Goal: Information Seeking & Learning: Learn about a topic

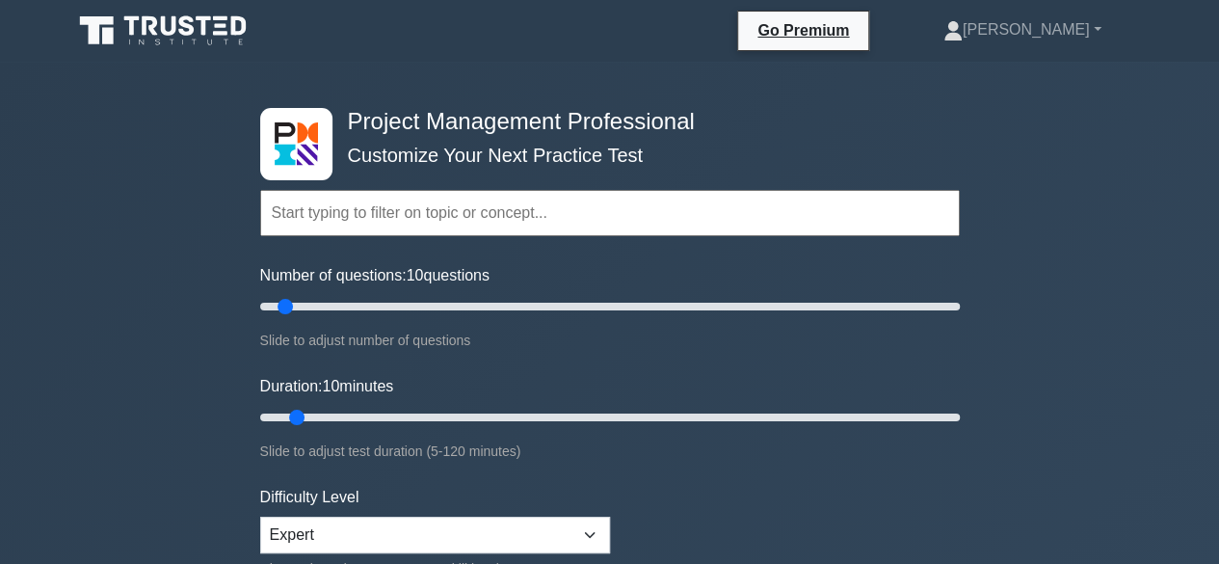
scroll to position [289, 0]
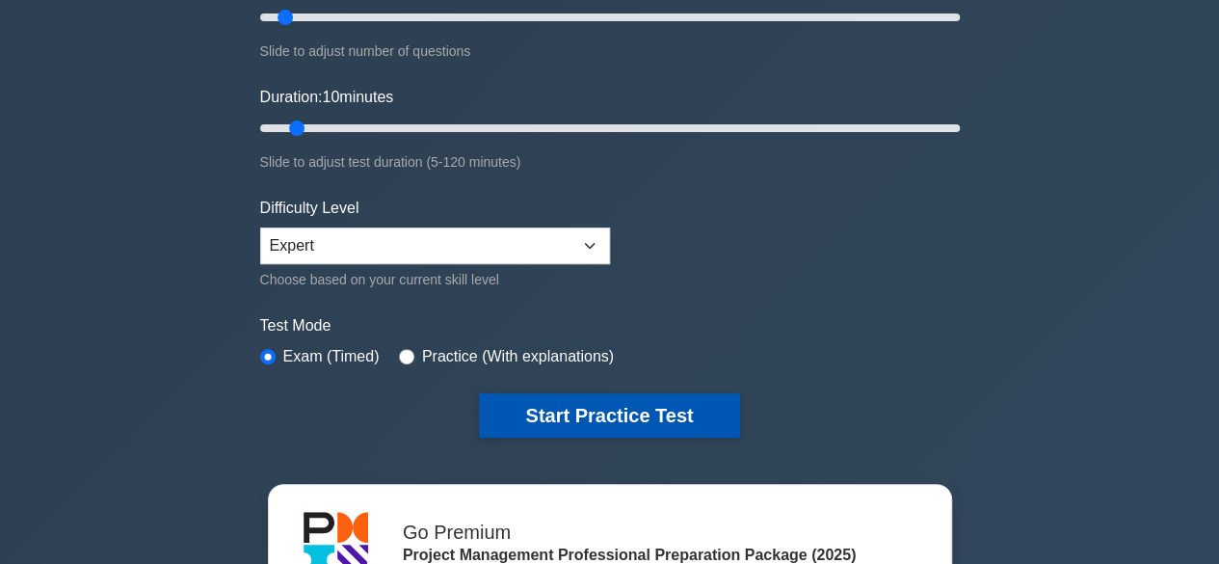
click at [555, 419] on button "Start Practice Test" at bounding box center [609, 415] width 260 height 44
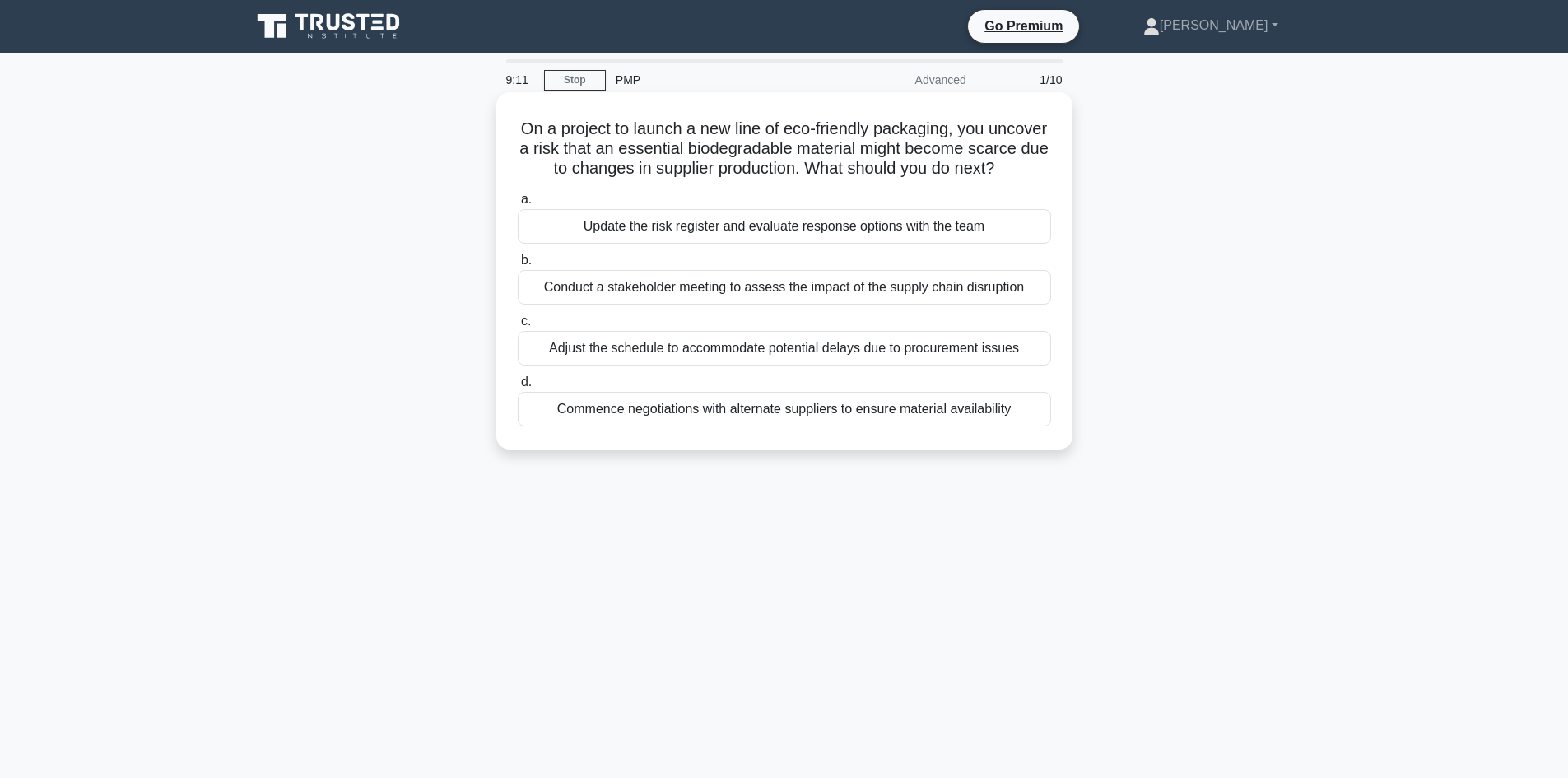
click at [702, 305] on div "Conduct a stakeholder meeting to assess the impact of the supply chain disrupti…" at bounding box center [784, 287] width 533 height 34
click at [518, 266] on input "b. Conduct a stakeholder meeting to assess the impact of the supply chain disru…" at bounding box center [518, 260] width 0 height 11
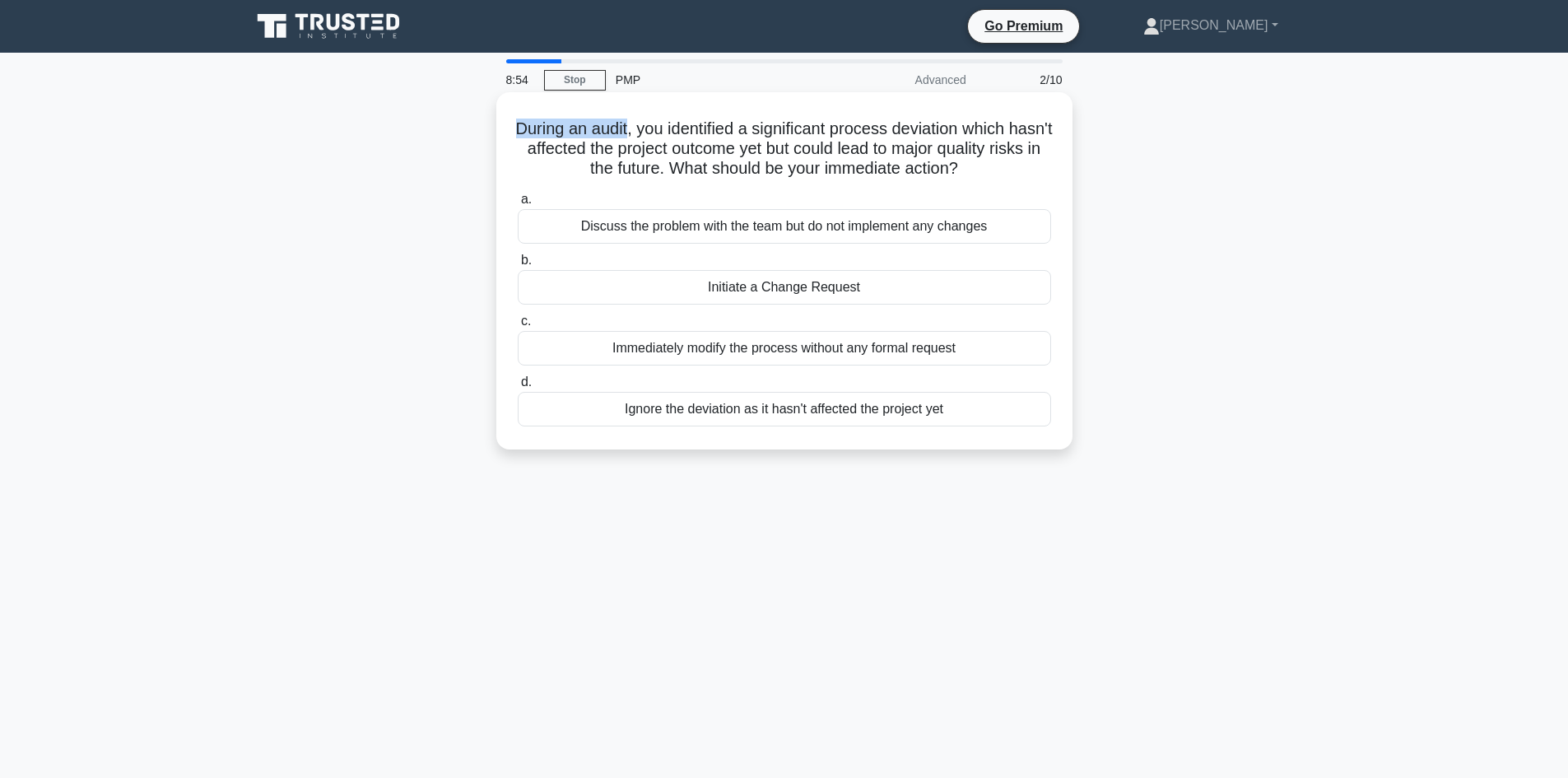
drag, startPoint x: 528, startPoint y: 124, endPoint x: 645, endPoint y: 128, distance: 117.1
click at [645, 128] on h5 "During an audit, you identified a significant process deviation which hasn't af…" at bounding box center [784, 149] width 536 height 61
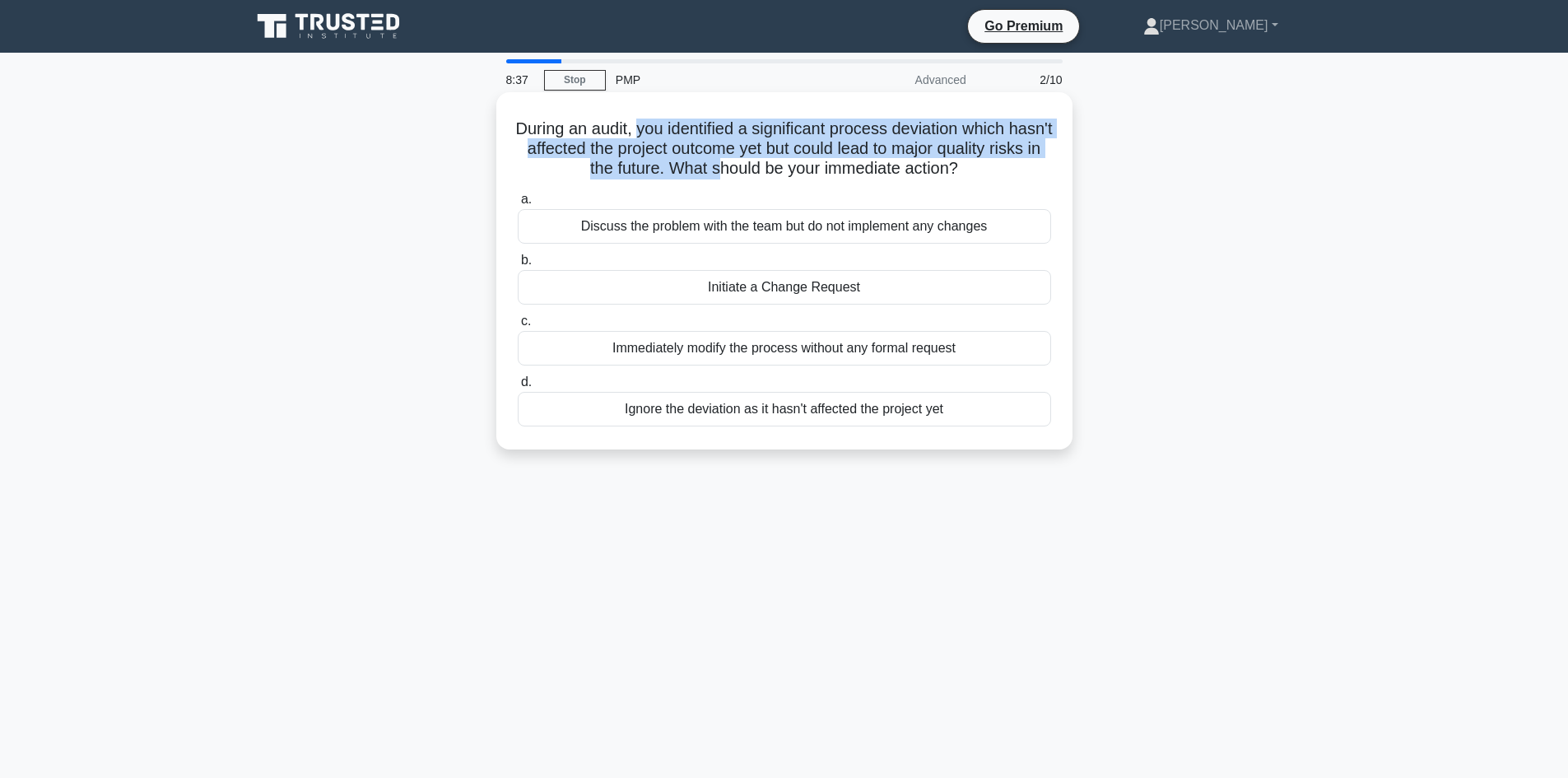
drag, startPoint x: 657, startPoint y: 129, endPoint x: 745, endPoint y: 174, distance: 98.8
click at [745, 174] on h5 "During an audit, you identified a significant process deviation which hasn't af…" at bounding box center [784, 149] width 536 height 61
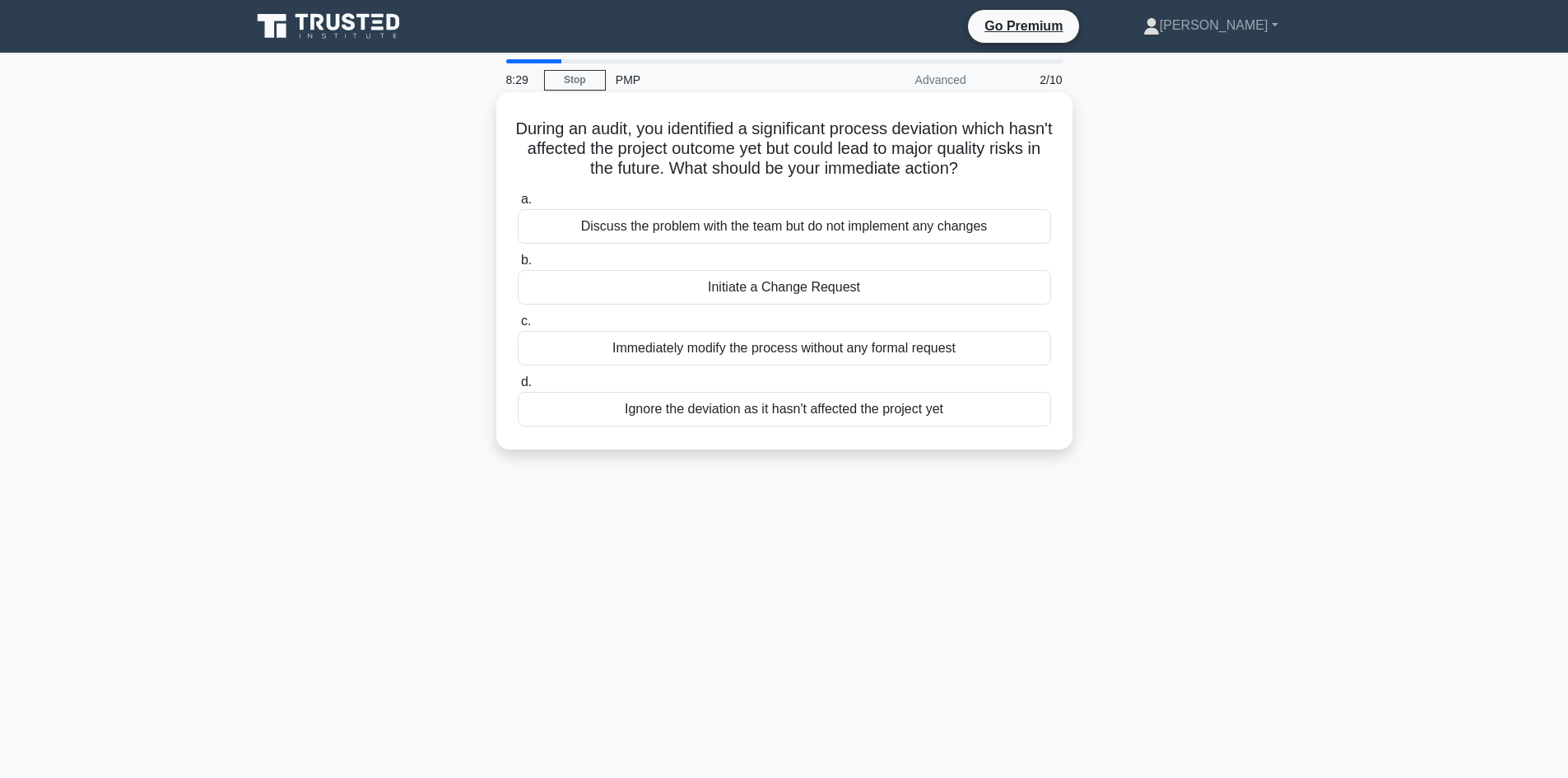
click at [704, 287] on div "Initiate a Change Request" at bounding box center [784, 287] width 533 height 34
click at [518, 266] on input "b. Initiate a Change Request" at bounding box center [518, 260] width 0 height 11
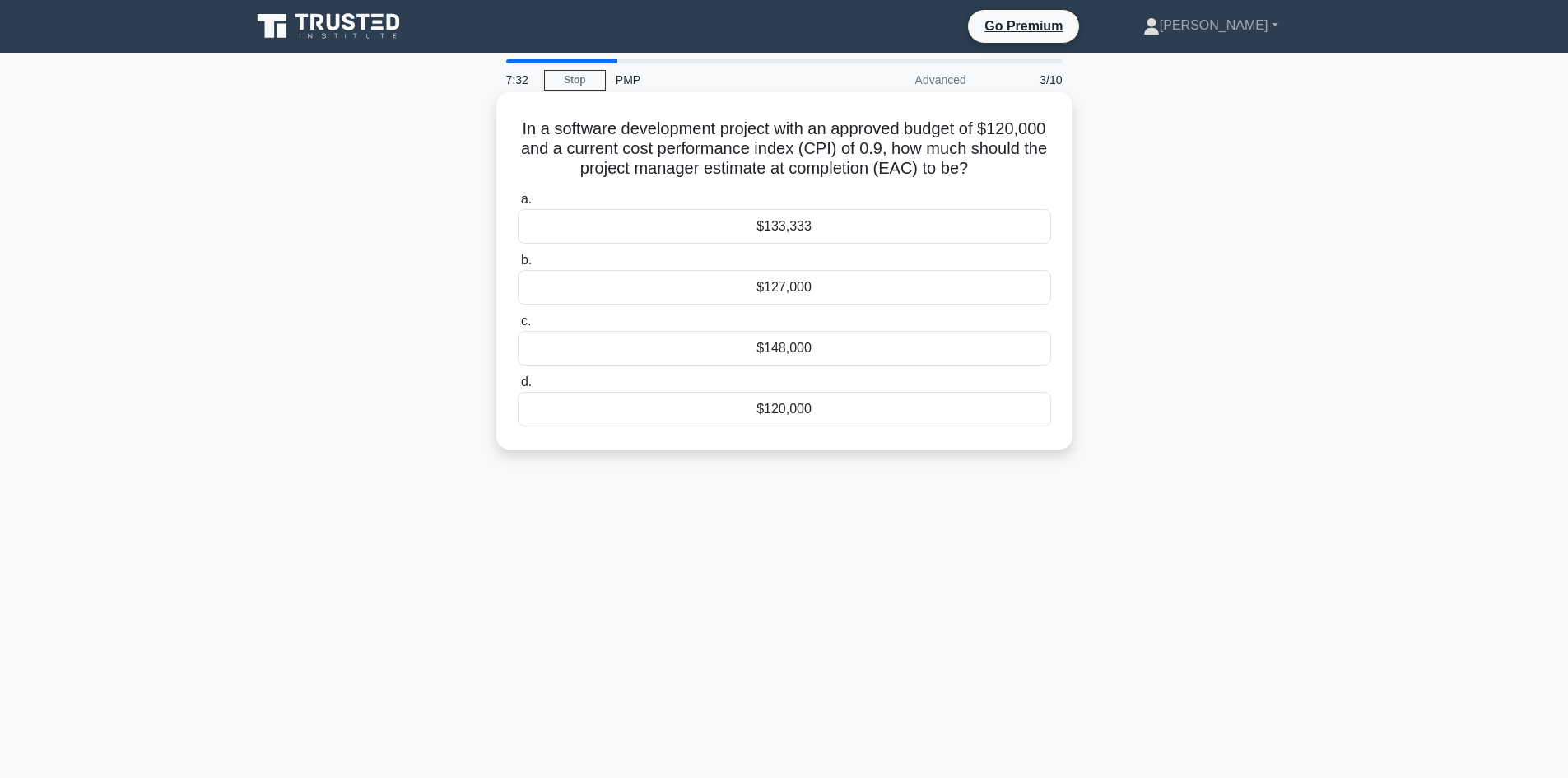
click at [743, 231] on div "$133,333" at bounding box center [784, 226] width 533 height 34
click at [518, 205] on input "a. $133,333" at bounding box center [518, 199] width 0 height 11
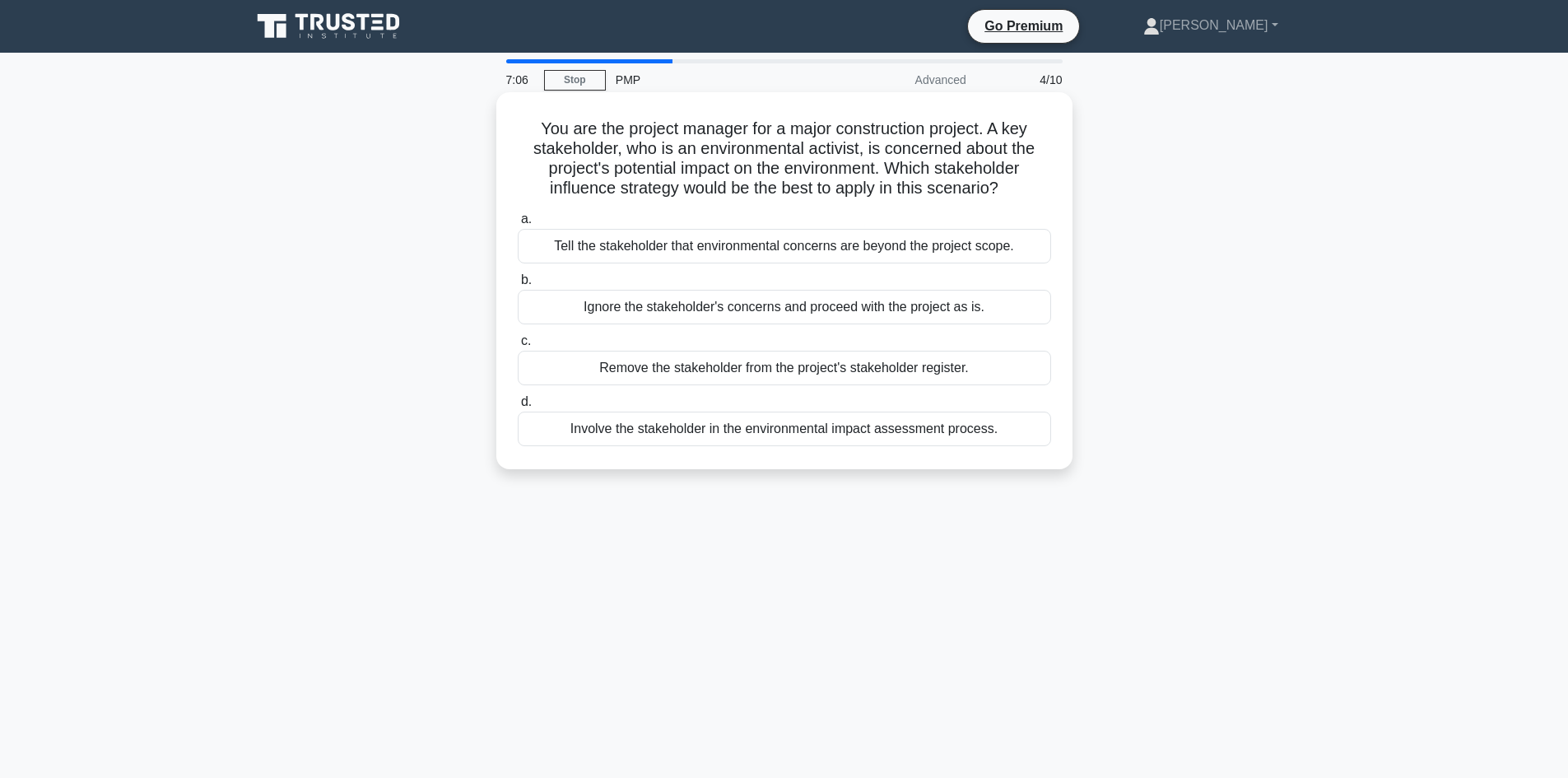
click at [857, 436] on div "Involve the stakeholder in the environmental impact assessment process." at bounding box center [784, 429] width 533 height 34
click at [518, 407] on input "d. Involve the stakeholder in the environmental impact assessment process." at bounding box center [518, 401] width 0 height 11
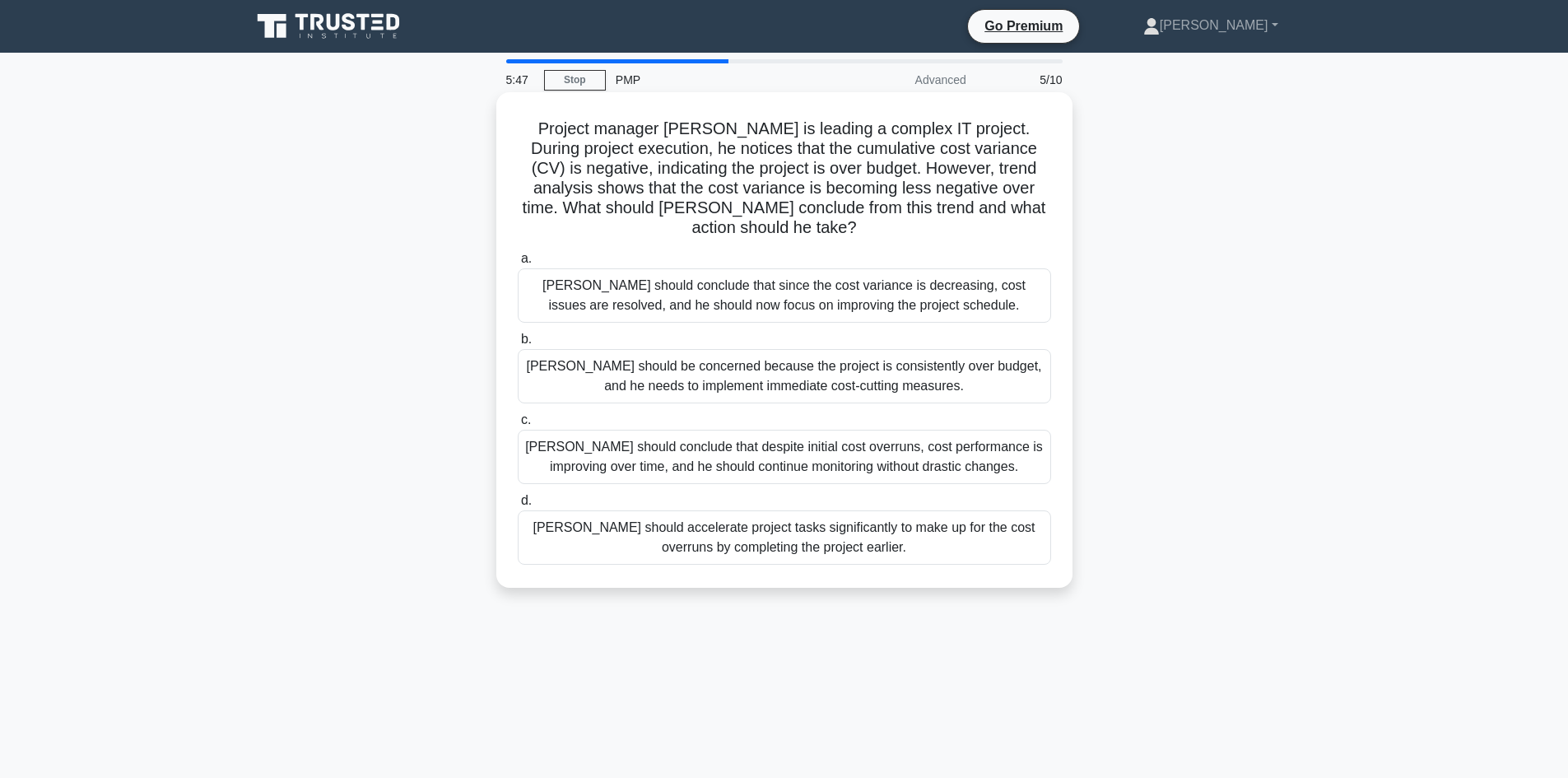
click at [875, 481] on div "David should accelerate project tasks significantly to make up for the cost ove…" at bounding box center [784, 537] width 533 height 55
click at [518, 481] on input "d. David should accelerate project tasks significantly to make up for the cost …" at bounding box center [518, 500] width 0 height 11
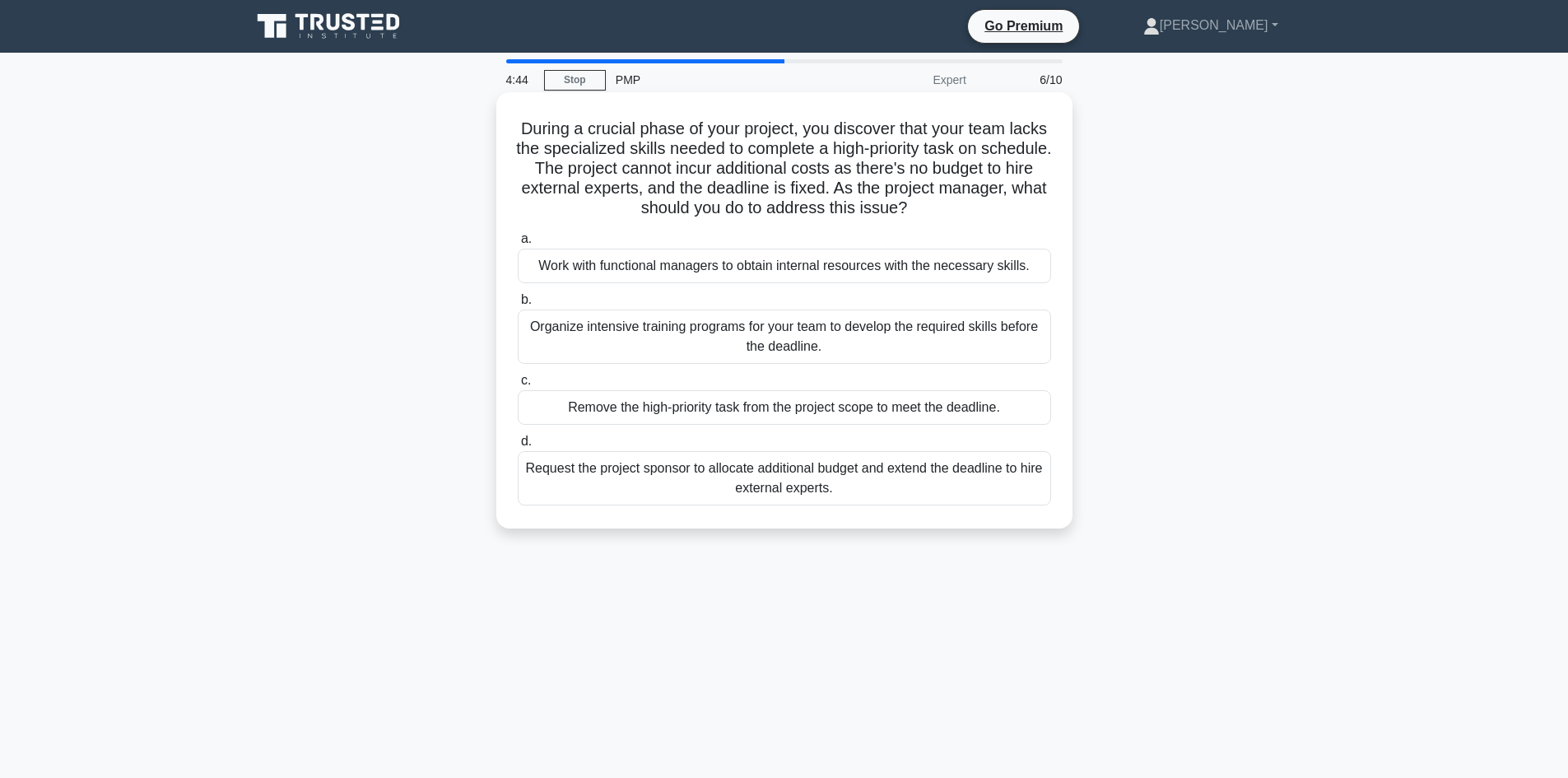
click at [949, 275] on div "Work with functional managers to obtain internal resources with the necessary s…" at bounding box center [784, 266] width 533 height 34
click at [518, 244] on input "a. Work with functional managers to obtain internal resources with the necessar…" at bounding box center [518, 239] width 0 height 11
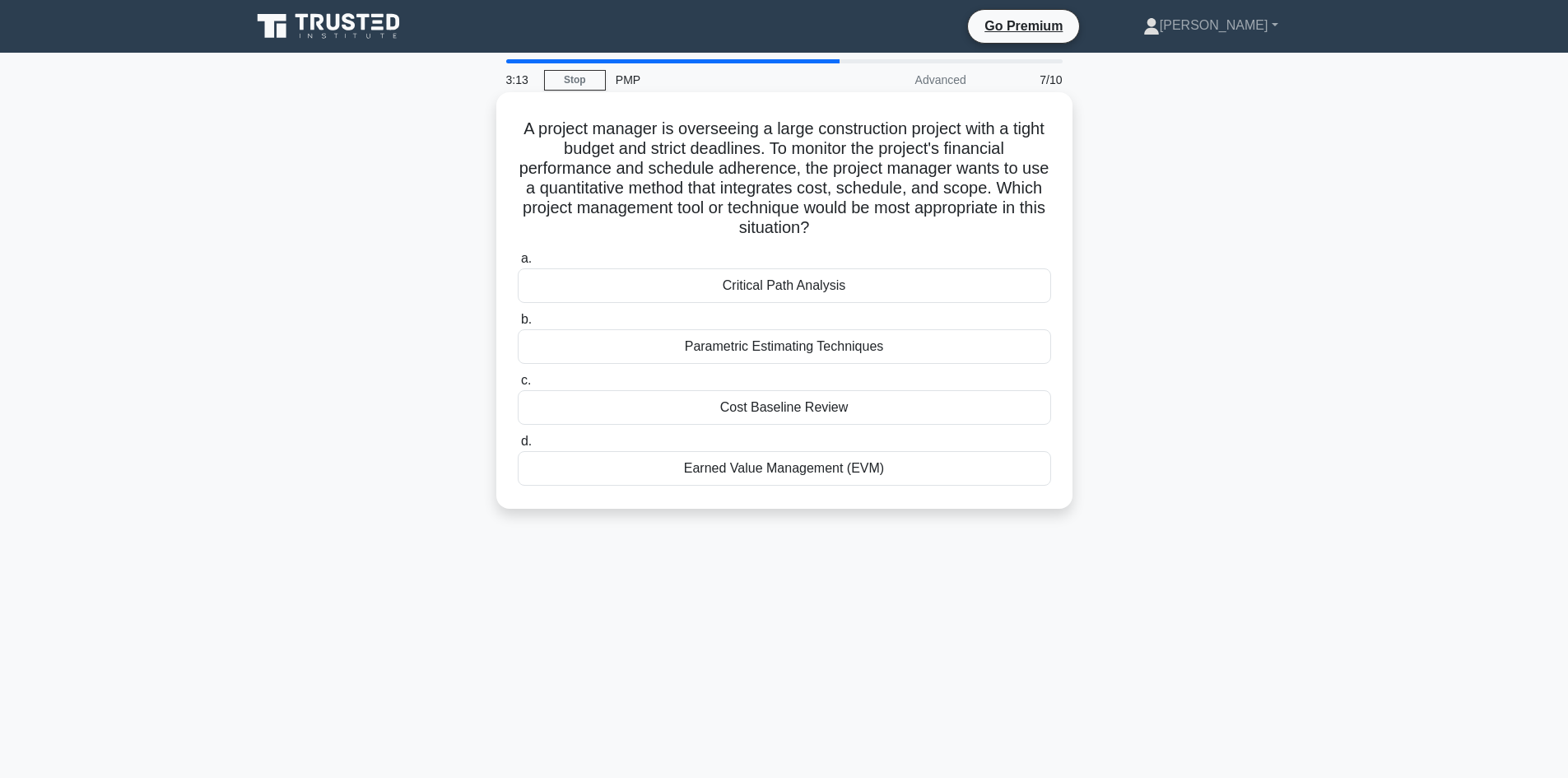
click at [847, 408] on div "Cost Baseline Review" at bounding box center [784, 407] width 533 height 34
click at [518, 386] on input "c. Cost Baseline Review" at bounding box center [518, 380] width 0 height 11
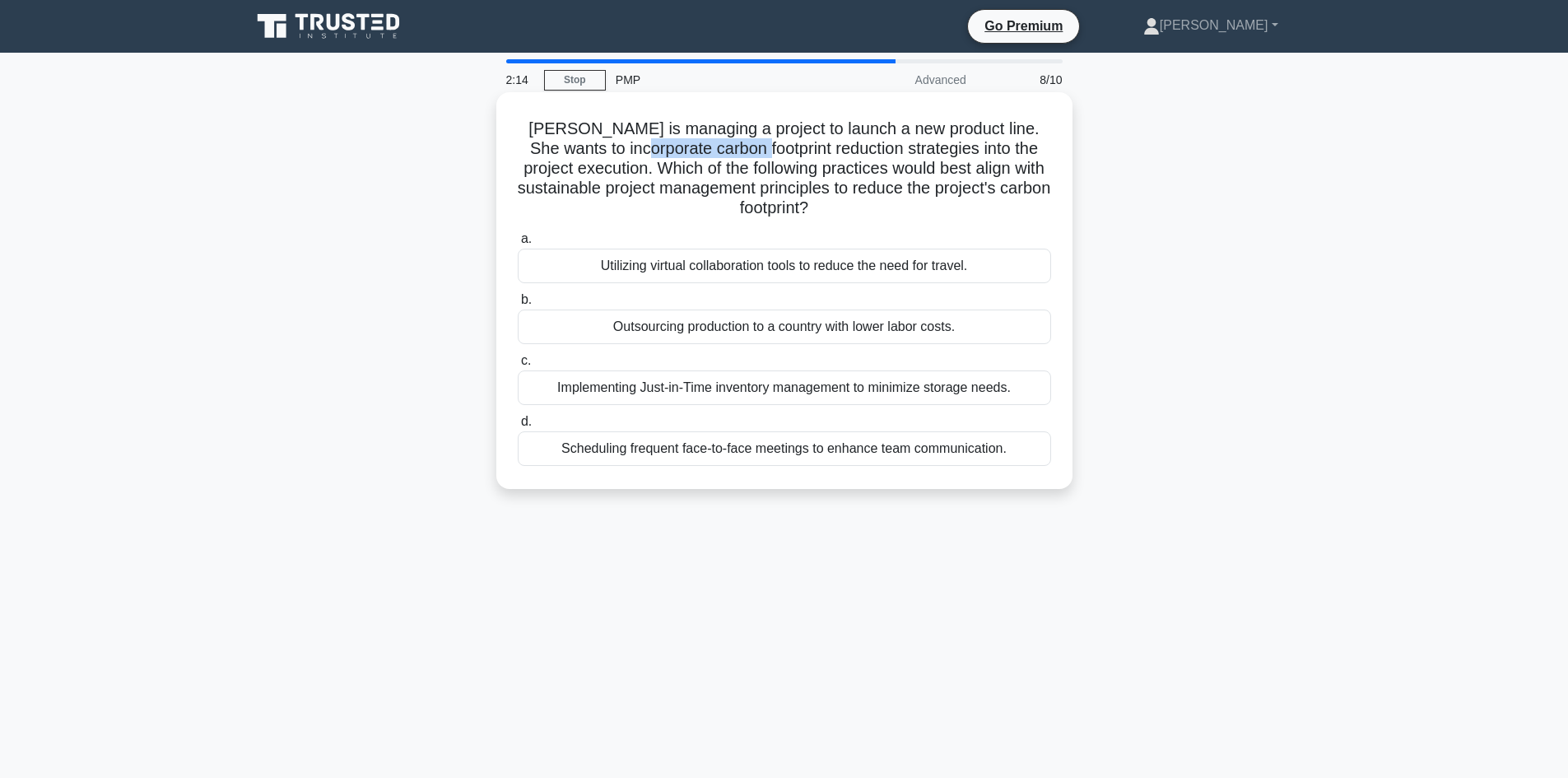
drag, startPoint x: 631, startPoint y: 146, endPoint x: 756, endPoint y: 156, distance: 125.4
click at [756, 156] on h5 "Jane is managing a project to launch a new product line. She wants to incorpora…" at bounding box center [784, 169] width 536 height 101
copy h5 "carbon footprint"
click at [641, 270] on div "Utilizing virtual collaboration tools to reduce the need for travel." at bounding box center [784, 266] width 533 height 34
click at [518, 244] on input "a. Utilizing virtual collaboration tools to reduce the need for travel." at bounding box center [518, 239] width 0 height 11
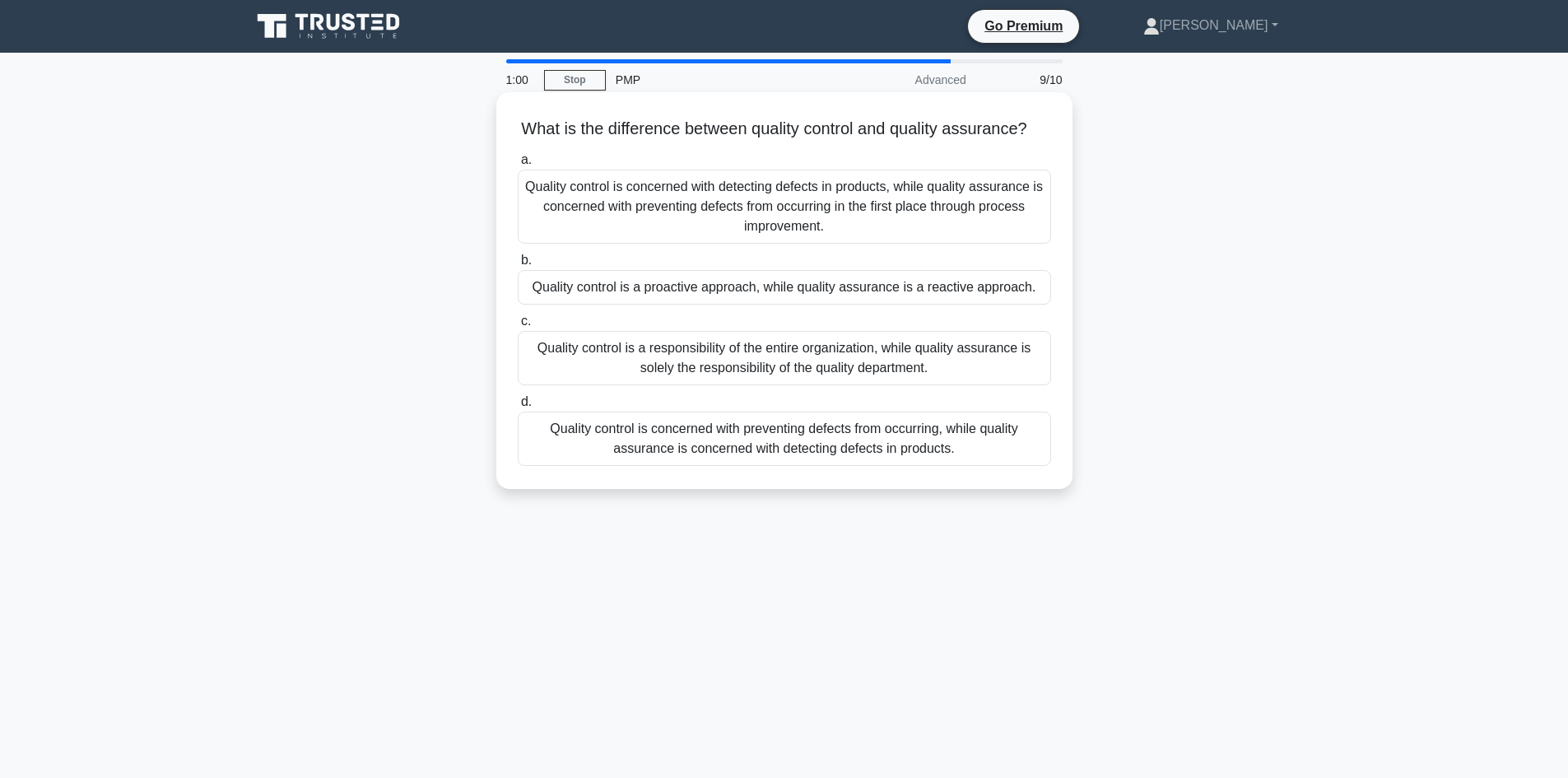
click at [826, 243] on div "Quality control is concerned with detecting defects in products, while quality …" at bounding box center [784, 207] width 533 height 74
click at [518, 166] on input "a. Quality control is concerned with detecting defects in products, while quali…" at bounding box center [518, 160] width 0 height 11
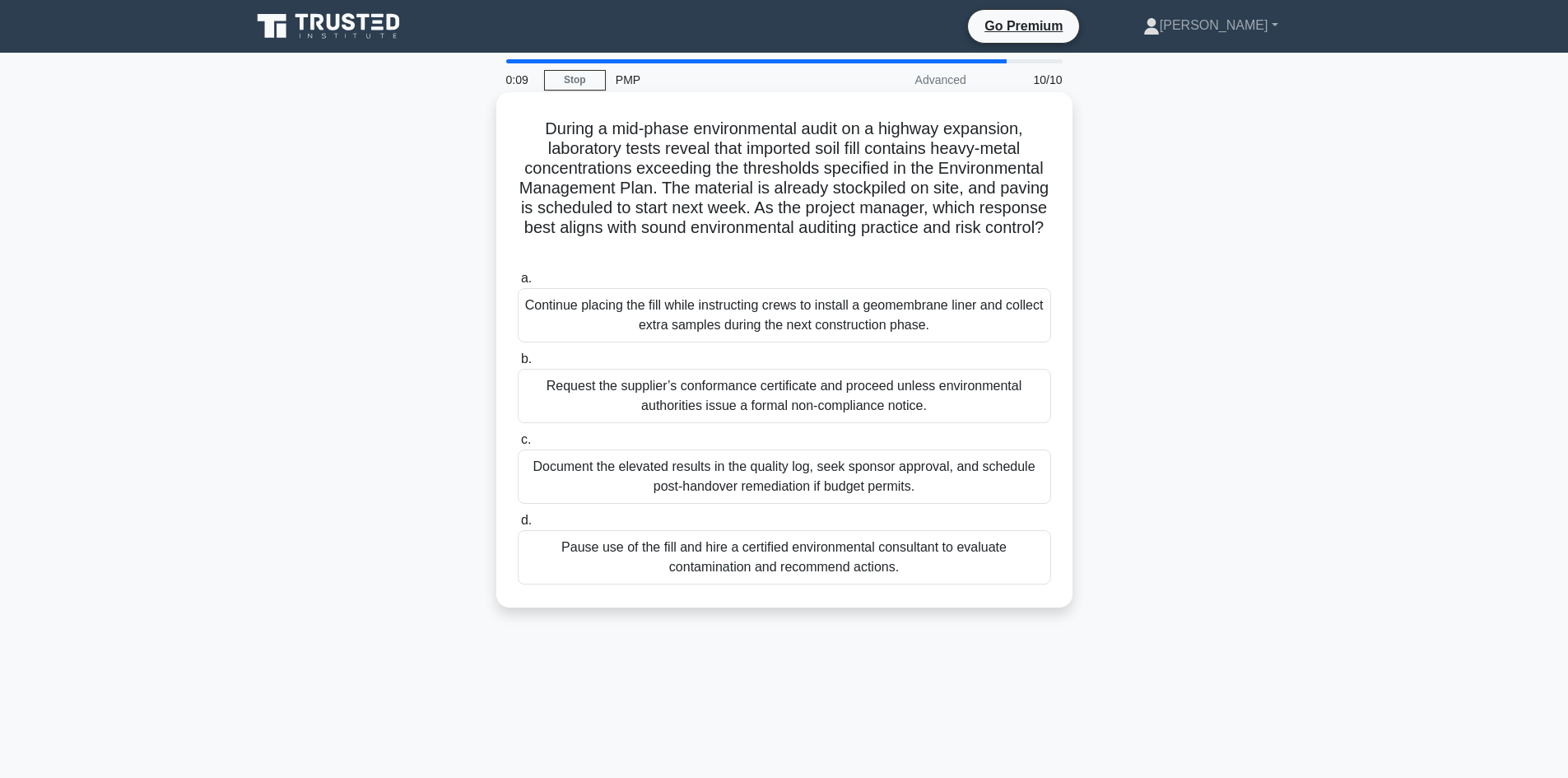
click at [568, 481] on div "Document the elevated results in the quality log, seek sponsor approval, and sc…" at bounding box center [784, 477] width 533 height 55
click at [518, 445] on input "c. Document the elevated results in the quality log, seek sponsor approval, and…" at bounding box center [518, 440] width 0 height 11
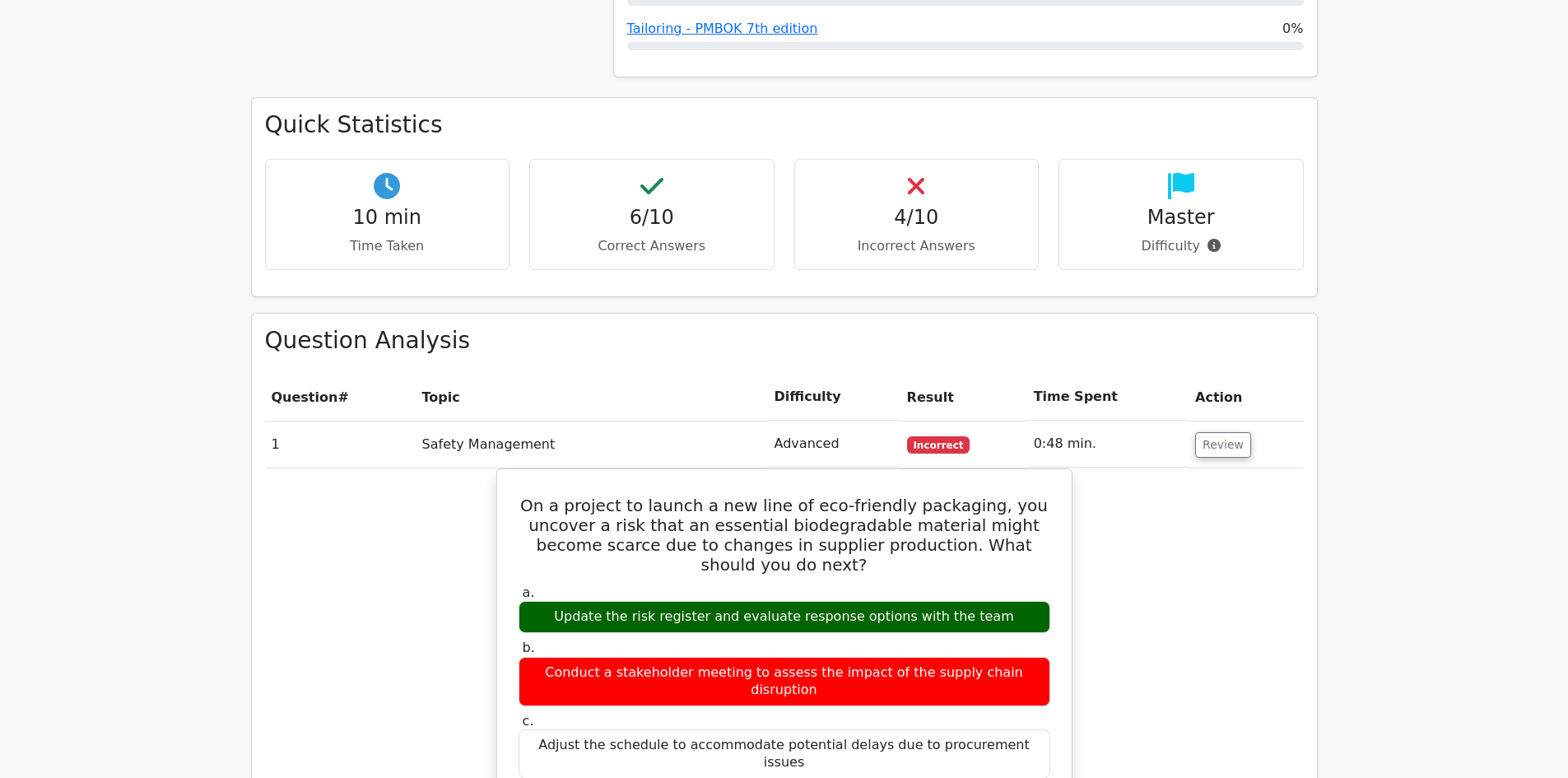
scroll to position [1152, 0]
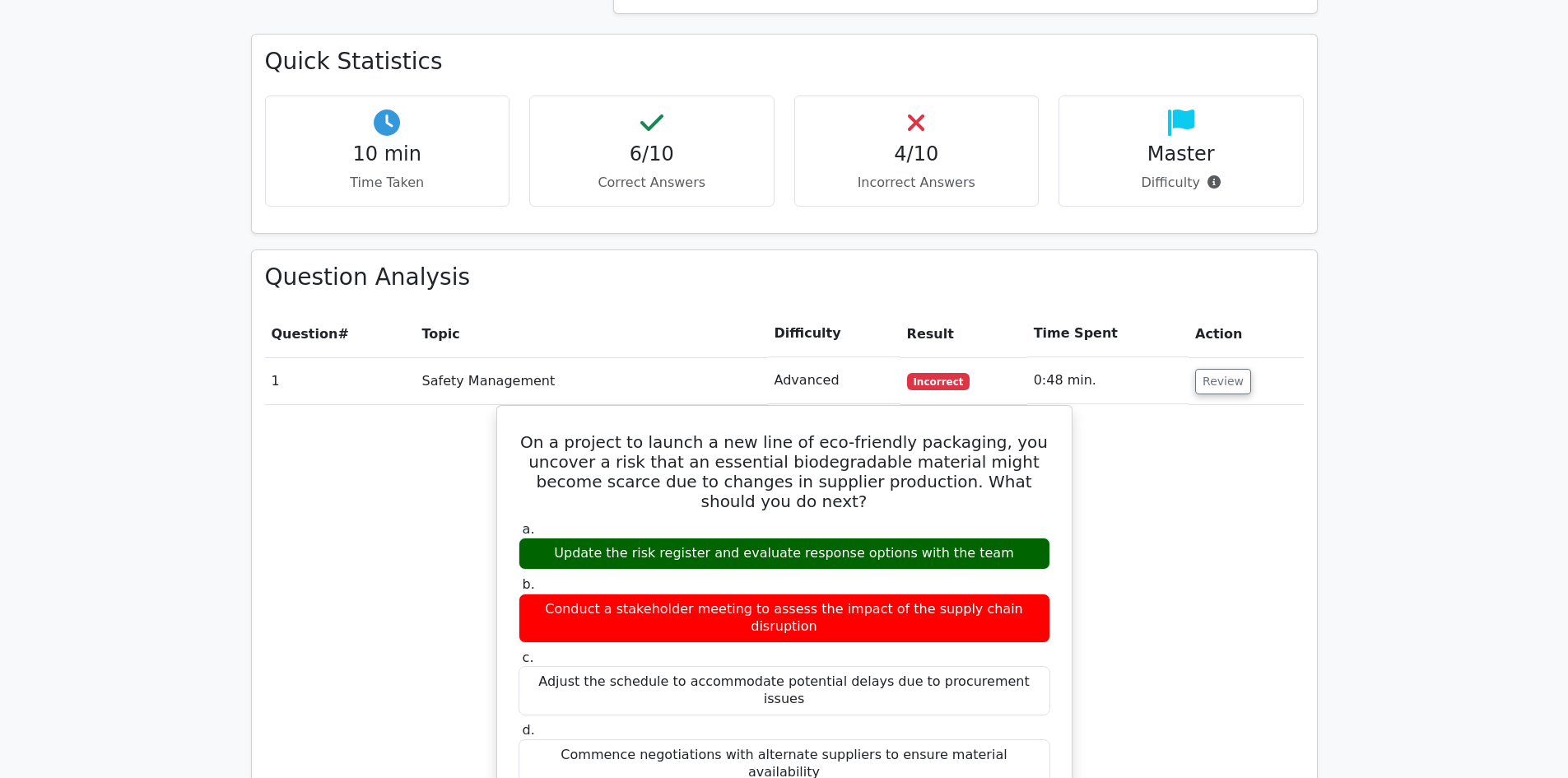
drag, startPoint x: 626, startPoint y: 496, endPoint x: 1091, endPoint y: 496, distance: 465.0
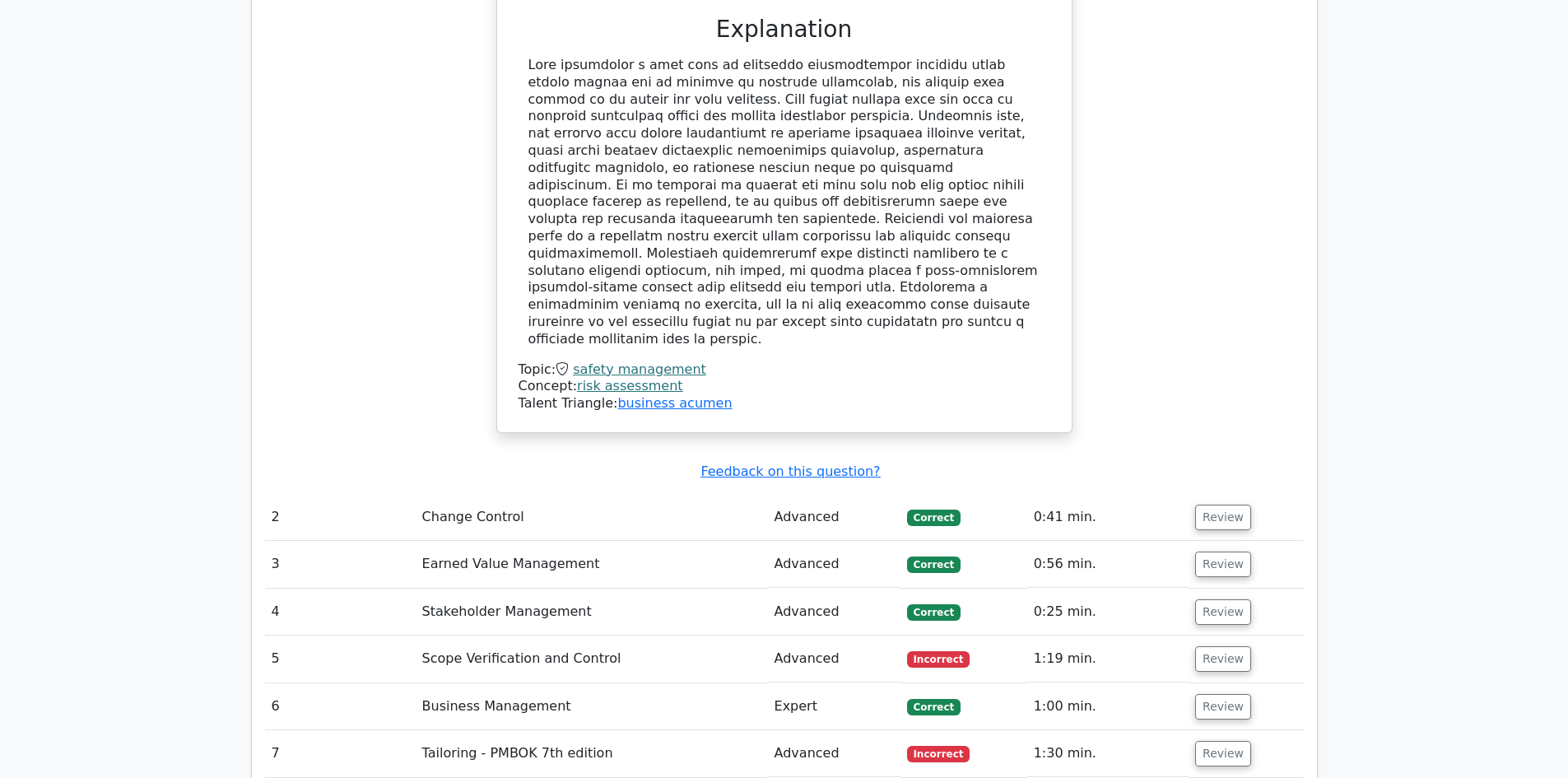
scroll to position [1975, 0]
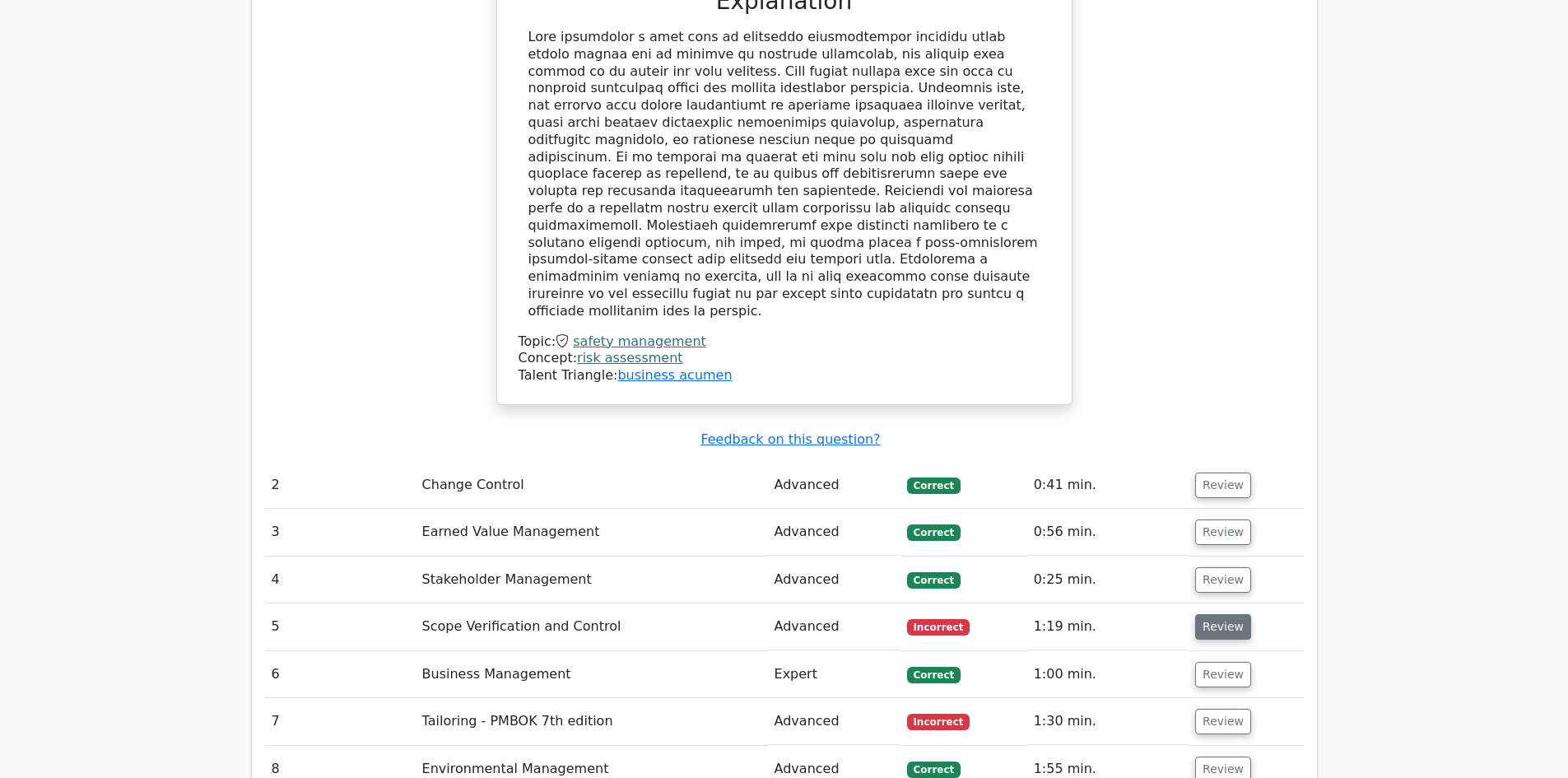
click at [1216, 614] on button "Review" at bounding box center [1223, 627] width 56 height 26
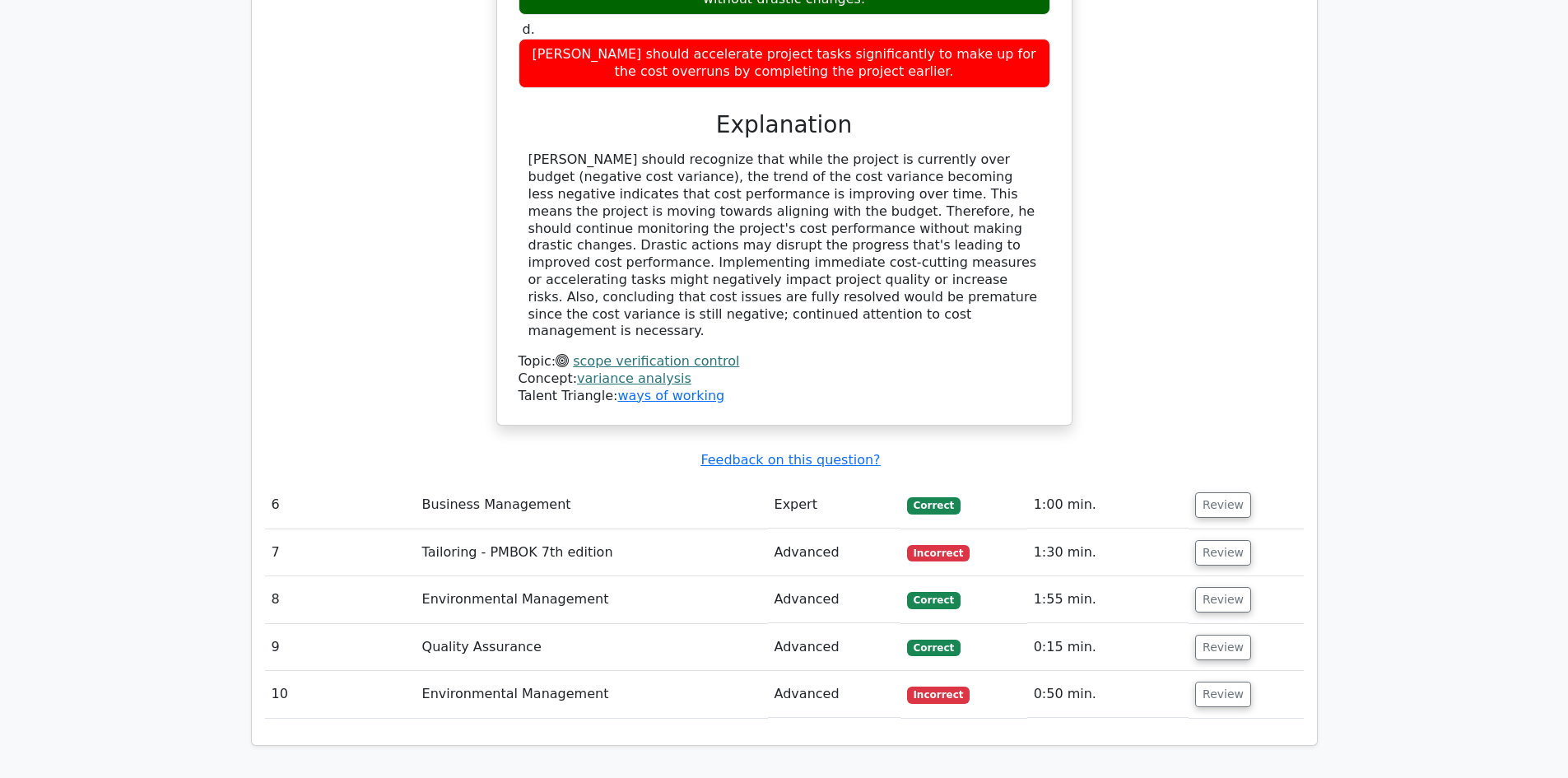
scroll to position [3045, 0]
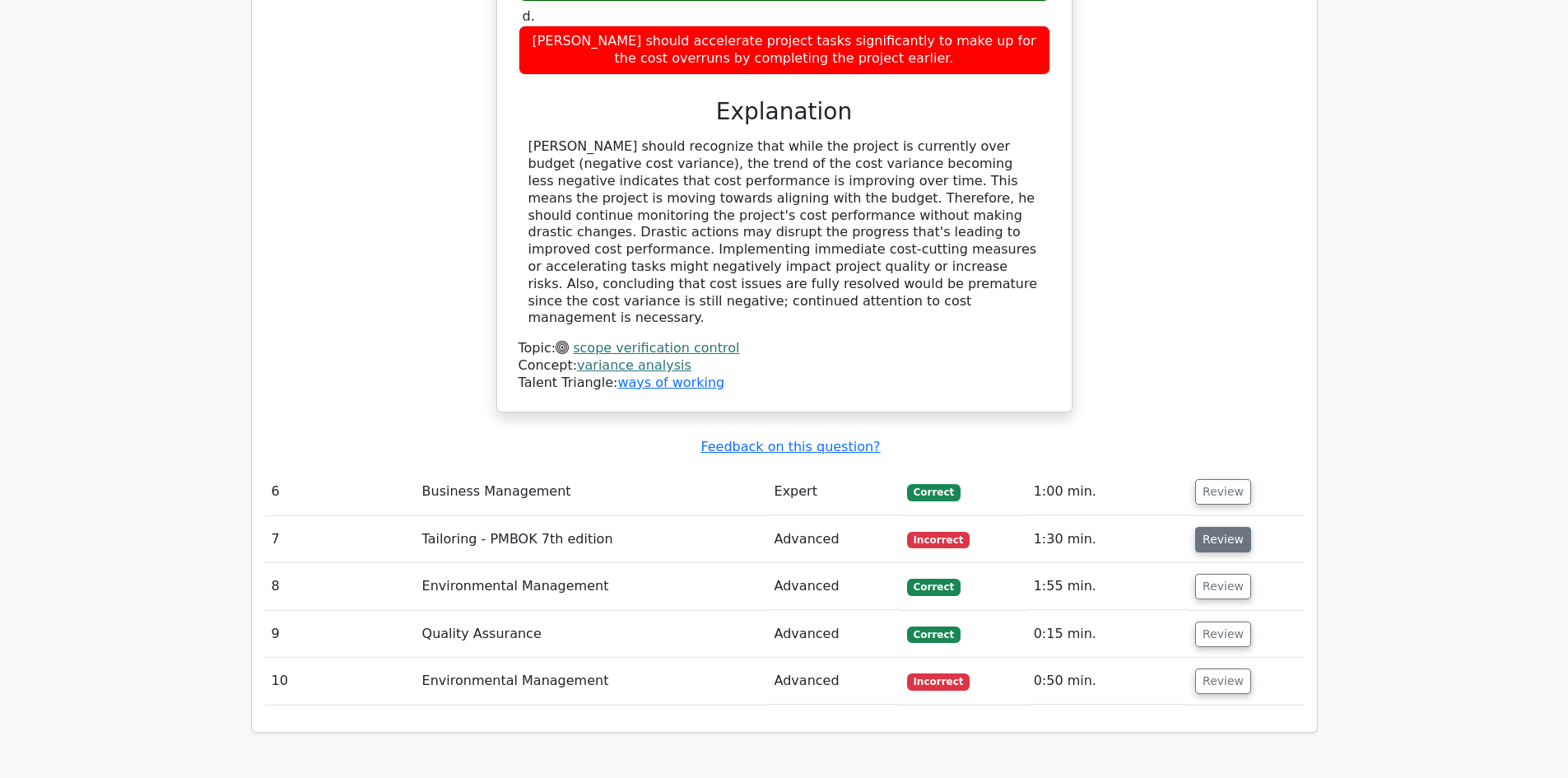
click at [1226, 527] on button "Review" at bounding box center [1223, 540] width 56 height 26
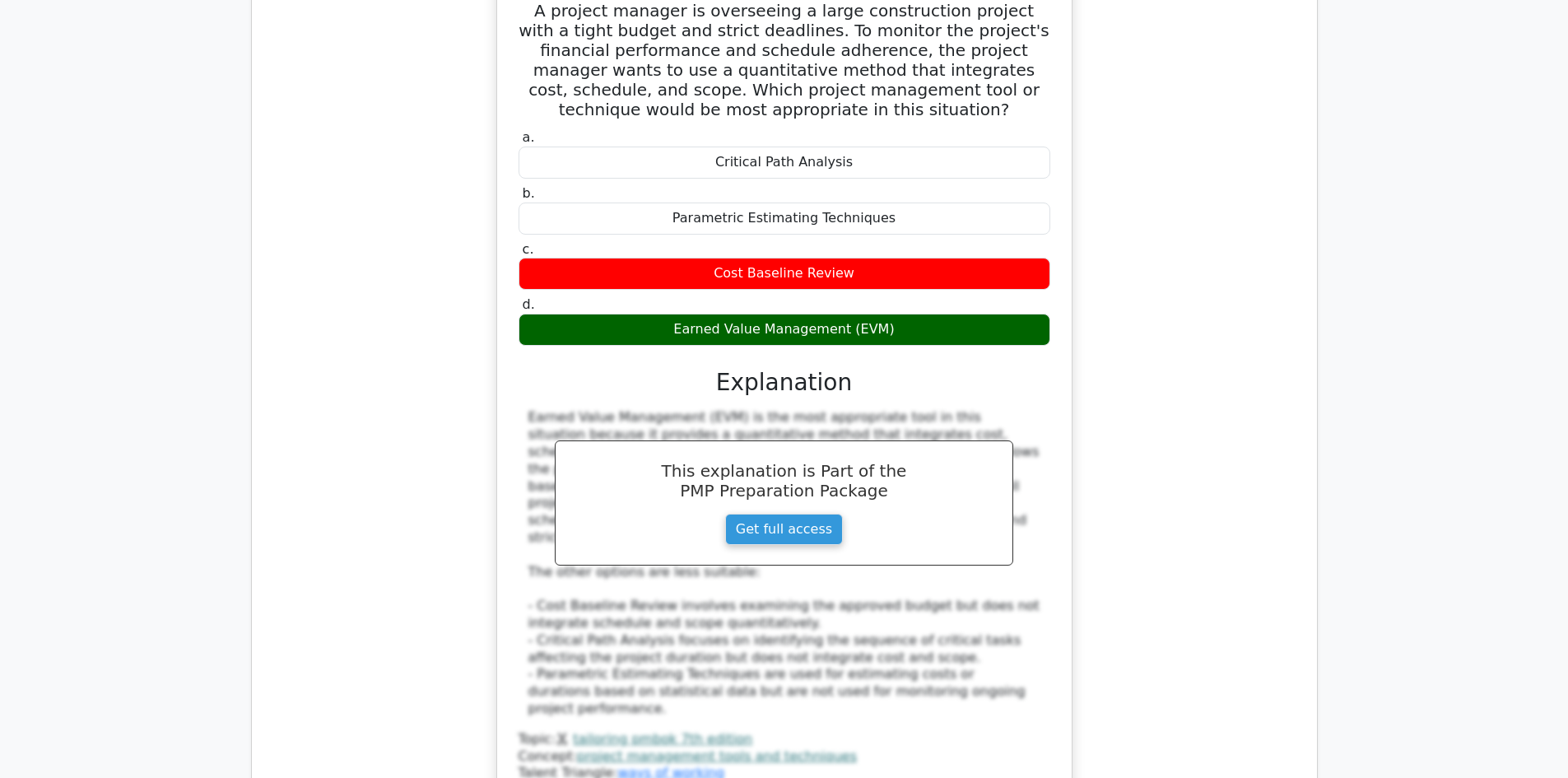
scroll to position [3951, 0]
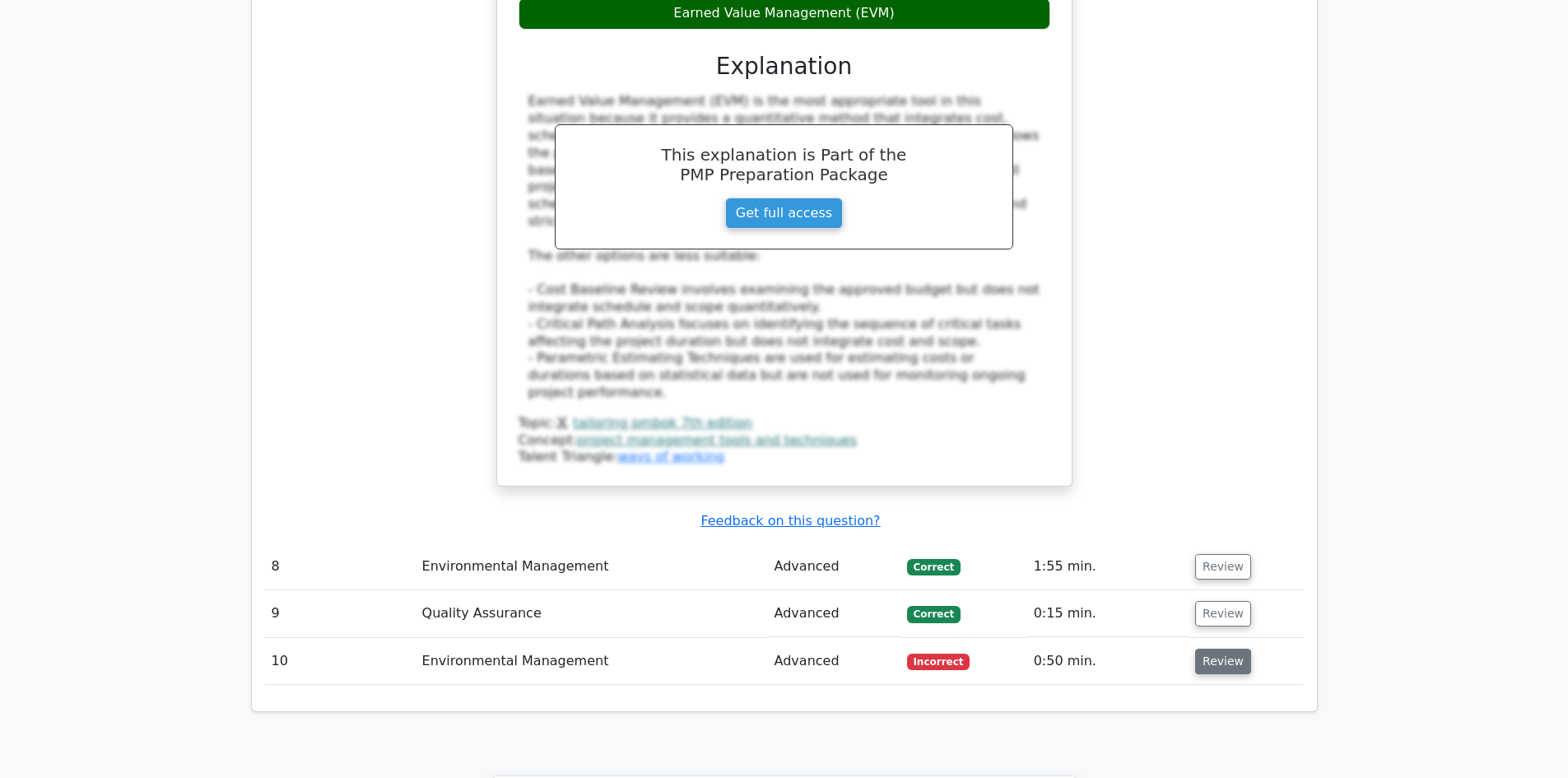
click at [1226, 648] on button "Review" at bounding box center [1223, 661] width 56 height 26
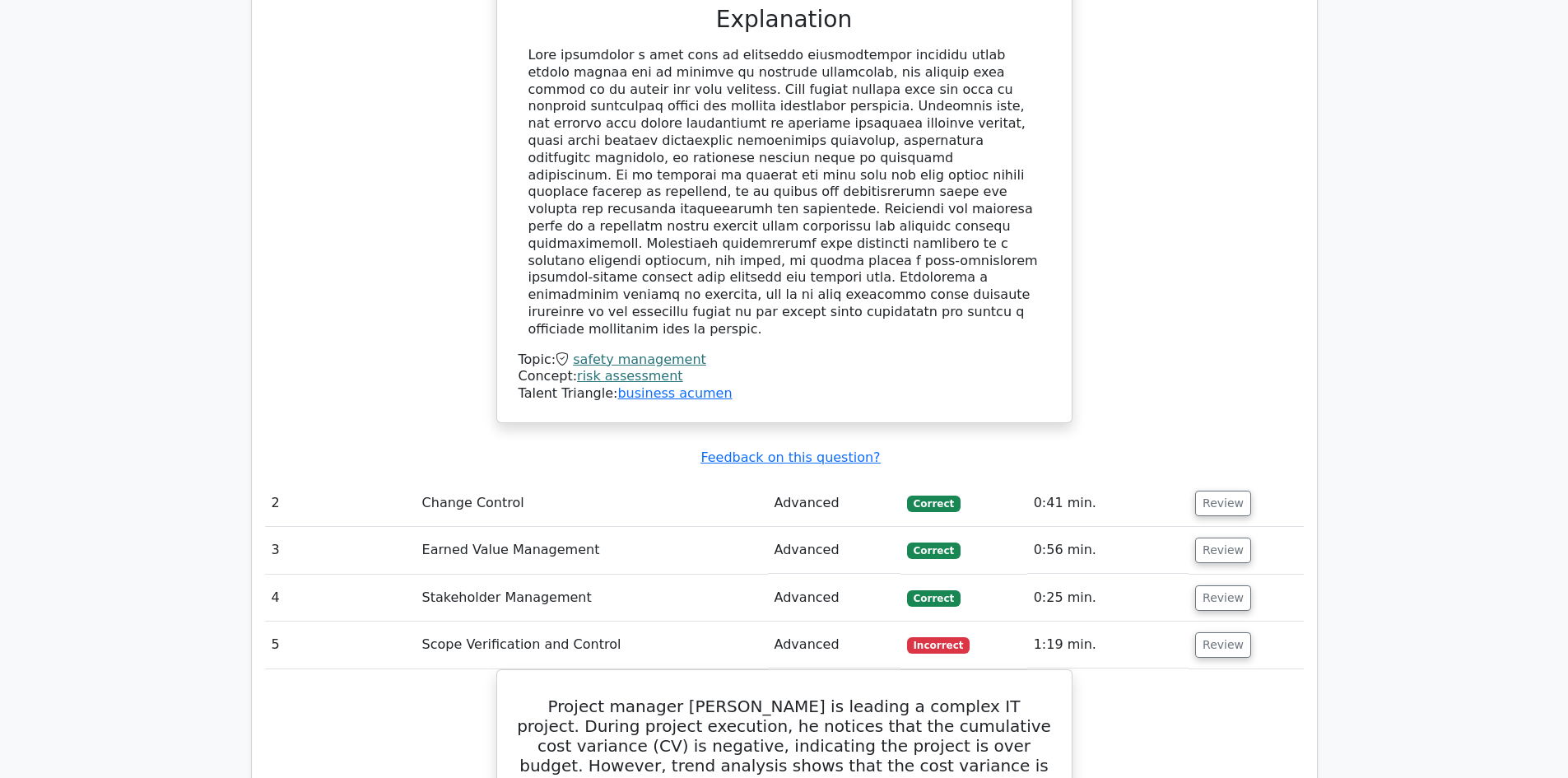
scroll to position [2139, 0]
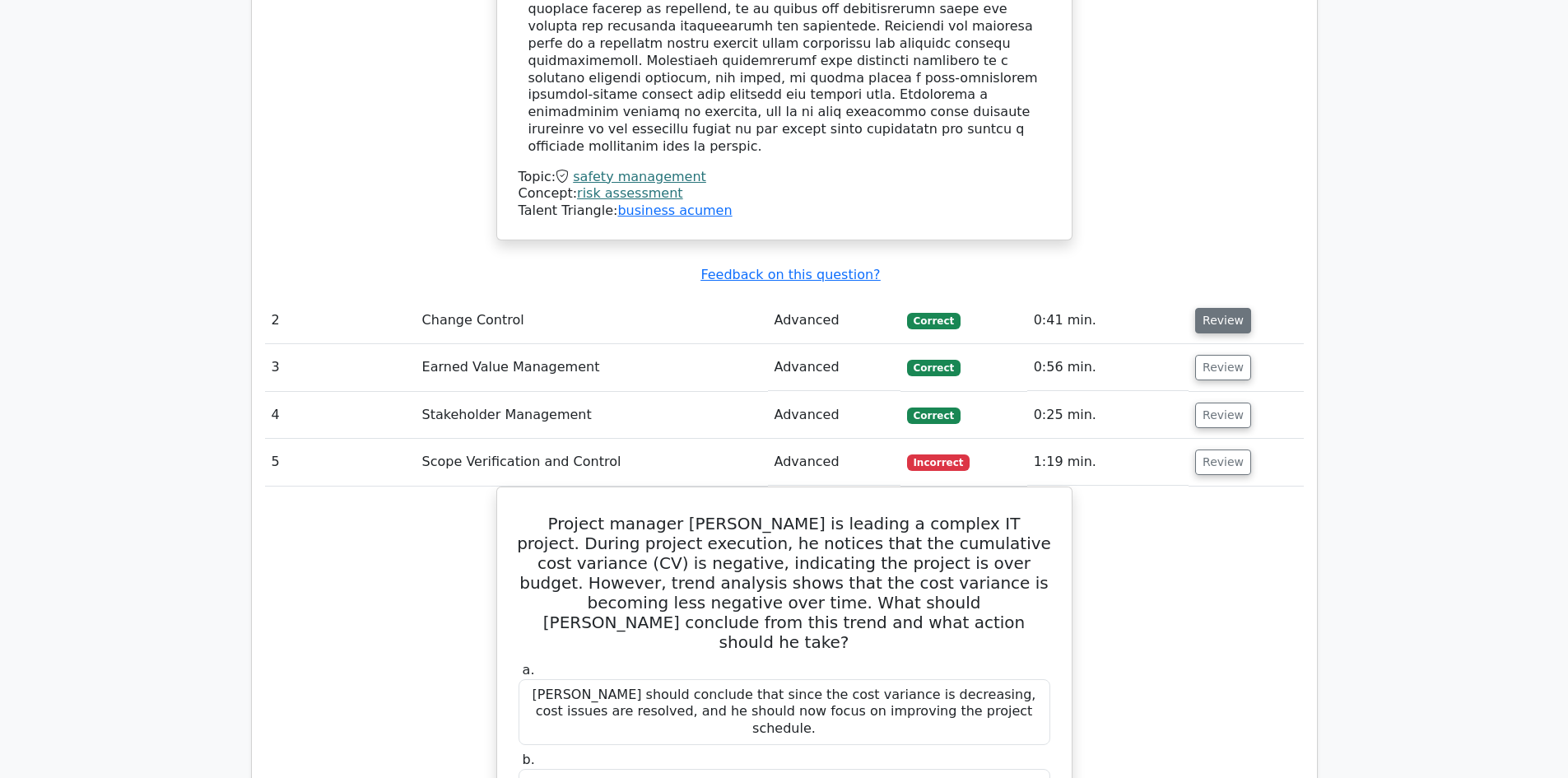
click at [1220, 307] on button "Review" at bounding box center [1223, 320] width 56 height 26
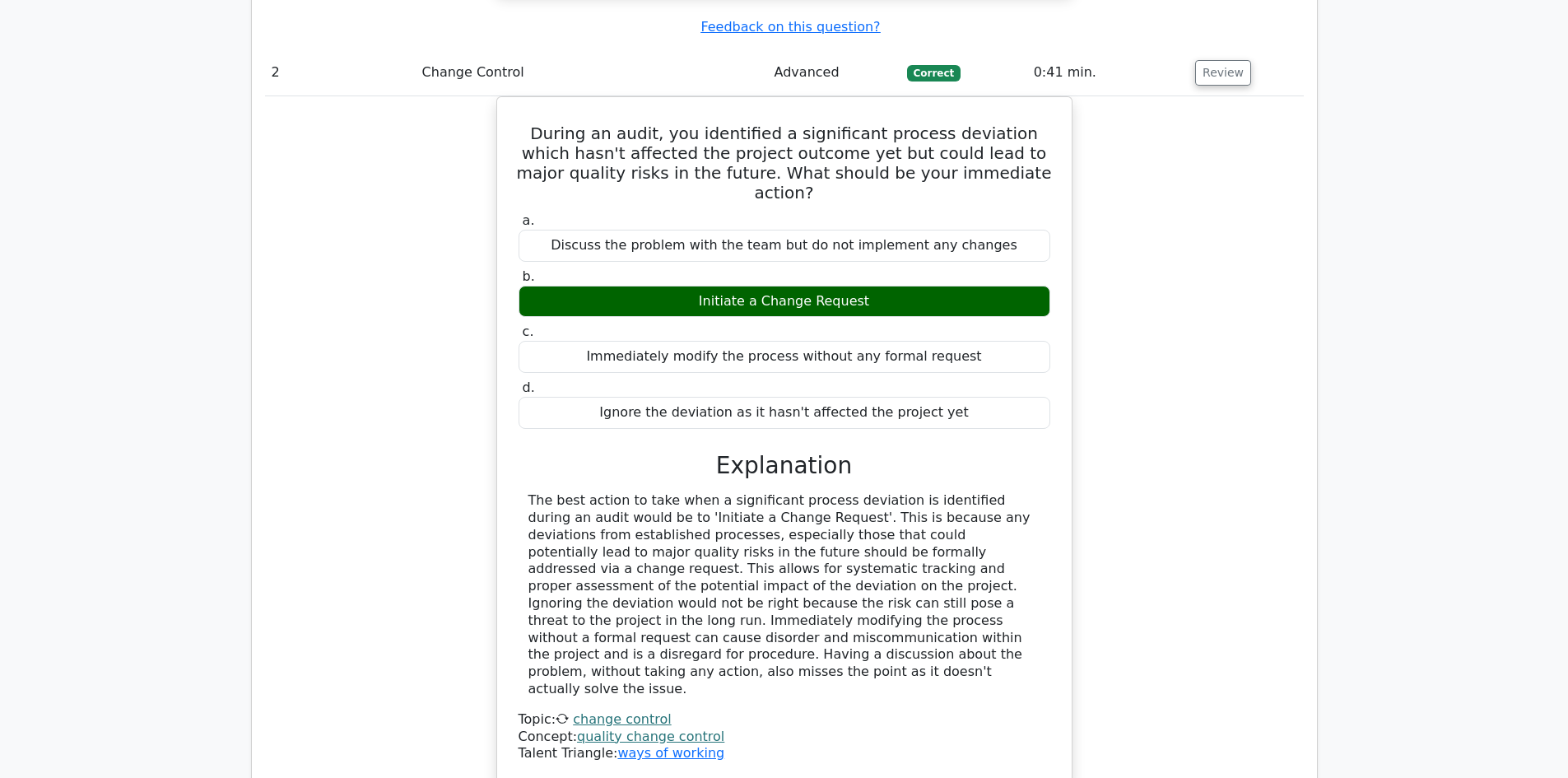
scroll to position [2634, 0]
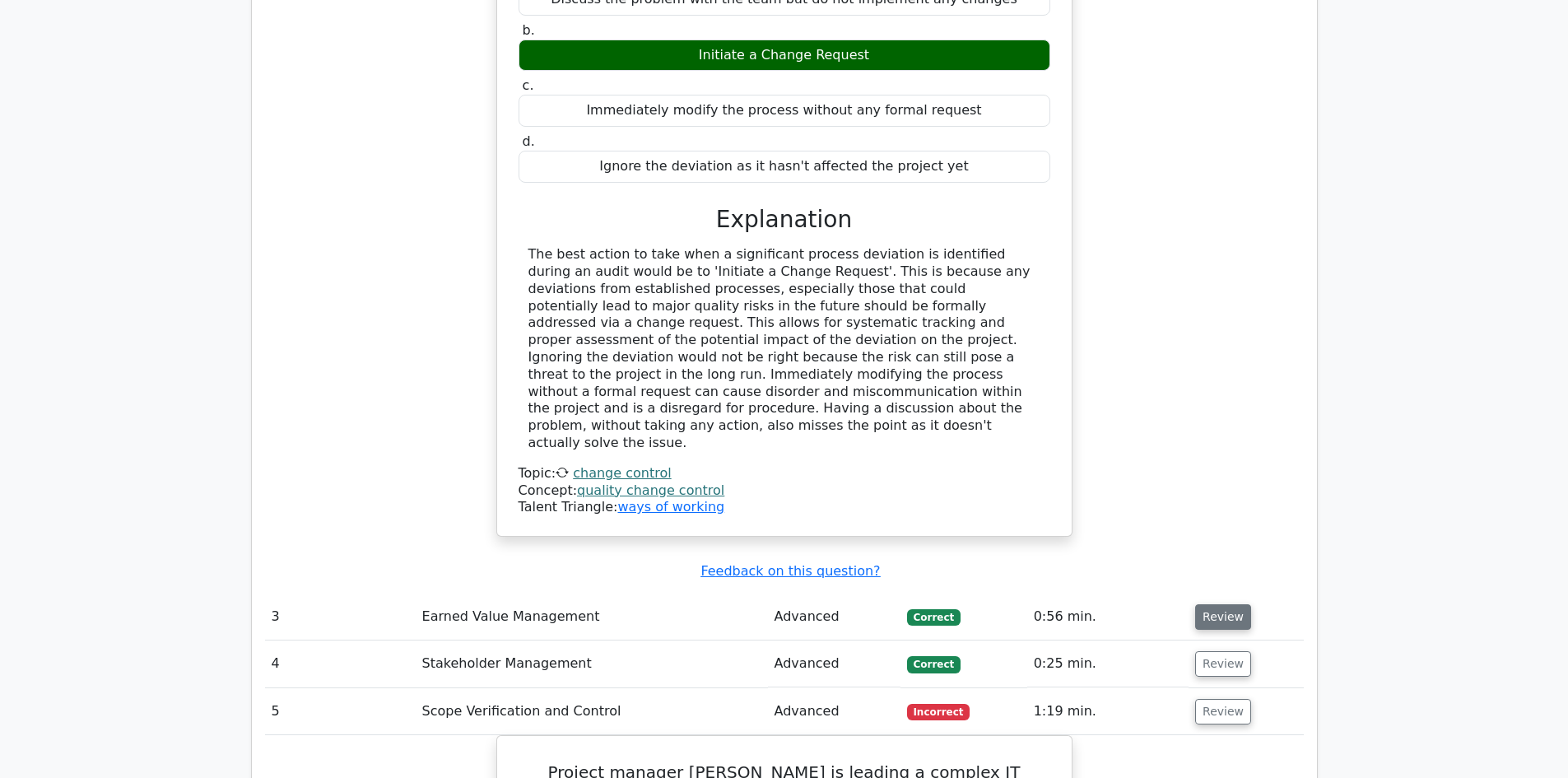
click at [1211, 604] on button "Review" at bounding box center [1223, 617] width 56 height 26
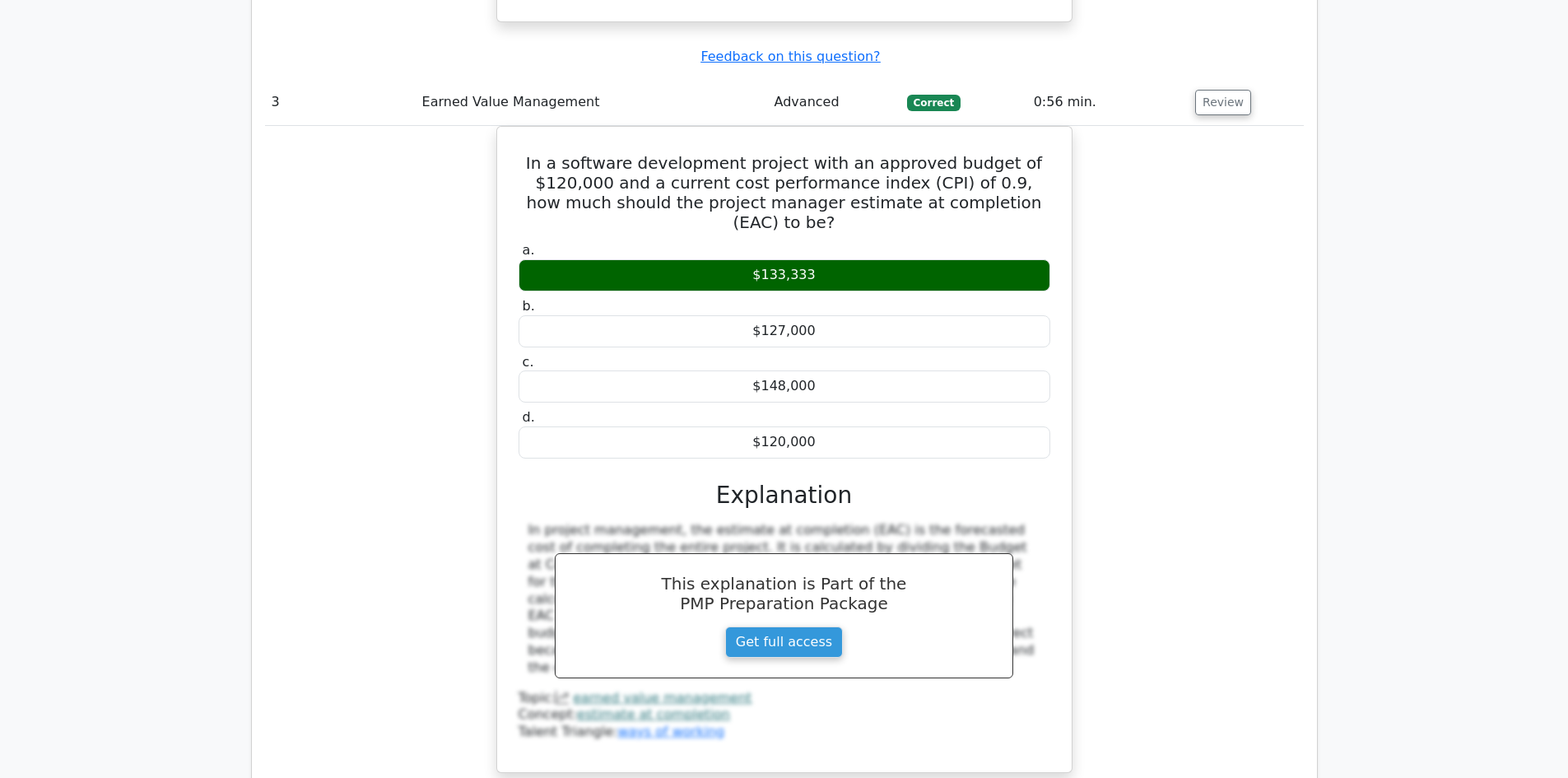
scroll to position [3456, 0]
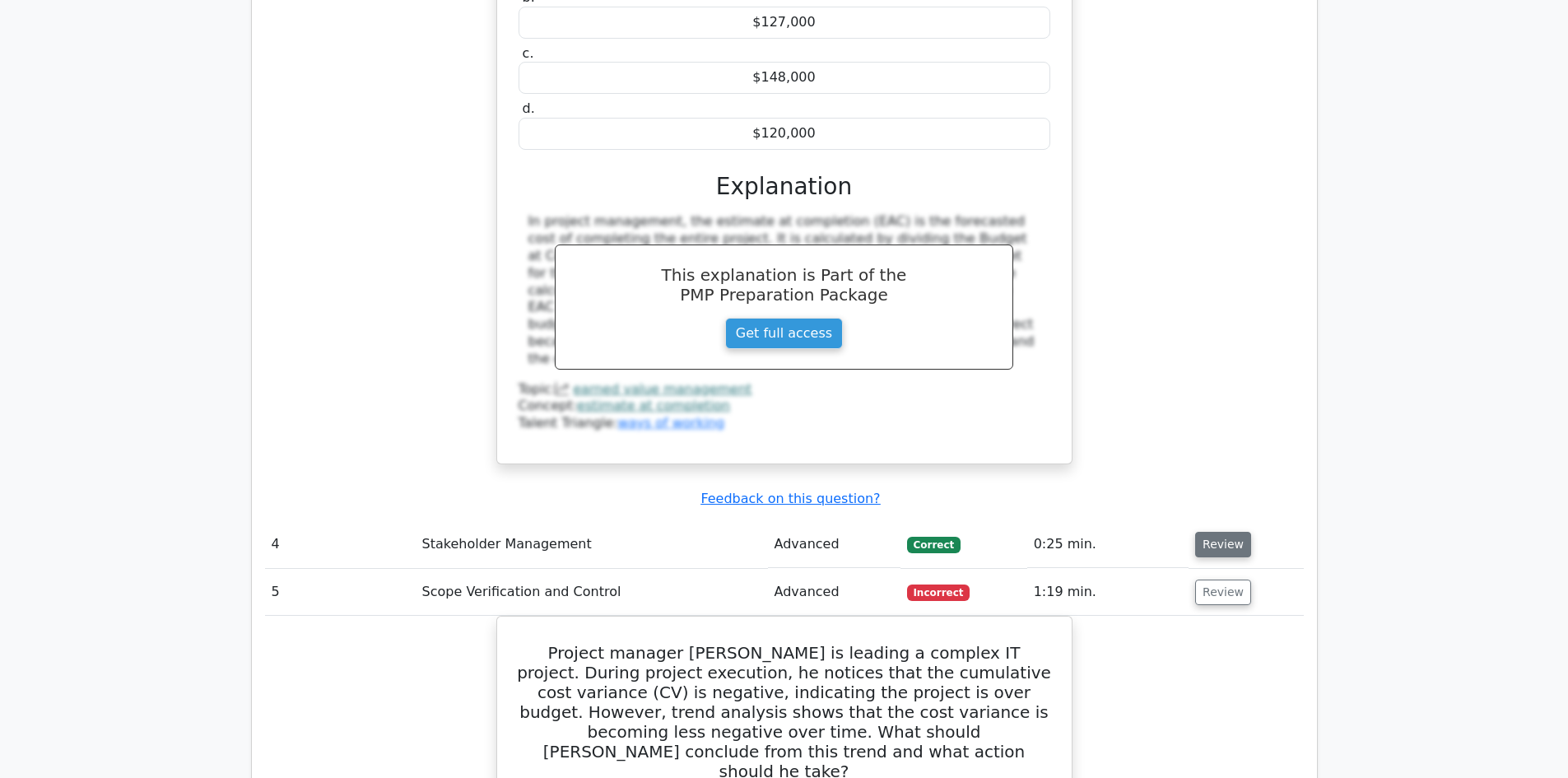
click at [1200, 532] on button "Review" at bounding box center [1223, 545] width 56 height 26
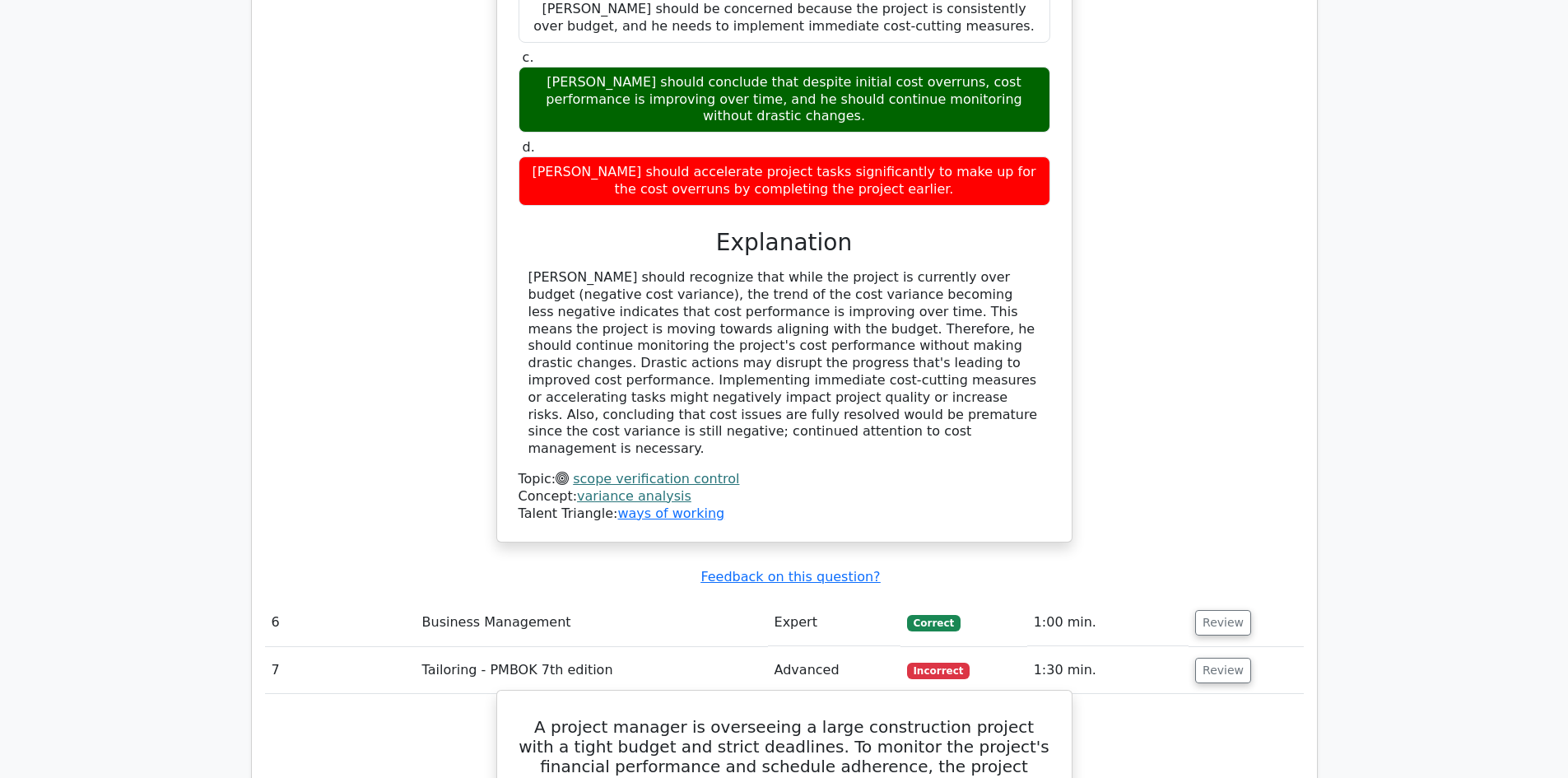
scroll to position [5267, 0]
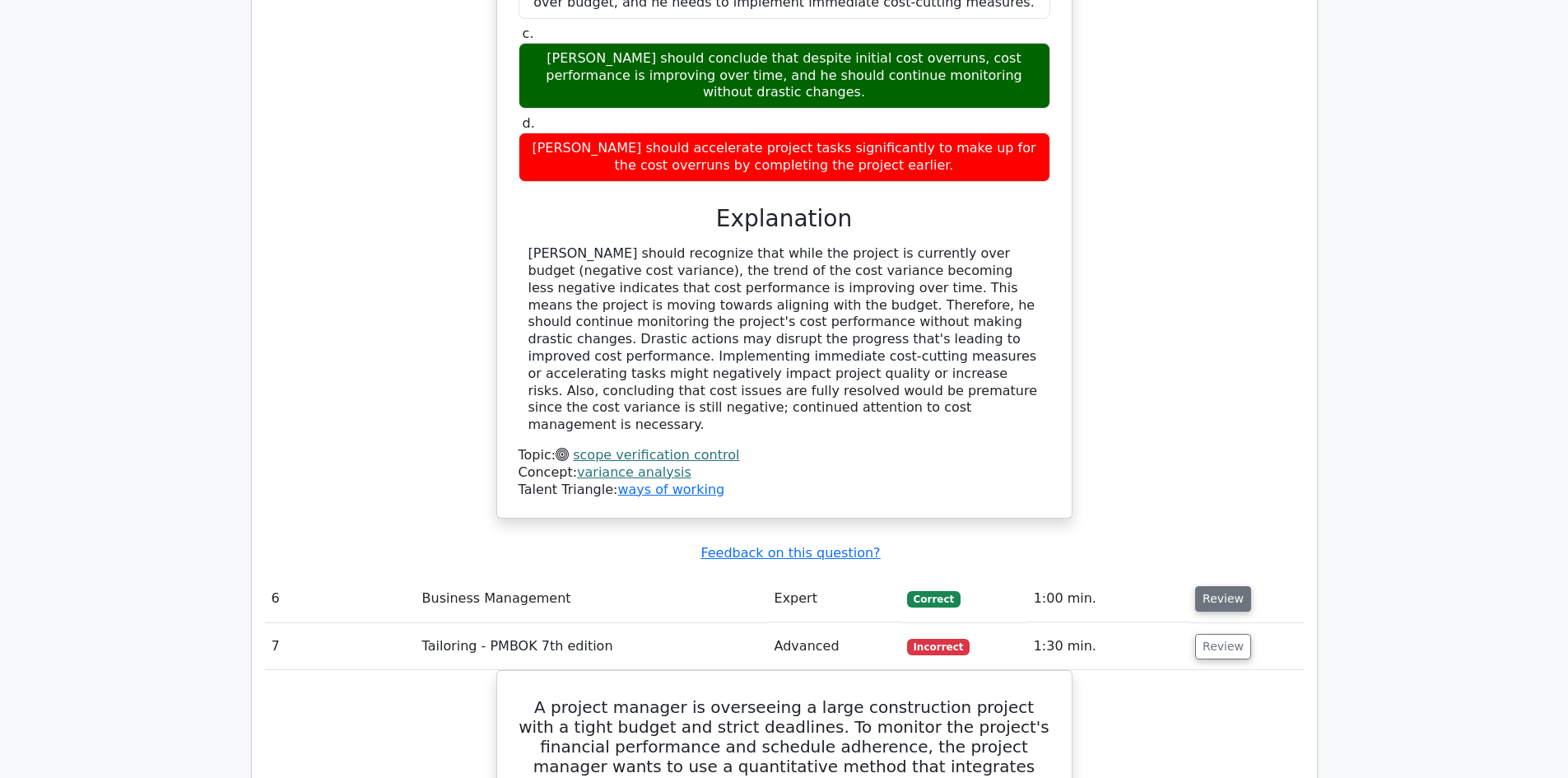
click at [1204, 586] on button "Review" at bounding box center [1223, 599] width 56 height 26
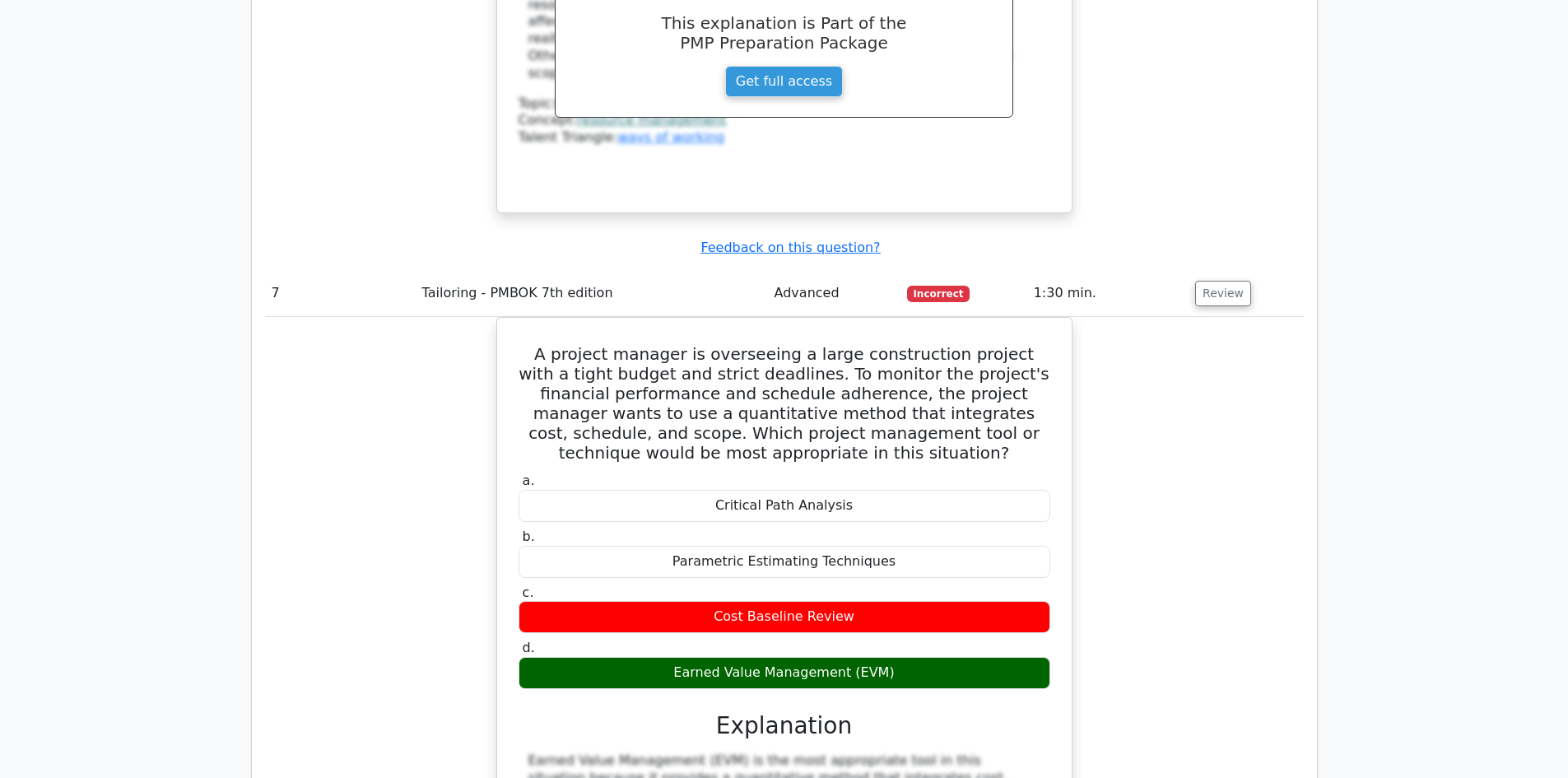
scroll to position [6830, 0]
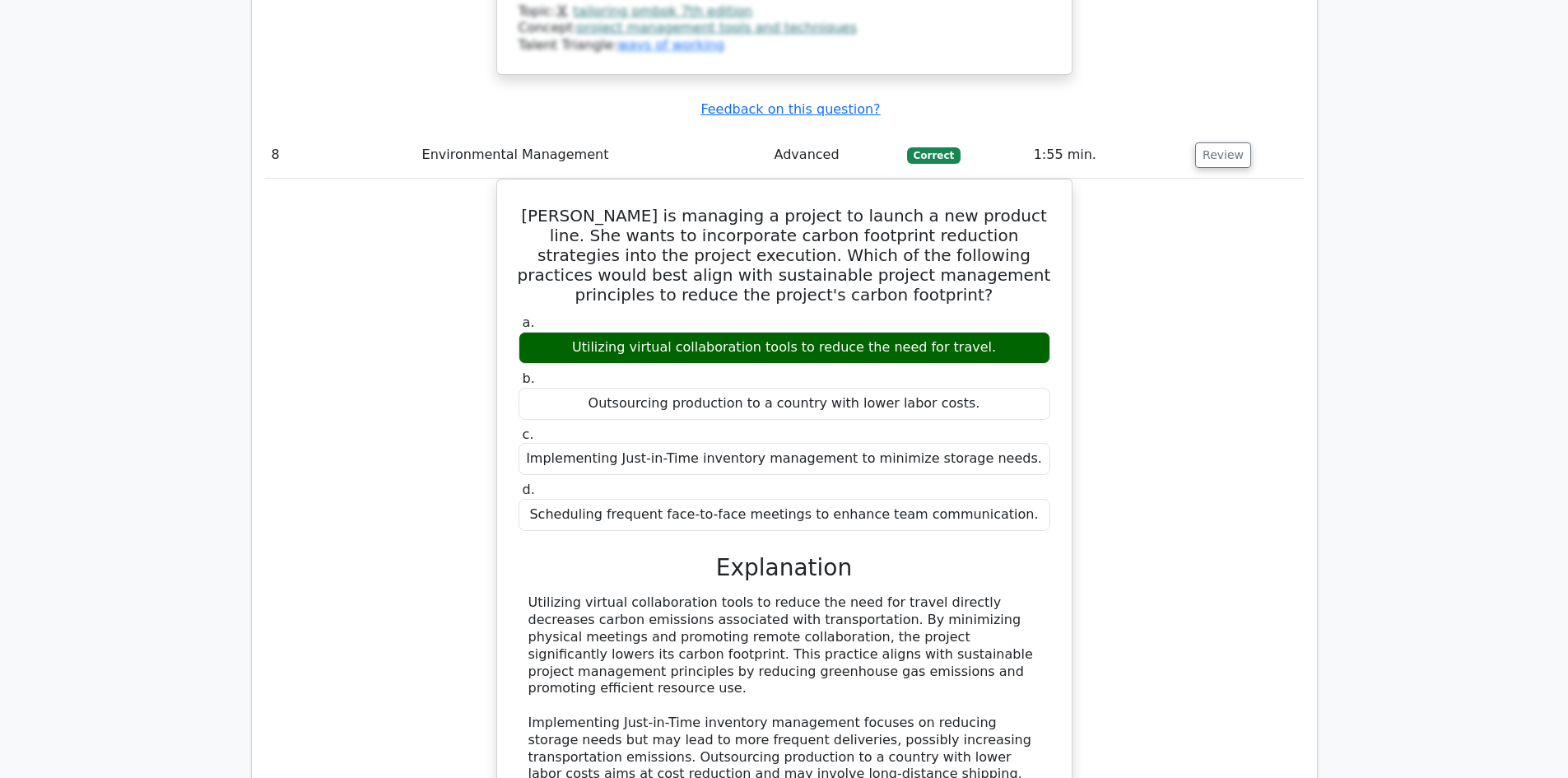
scroll to position [7818, 0]
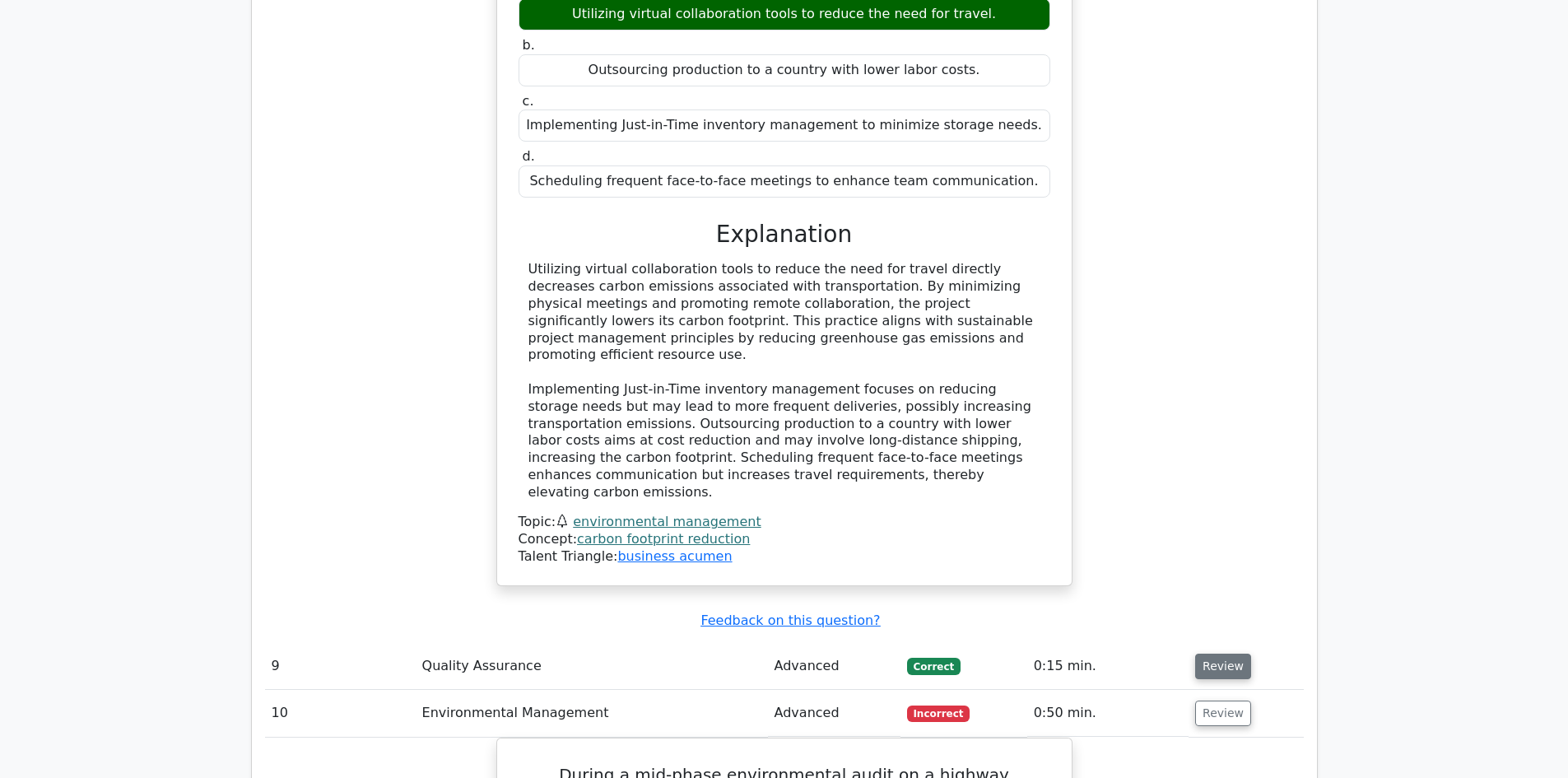
click at [1216, 653] on button "Review" at bounding box center [1223, 666] width 56 height 26
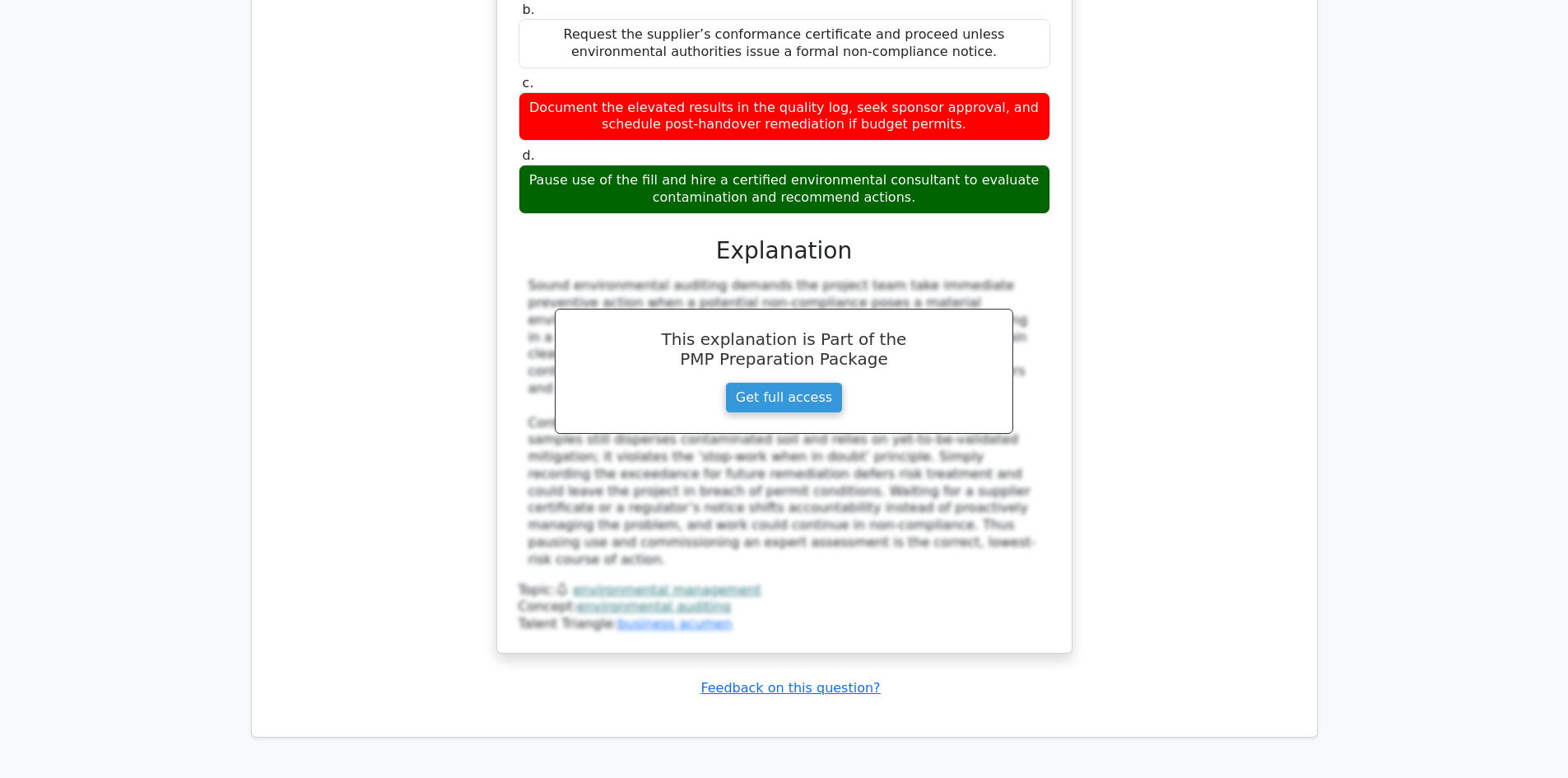
scroll to position [9716, 0]
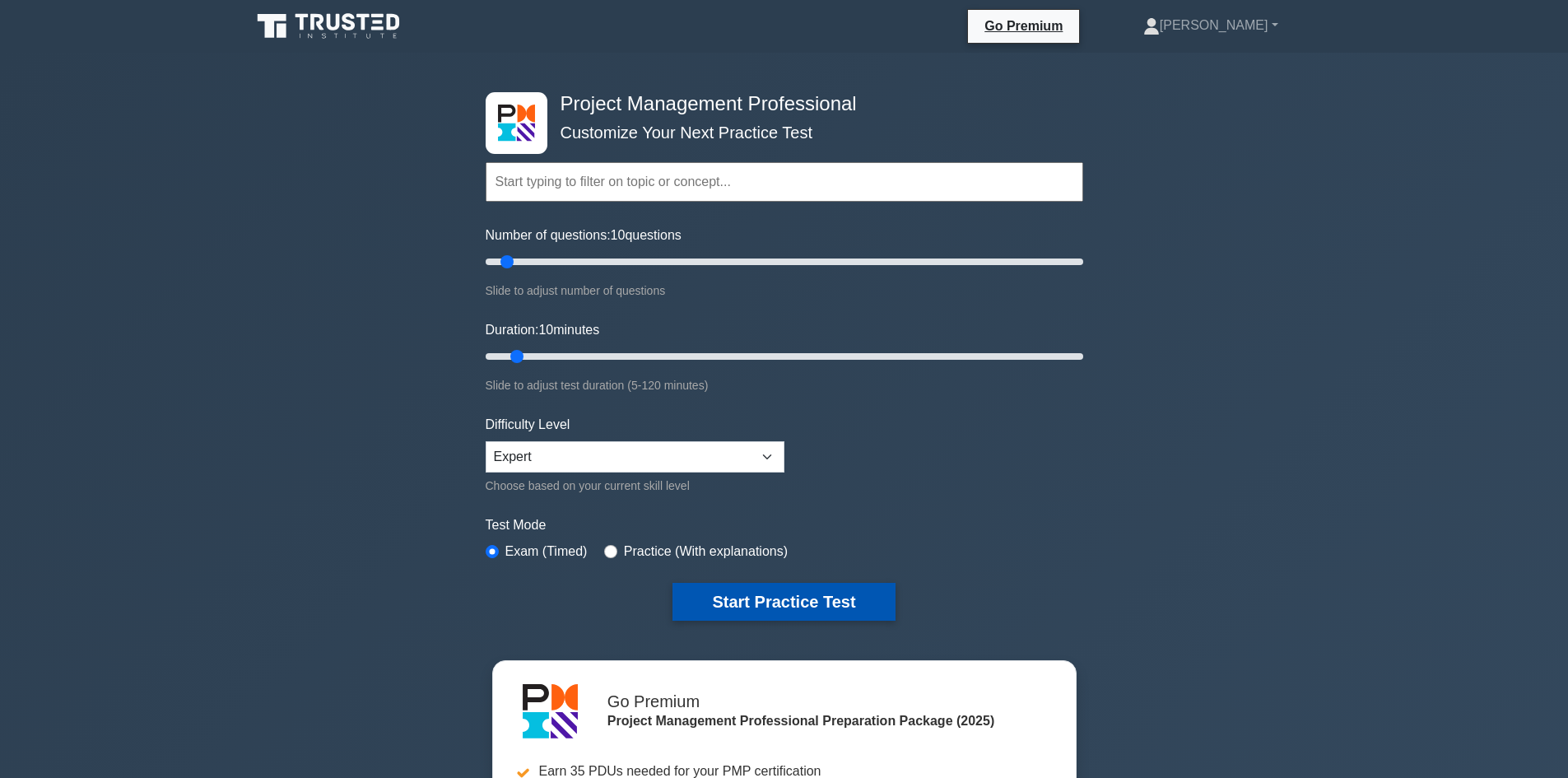
click at [764, 589] on button "Start Practice Test" at bounding box center [783, 601] width 222 height 38
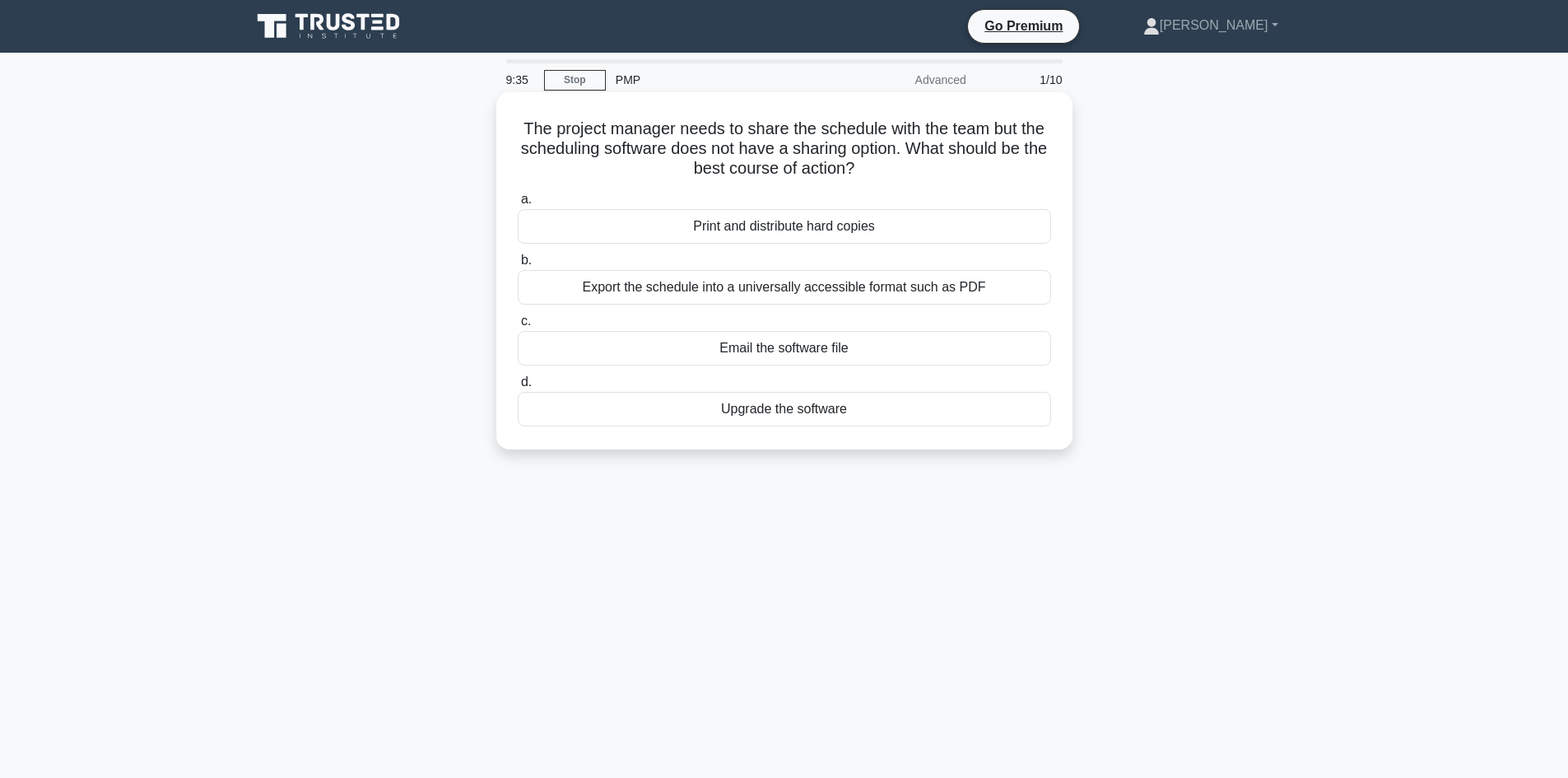
click at [735, 415] on div "Upgrade the software" at bounding box center [784, 409] width 533 height 34
click at [518, 388] on input "d. Upgrade the software" at bounding box center [518, 382] width 0 height 11
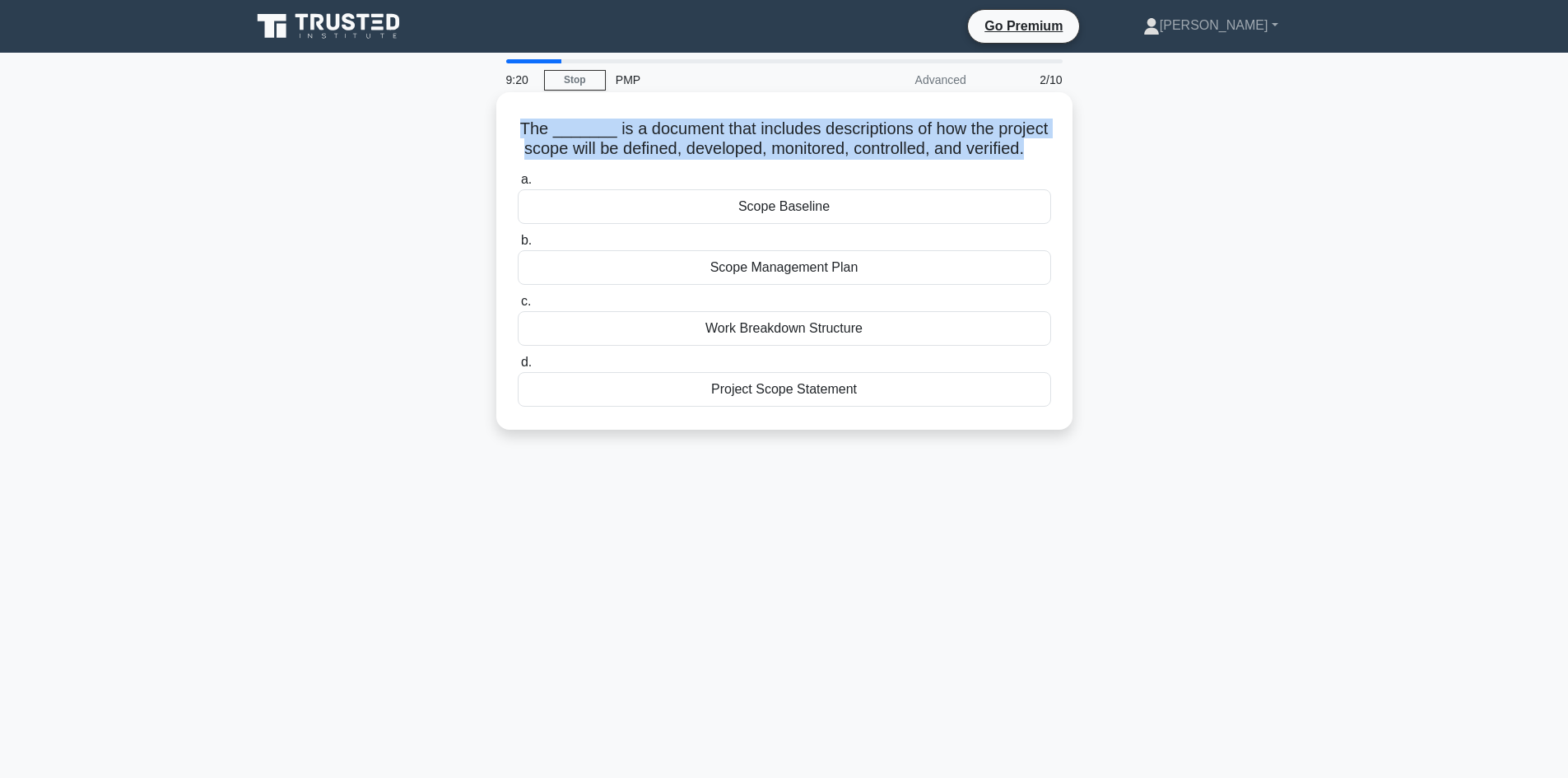
drag, startPoint x: 521, startPoint y: 125, endPoint x: 1045, endPoint y: 149, distance: 524.5
click at [1045, 149] on h5 "The _______ is a document that includes descriptions of how the project scope w…" at bounding box center [784, 139] width 536 height 41
copy h5 "The _______ is a document that includes descriptions of how the project scope w…"
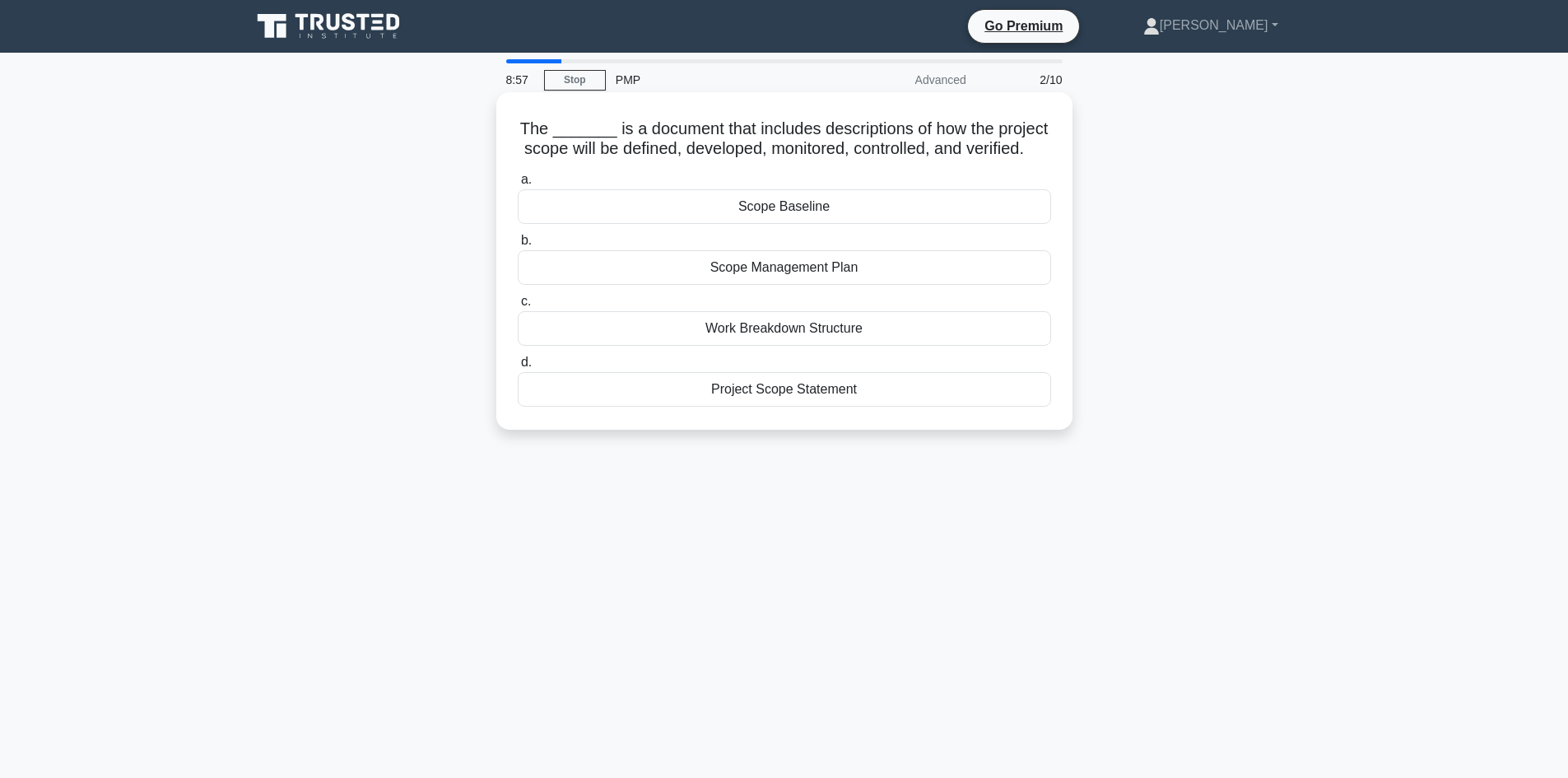
click at [793, 284] on div "Scope Management Plan" at bounding box center [784, 267] width 533 height 34
click at [518, 246] on input "b. Scope Management Plan" at bounding box center [518, 241] width 0 height 11
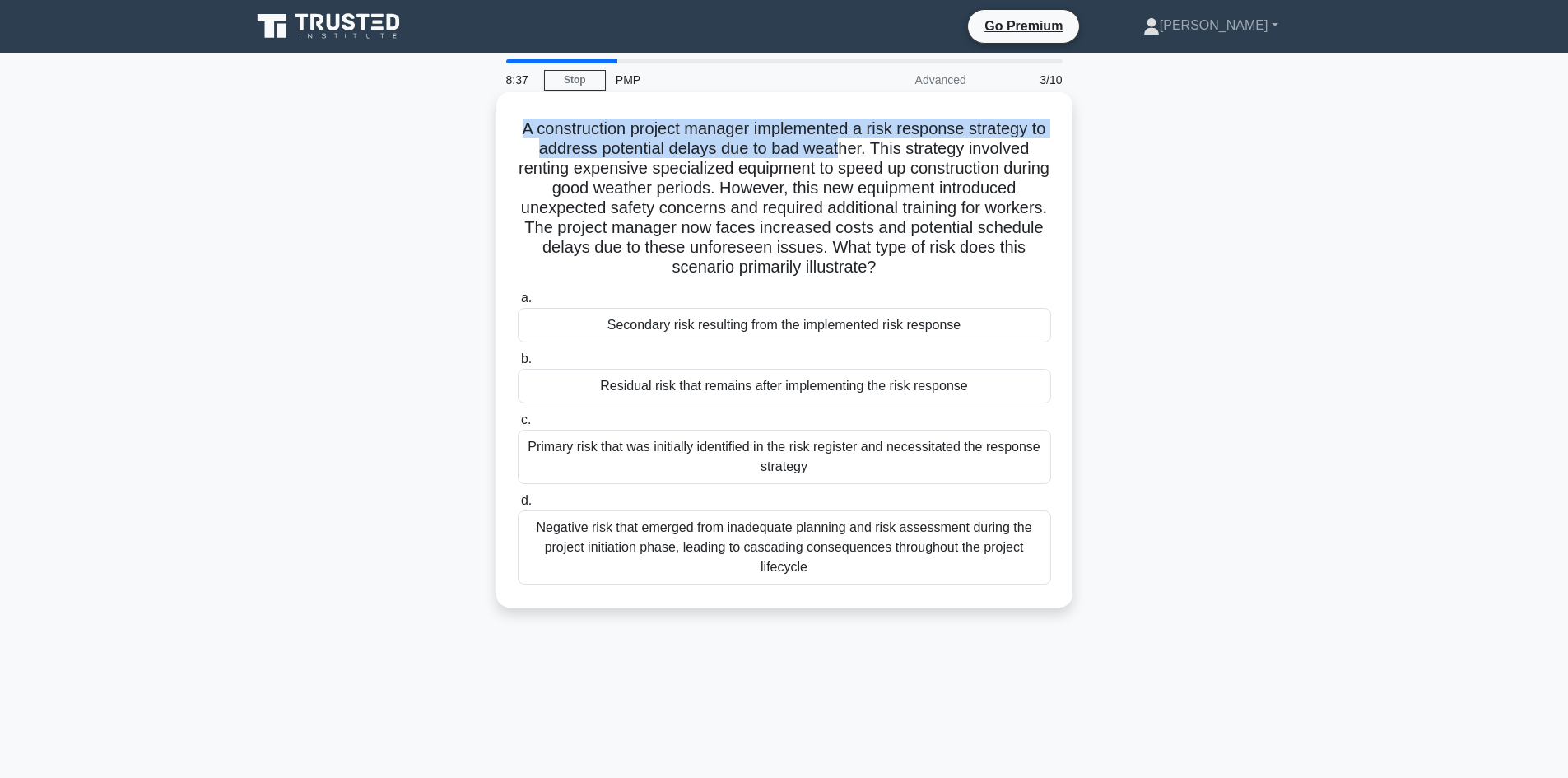
drag, startPoint x: 523, startPoint y: 126, endPoint x: 852, endPoint y: 155, distance: 330.3
click at [852, 155] on h5 "A construction project manager implemented a risk response strategy to address …" at bounding box center [784, 198] width 536 height 160
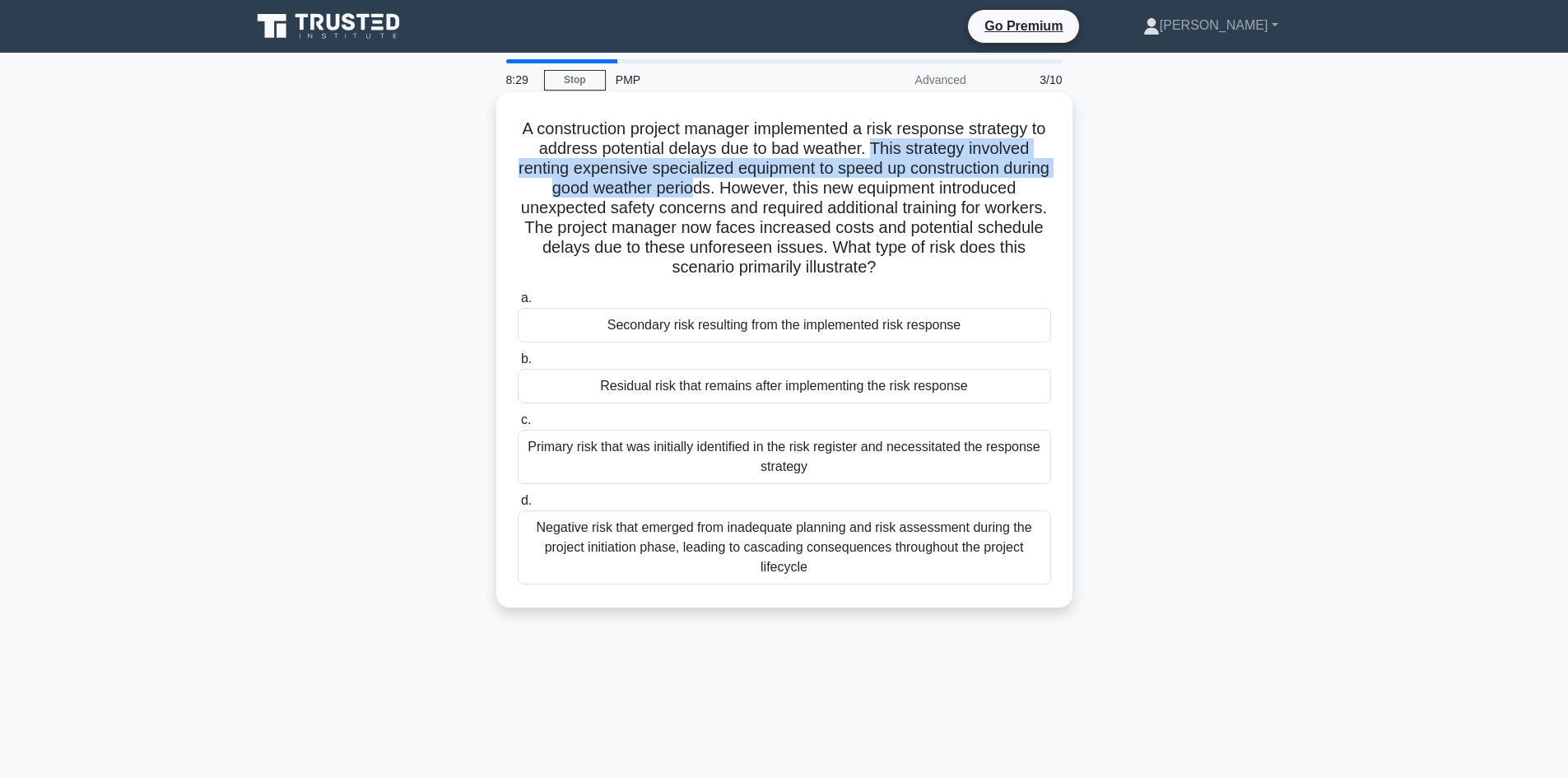
drag, startPoint x: 880, startPoint y: 150, endPoint x: 719, endPoint y: 191, distance: 166.1
click at [719, 191] on h5 "A construction project manager implemented a risk response strategy to address …" at bounding box center [784, 198] width 536 height 160
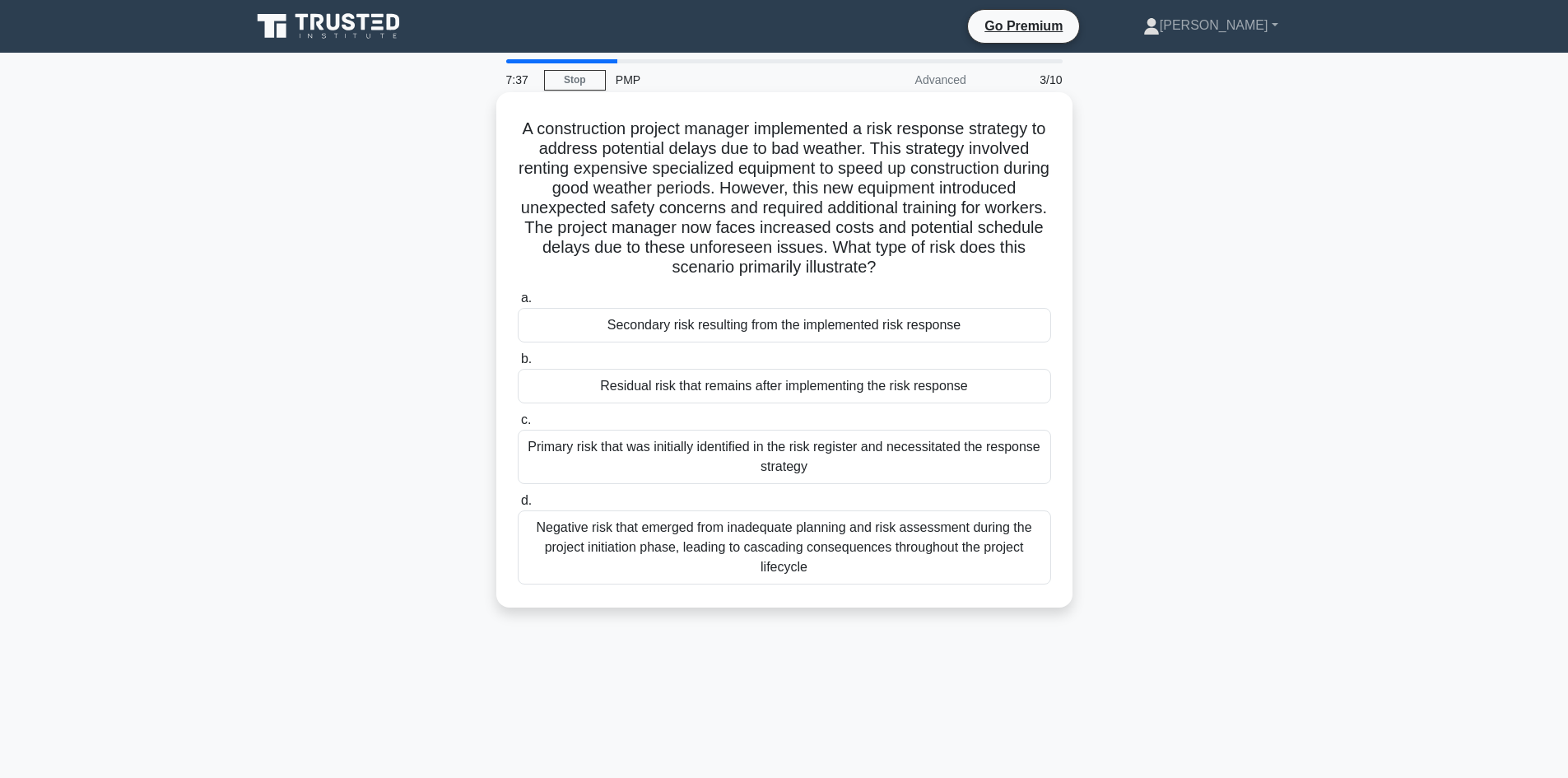
click at [598, 457] on div "Primary risk that was initially identified in the risk register and necessitate…" at bounding box center [784, 457] width 533 height 55
click at [518, 425] on input "c. Primary risk that was initially identified in the risk register and necessit…" at bounding box center [518, 420] width 0 height 11
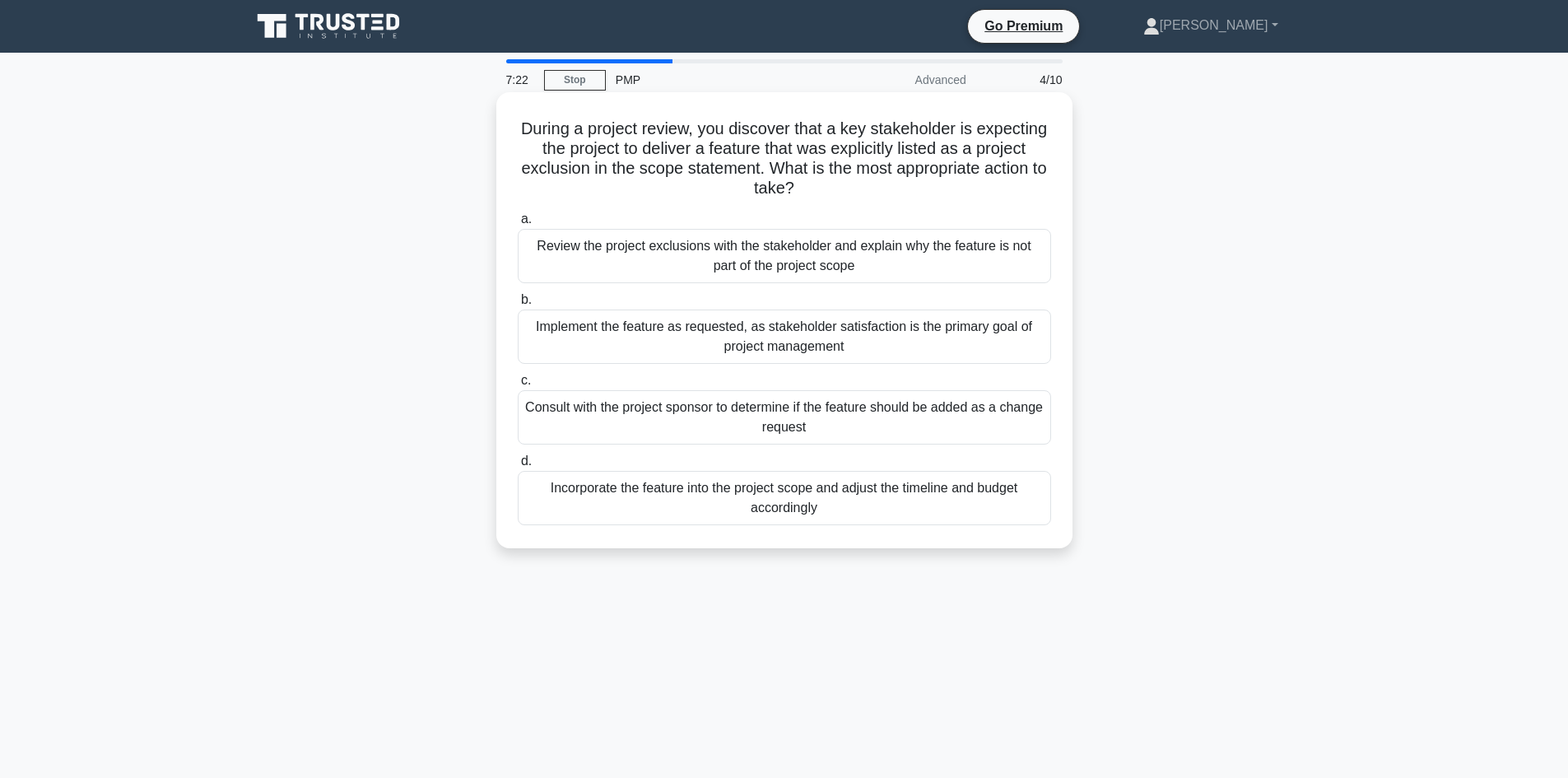
drag, startPoint x: 553, startPoint y: 128, endPoint x: 829, endPoint y: 185, distance: 281.8
click at [829, 185] on h5 "During a project review, you discover that a key stakeholder is expecting the p…" at bounding box center [784, 159] width 536 height 80
drag, startPoint x: 816, startPoint y: 156, endPoint x: 855, endPoint y: 198, distance: 57.3
drag, startPoint x: 855, startPoint y: 198, endPoint x: 756, endPoint y: 155, distance: 107.9
click at [756, 155] on h5 "During a project review, you discover that a key stakeholder is expecting the p…" at bounding box center [784, 159] width 536 height 80
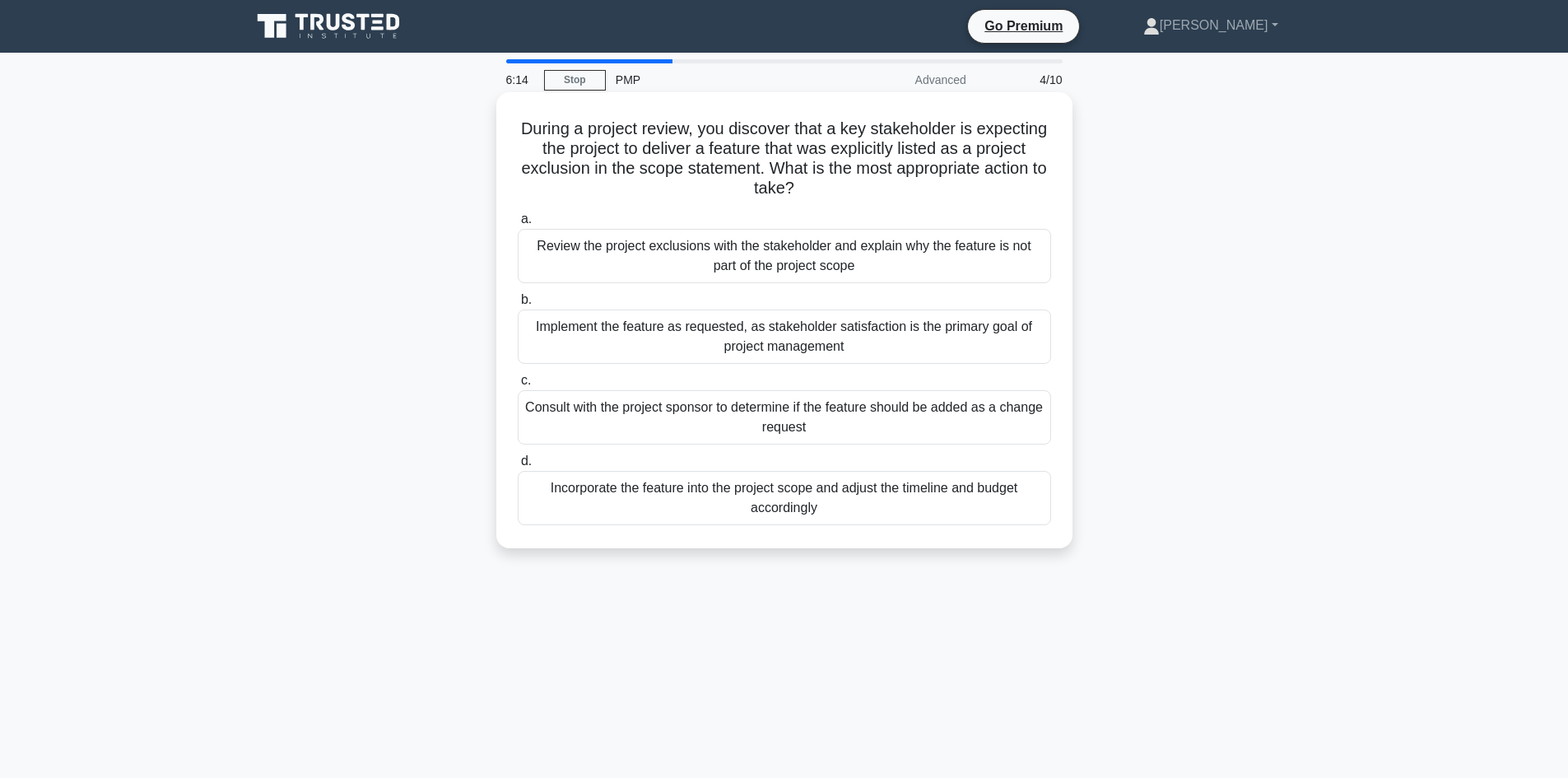
click at [778, 427] on div "Consult with the project sponsor to determine if the feature should be added as…" at bounding box center [784, 418] width 533 height 55
click at [518, 386] on input "c. Consult with the project sponsor to determine if the feature should be added…" at bounding box center [518, 380] width 0 height 11
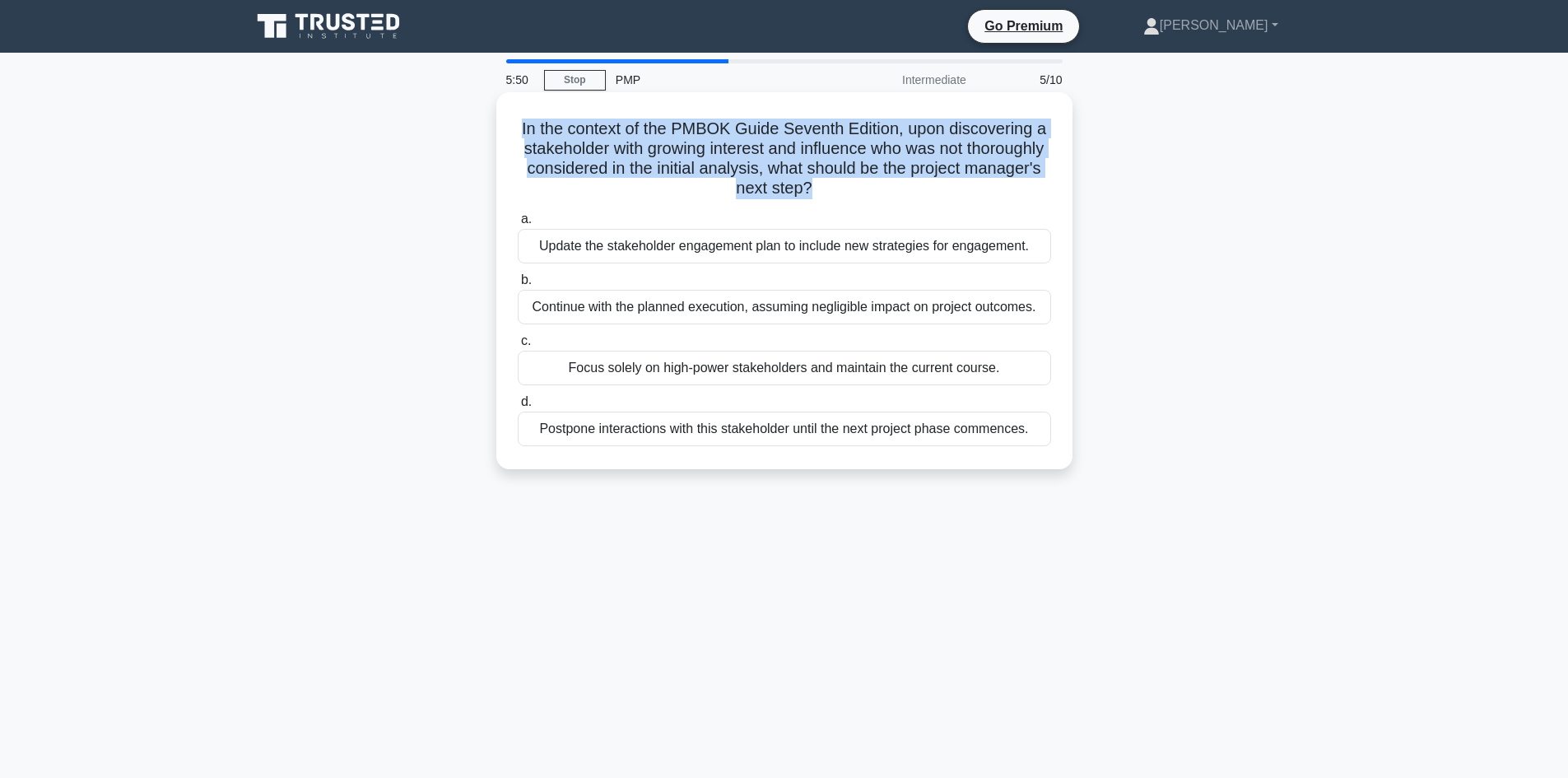
drag, startPoint x: 515, startPoint y: 130, endPoint x: 851, endPoint y: 181, distance: 339.8
click at [851, 181] on h5 "In the context of the PMBOK Guide Seventh Edition, upon discovering a stakehold…" at bounding box center [784, 159] width 536 height 80
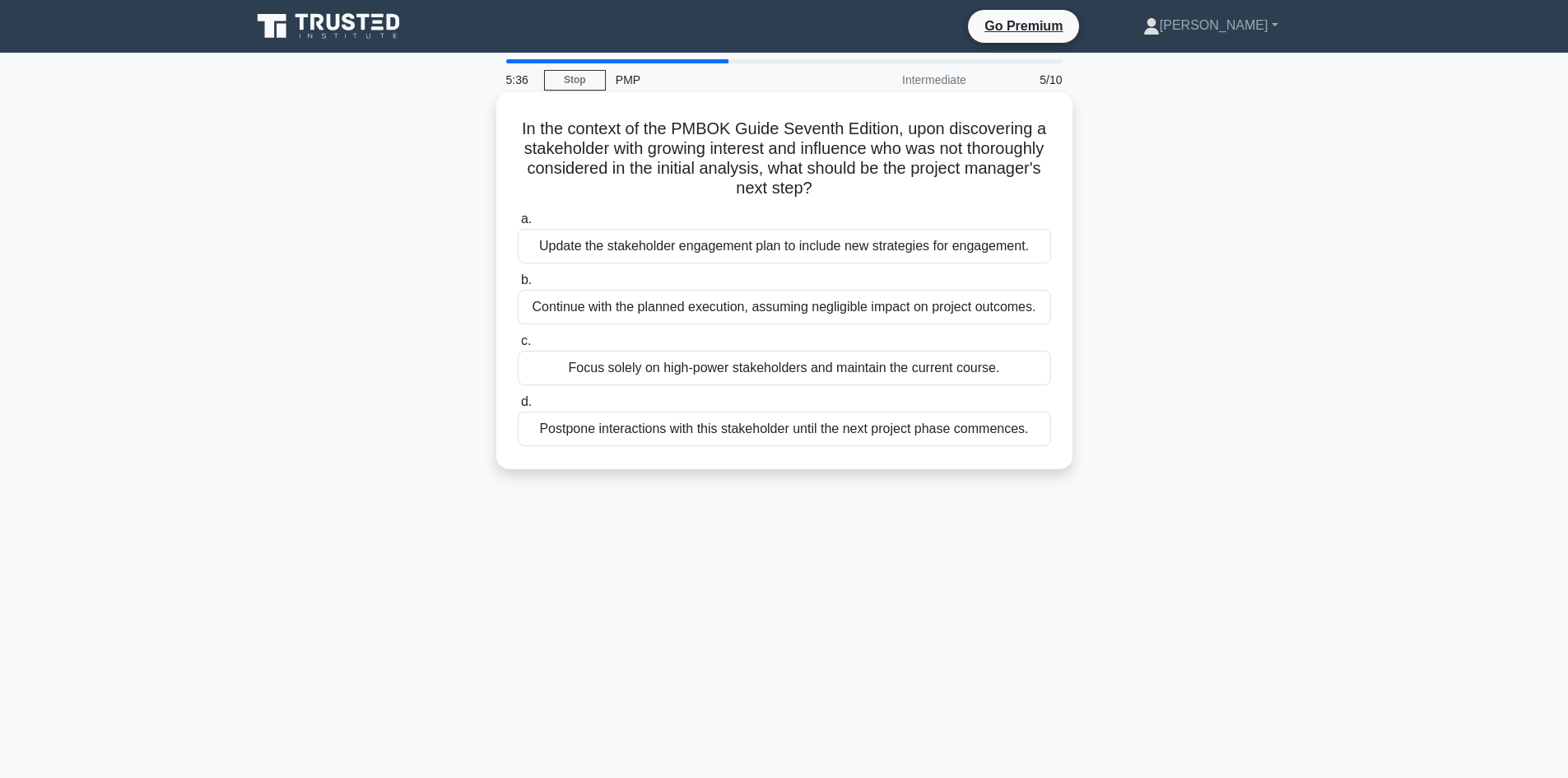
click at [787, 253] on div "Update the stakeholder engagement plan to include new strategies for engagement." at bounding box center [784, 246] width 533 height 34
click at [518, 225] on input "a. Update the stakeholder engagement plan to include new strategies for engagem…" at bounding box center [518, 219] width 0 height 11
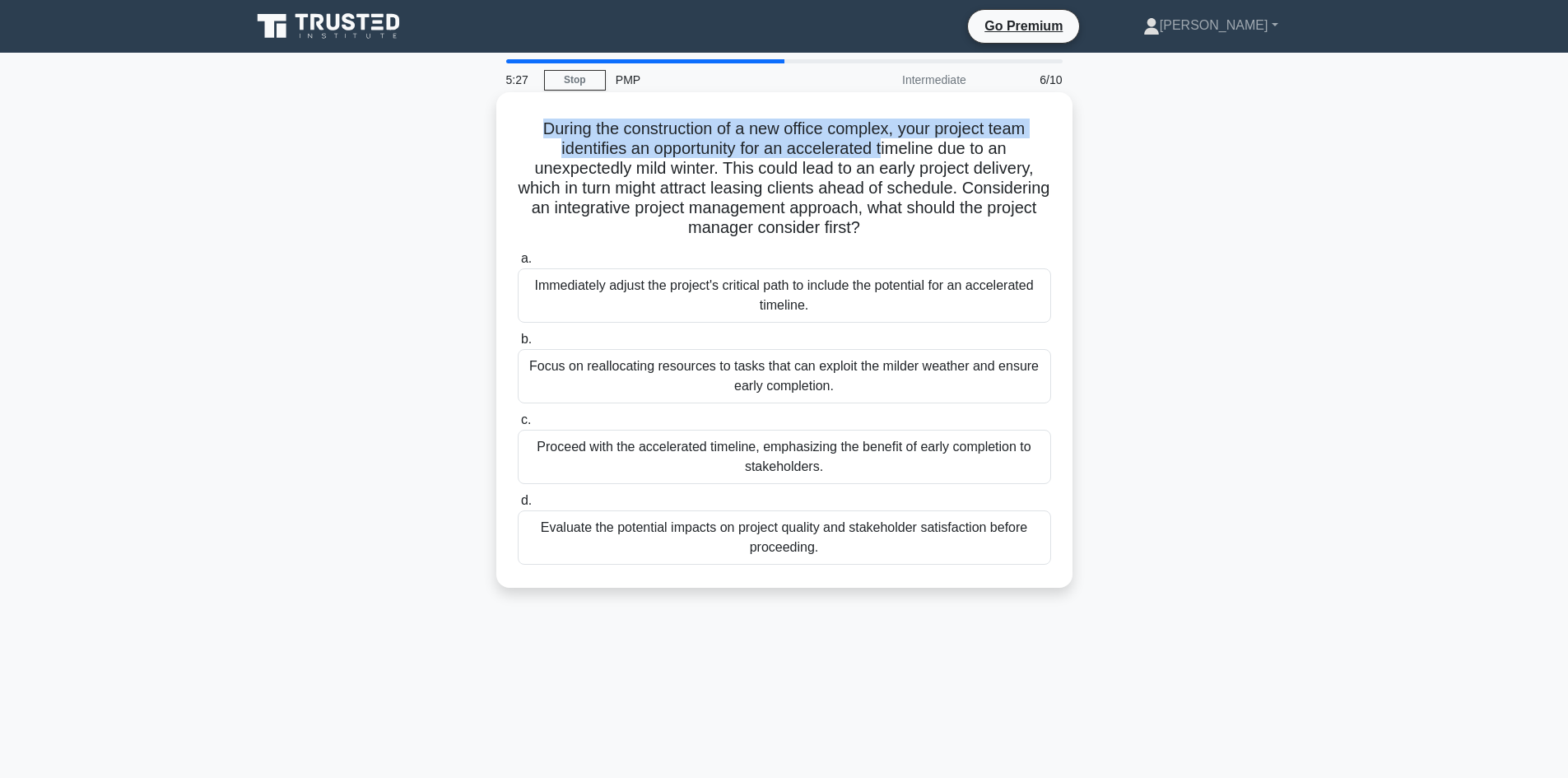
drag, startPoint x: 535, startPoint y: 125, endPoint x: 885, endPoint y: 143, distance: 350.5
click at [885, 143] on h5 "During the construction of a new office complex, your project team identifies a…" at bounding box center [784, 178] width 536 height 120
click at [660, 155] on h5 "During the construction of a new office complex, your project team identifies a…" at bounding box center [784, 178] width 536 height 120
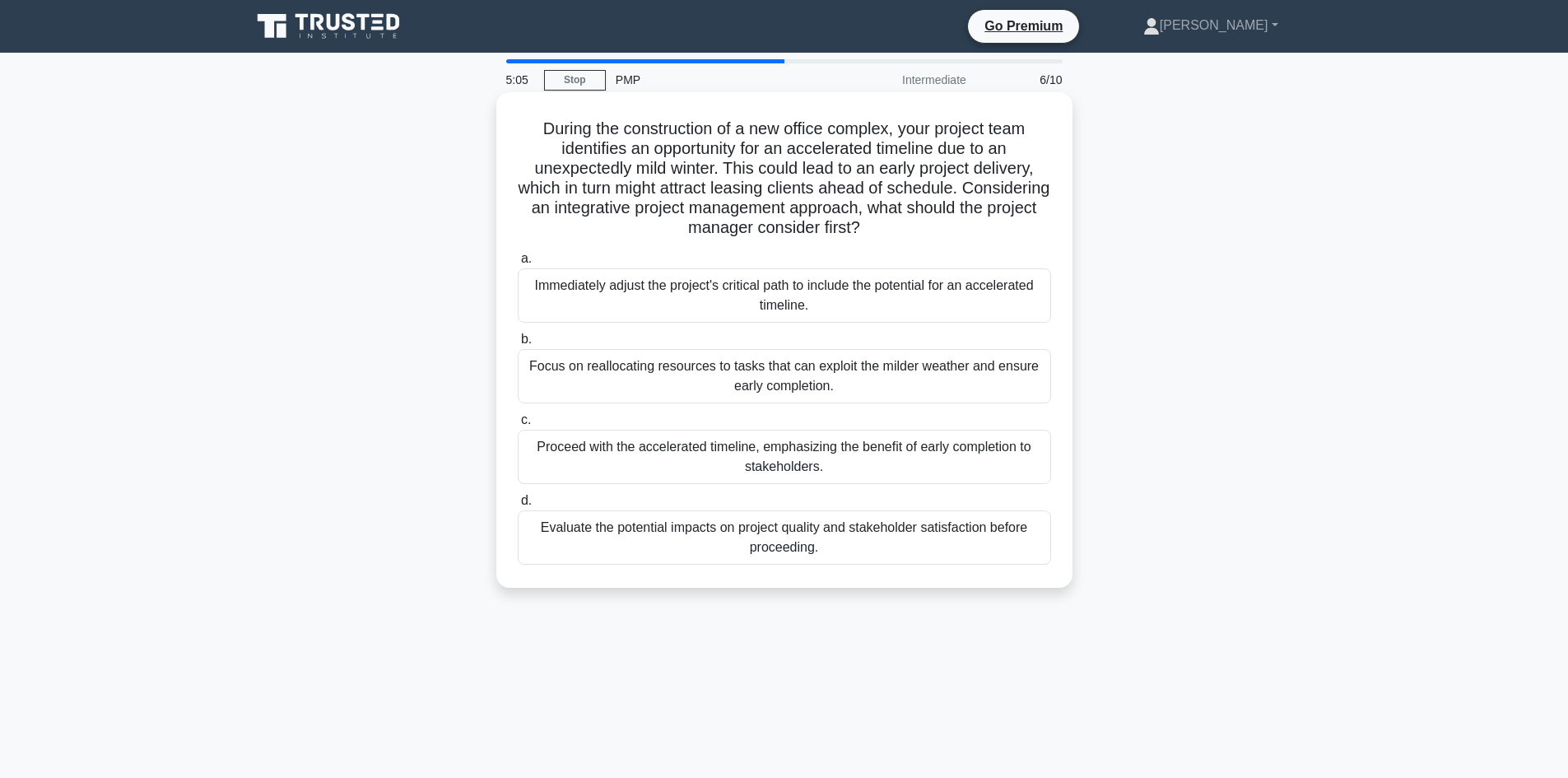
drag, startPoint x: 532, startPoint y: 132, endPoint x: 974, endPoint y: 222, distance: 451.1
click at [974, 222] on h5 "During the construction of a new office complex, your project team identifies a…" at bounding box center [784, 178] width 536 height 120
click at [620, 129] on h5 "During the construction of a new office complex, your project team identifies a…" at bounding box center [784, 178] width 536 height 120
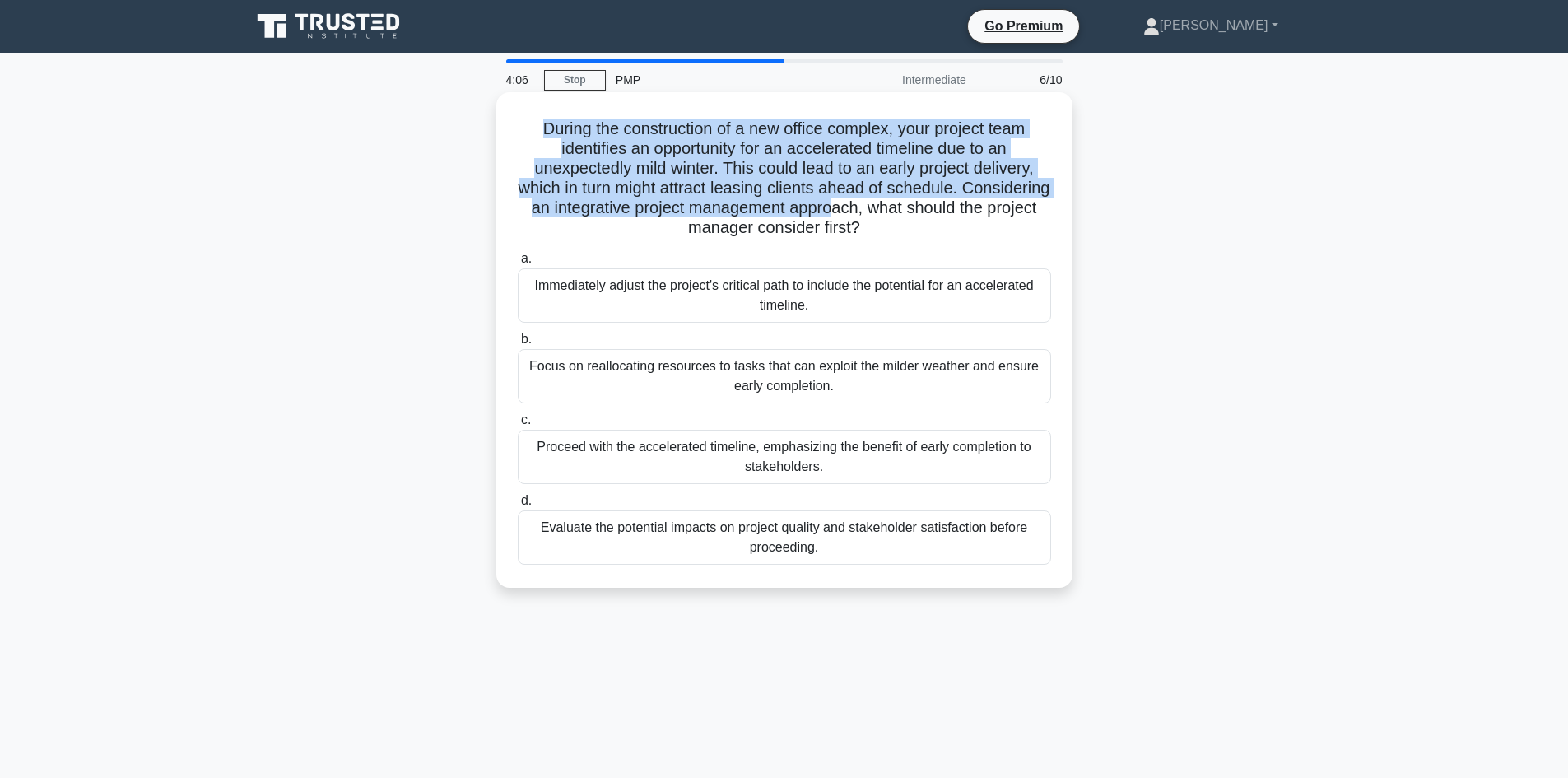
drag, startPoint x: 532, startPoint y: 130, endPoint x: 923, endPoint y: 207, distance: 398.5
click at [923, 207] on h5 "During the construction of a new office complex, your project team identifies a…" at bounding box center [784, 178] width 536 height 120
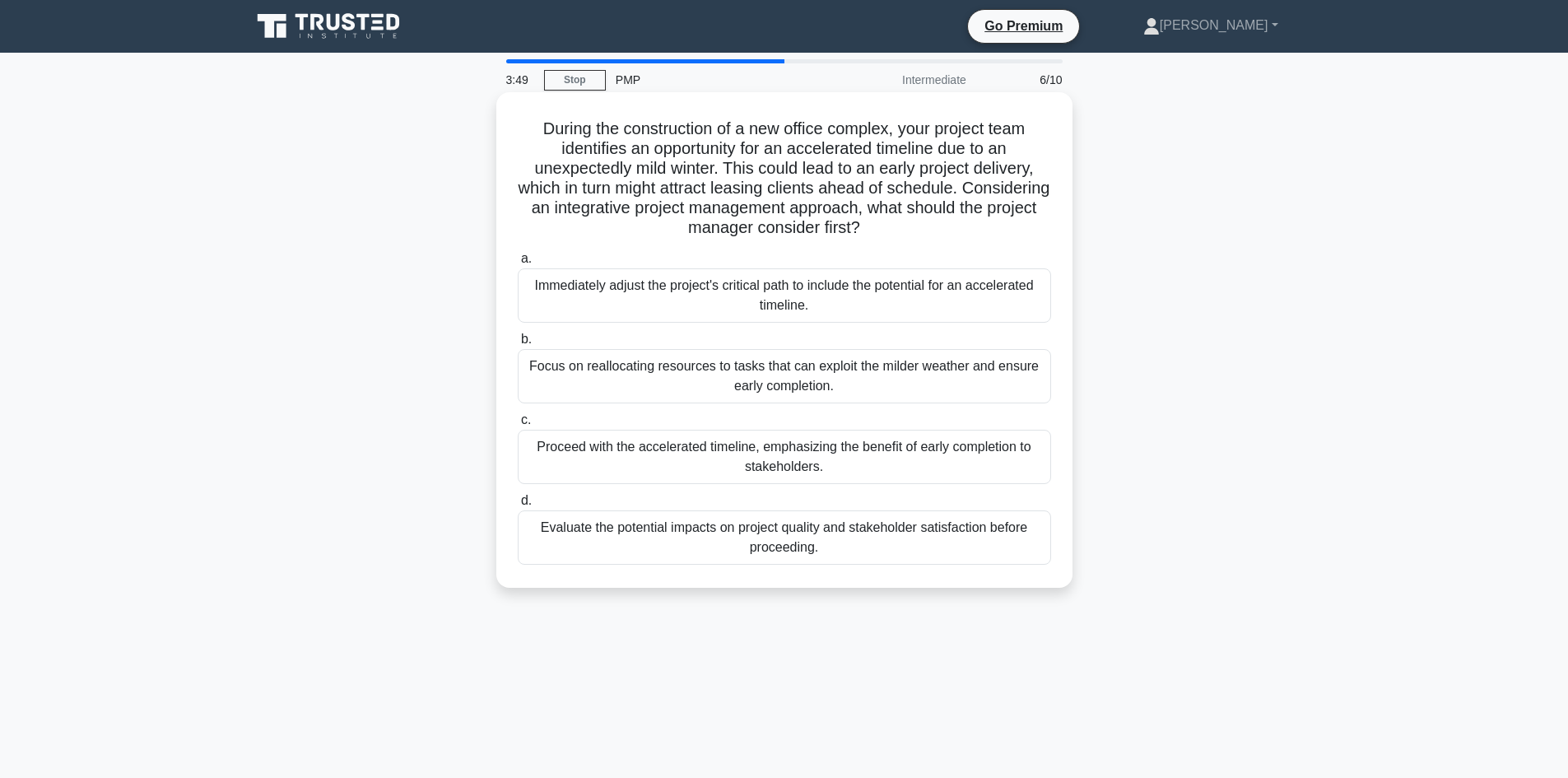
click at [668, 457] on div "Proceed with the accelerated timeline, emphasizing the benefit of early complet…" at bounding box center [784, 457] width 533 height 55
click at [518, 425] on input "c. Proceed with the accelerated timeline, emphasizing the benefit of early comp…" at bounding box center [518, 420] width 0 height 11
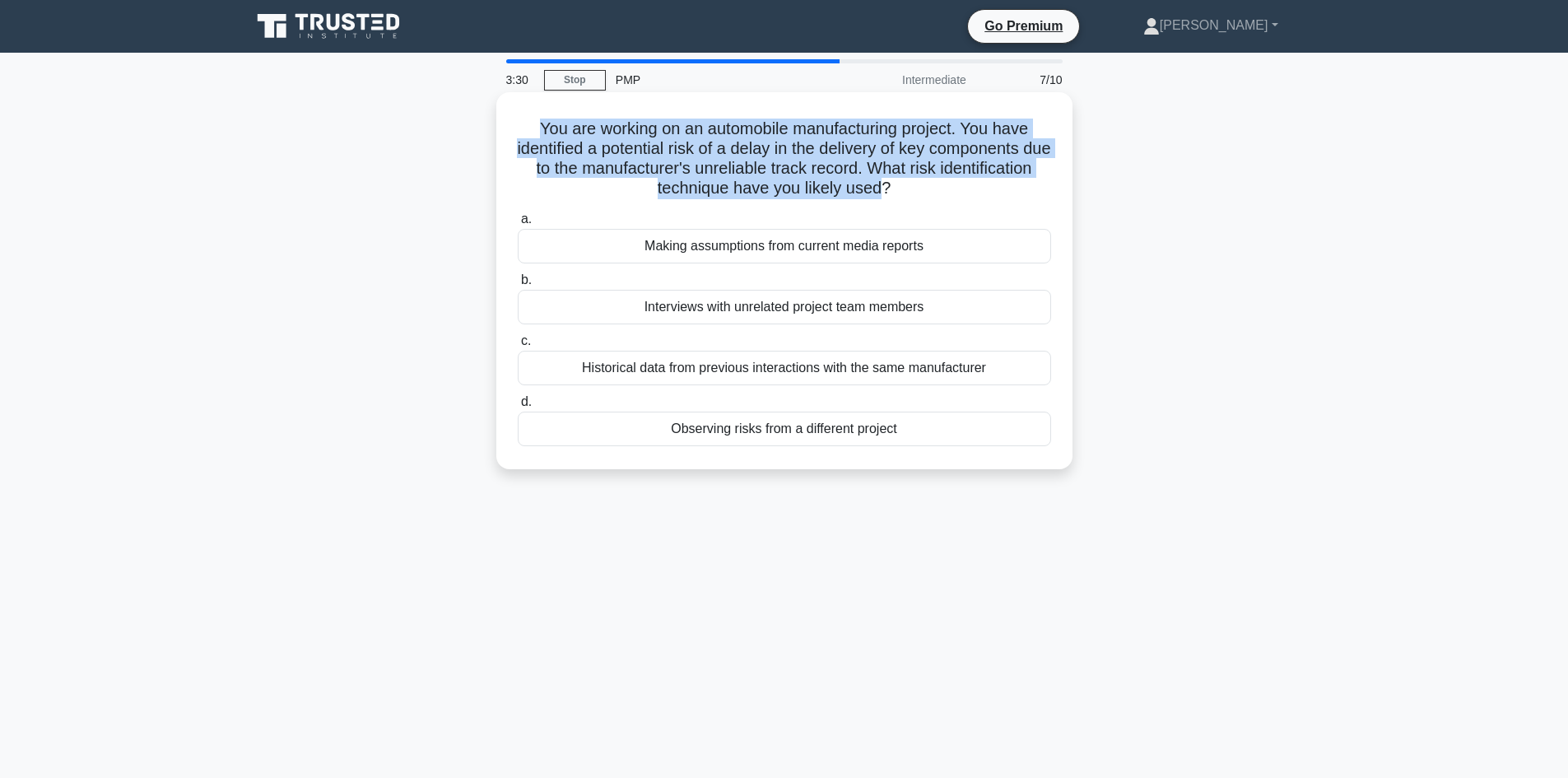
drag, startPoint x: 534, startPoint y: 126, endPoint x: 934, endPoint y: 179, distance: 403.5
click at [934, 179] on h5 "You are working on an automobile manufacturing project. You have identified a p…" at bounding box center [784, 159] width 536 height 80
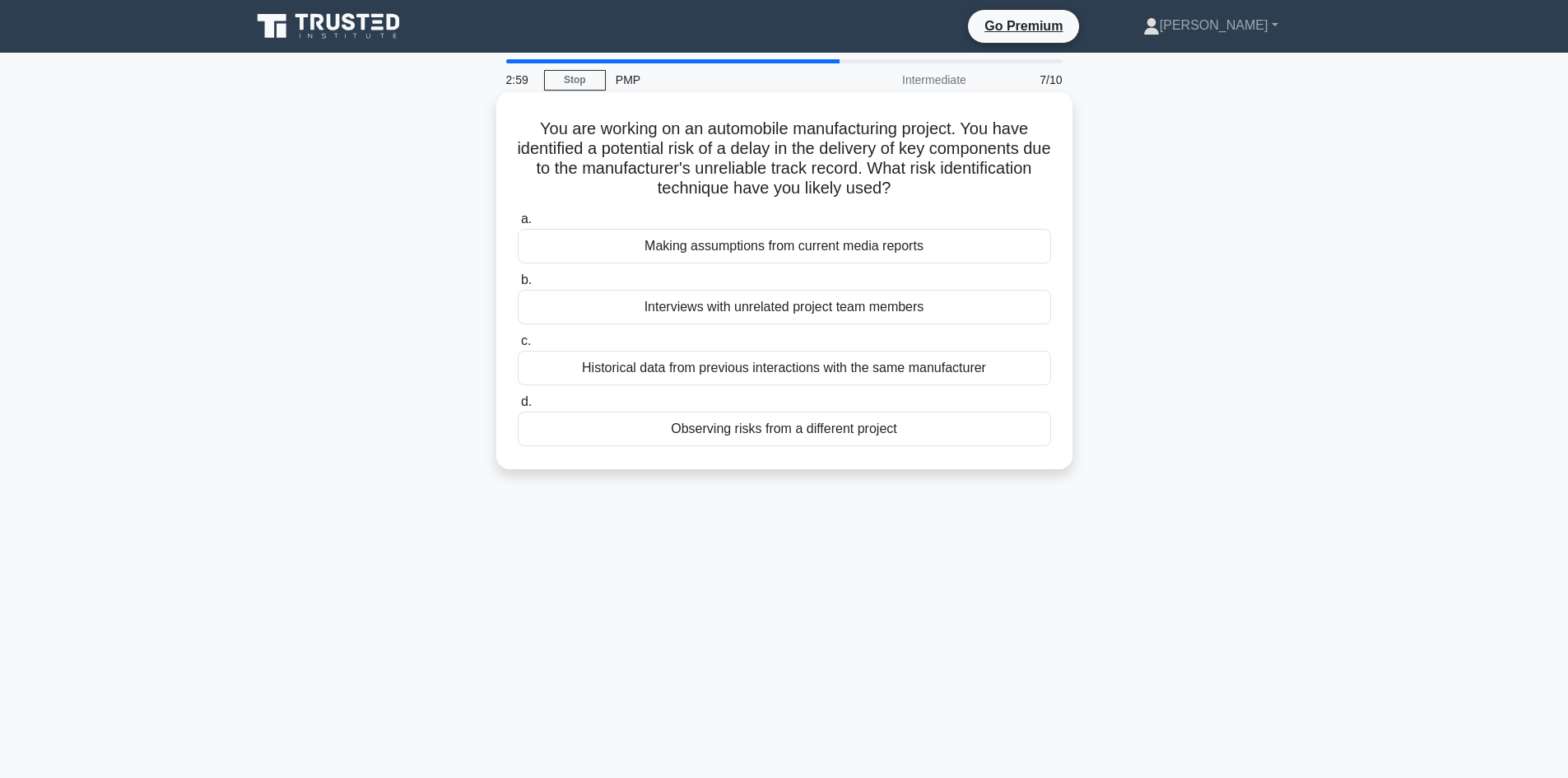
click at [678, 373] on div "Historical data from previous interactions with the same manufacturer" at bounding box center [784, 368] width 533 height 34
click at [518, 347] on input "c. Historical data from previous interactions with the same manufacturer" at bounding box center [518, 341] width 0 height 11
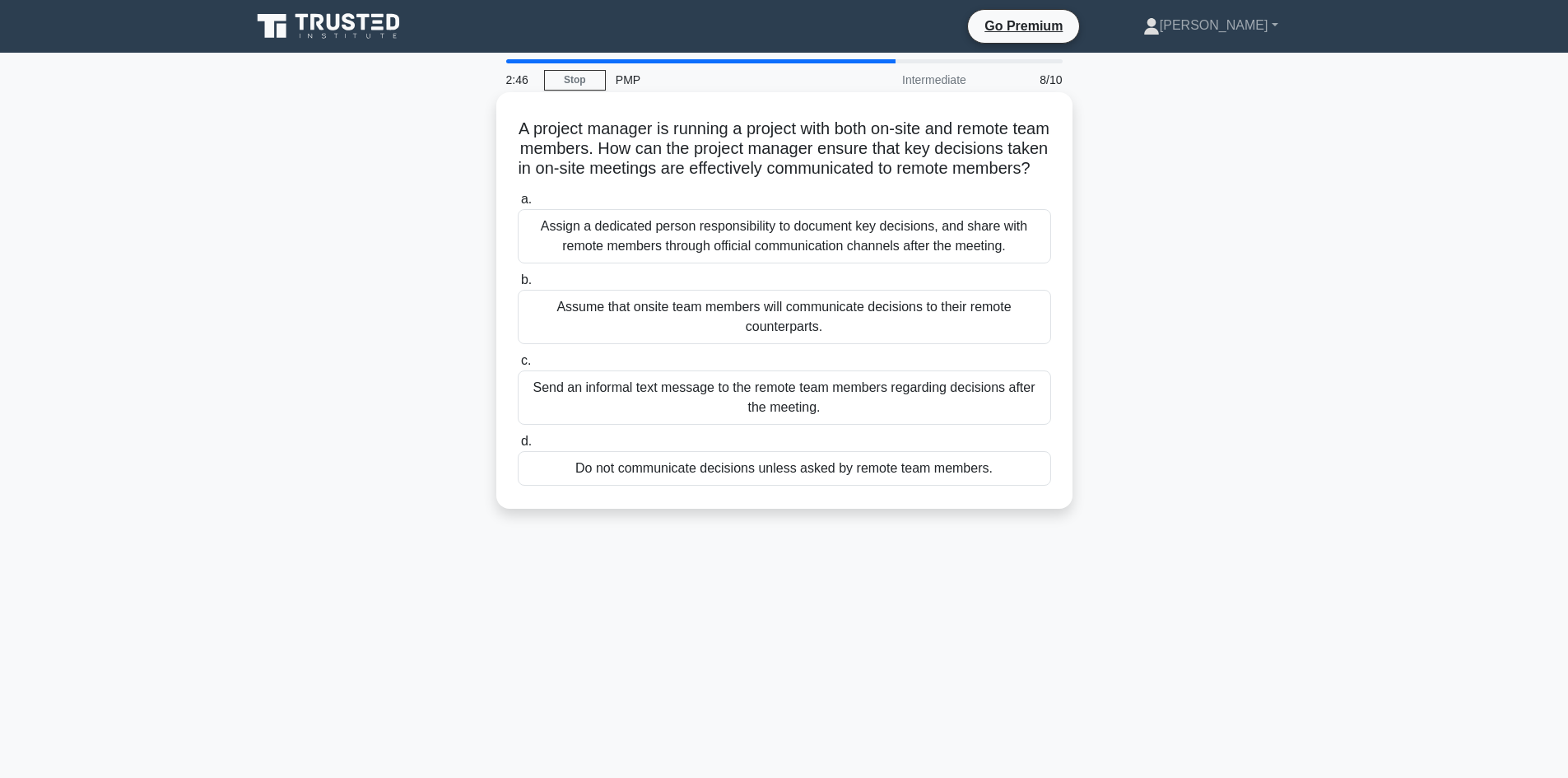
drag, startPoint x: 530, startPoint y: 132, endPoint x: 820, endPoint y: 181, distance: 294.1
click at [820, 179] on h5 "A project manager is running a project with both on-site and remote team member…" at bounding box center [784, 149] width 536 height 61
click at [851, 256] on div "Assign a dedicated person responsibility to document key decisions, and share w…" at bounding box center [784, 237] width 533 height 55
click at [518, 205] on input "a. Assign a dedicated person responsibility to document key decisions, and shar…" at bounding box center [518, 199] width 0 height 11
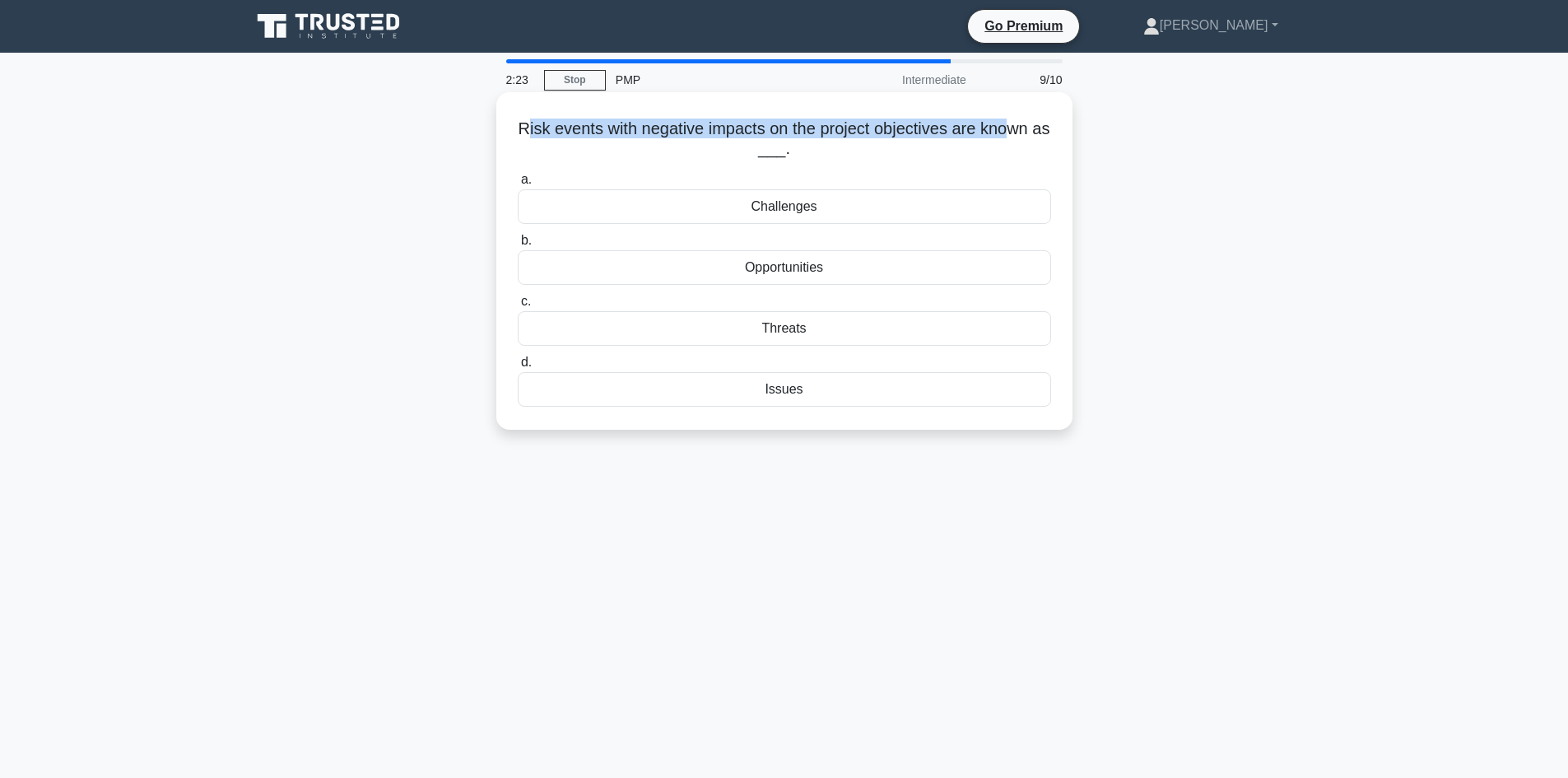
drag, startPoint x: 532, startPoint y: 131, endPoint x: 1019, endPoint y: 131, distance: 487.0
click at [1019, 131] on h5 "Risk events with negative impacts on the project objectives are known as ___. .…" at bounding box center [784, 139] width 536 height 41
drag, startPoint x: 527, startPoint y: 126, endPoint x: 1032, endPoint y: 132, distance: 505.0
click at [1032, 132] on h5 "Risk events with negative impacts on the project objectives are known as ___. .…" at bounding box center [784, 139] width 536 height 41
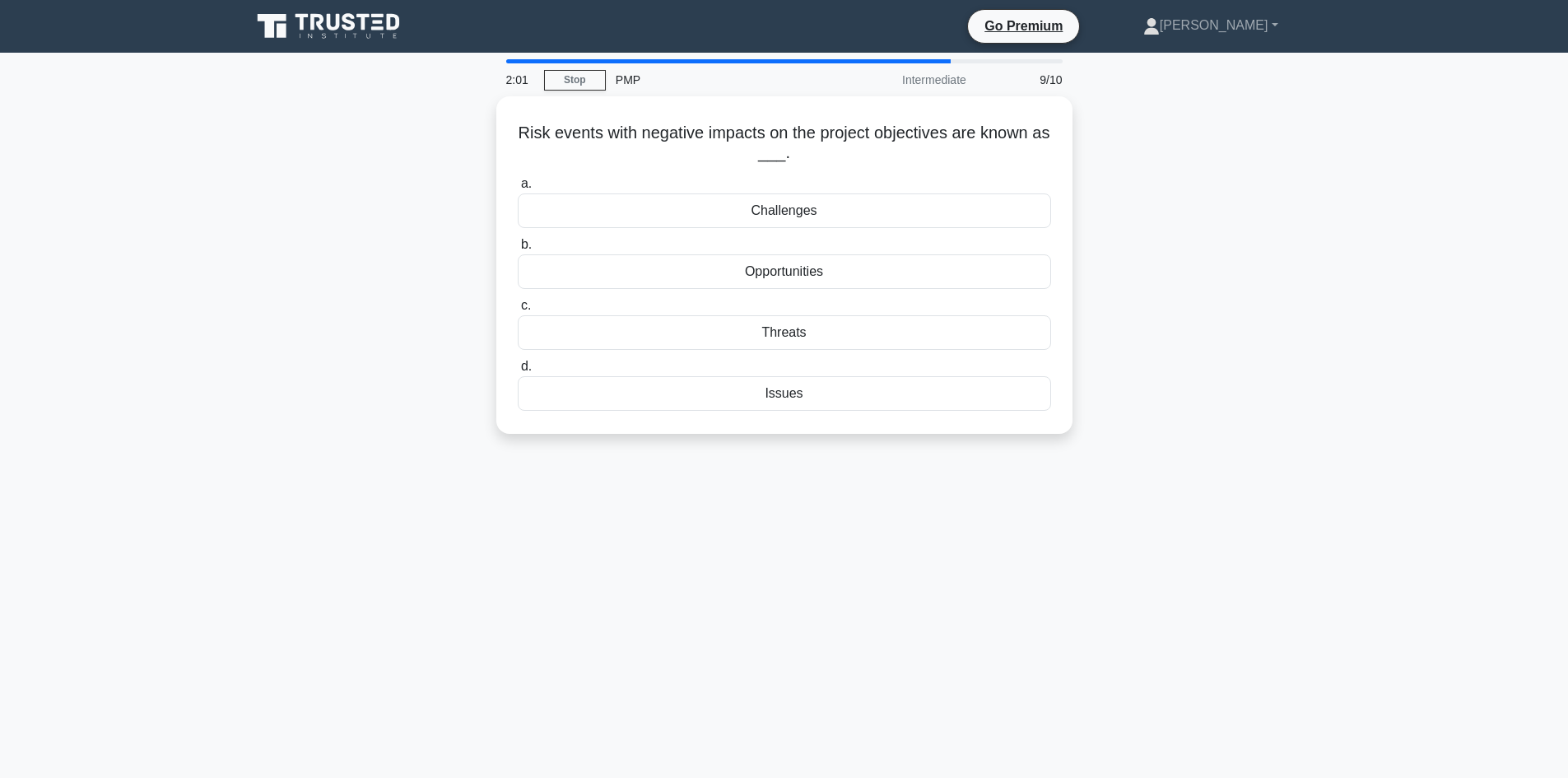
click at [708, 529] on div "2:01 Stop PMP Intermediate 9/10 Risk events with negative impacts on the projec…" at bounding box center [784, 471] width 1086 height 823
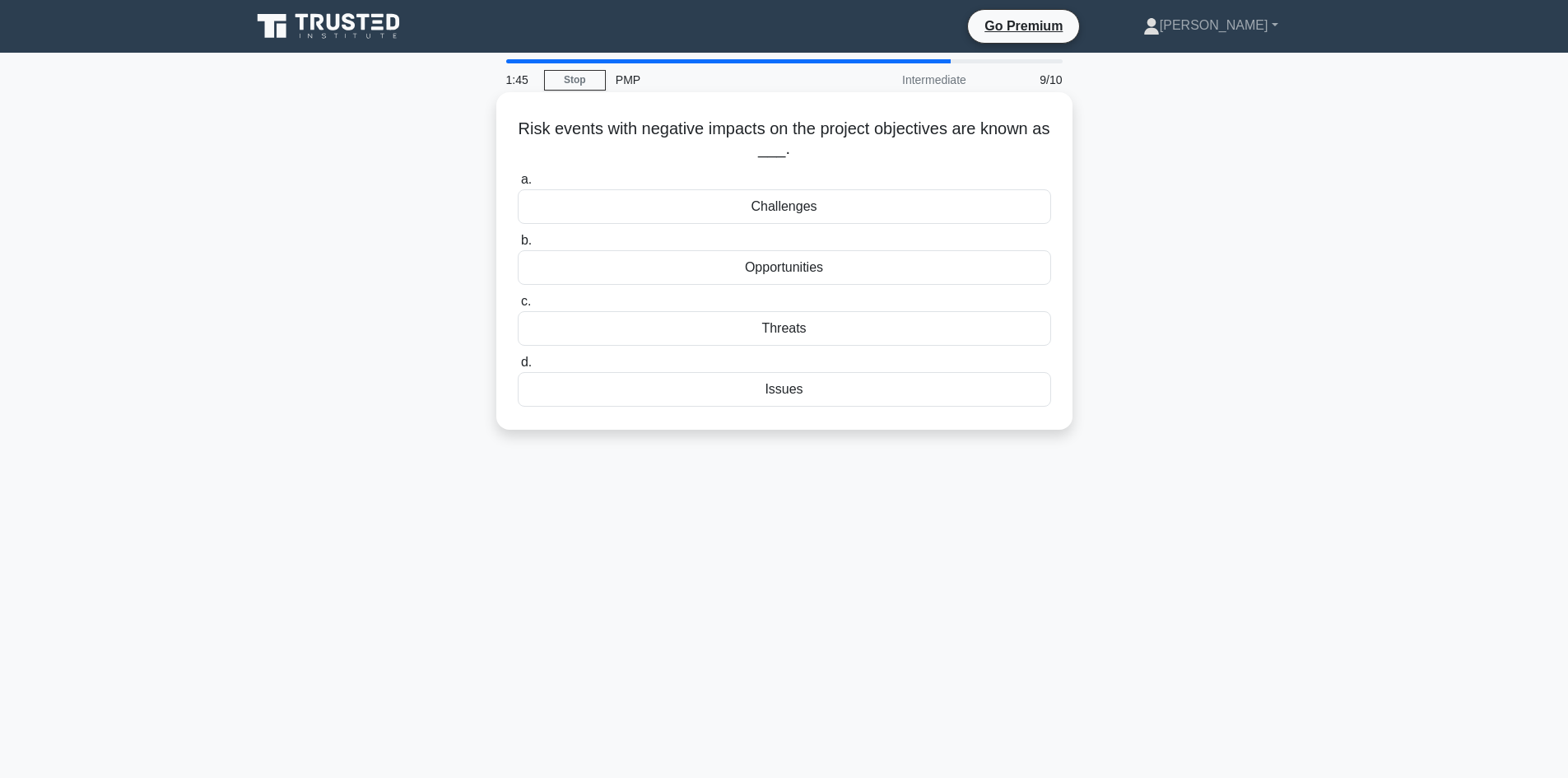
click at [765, 380] on div "Issues" at bounding box center [784, 389] width 533 height 34
click at [518, 368] on input "d. Issues" at bounding box center [518, 362] width 0 height 11
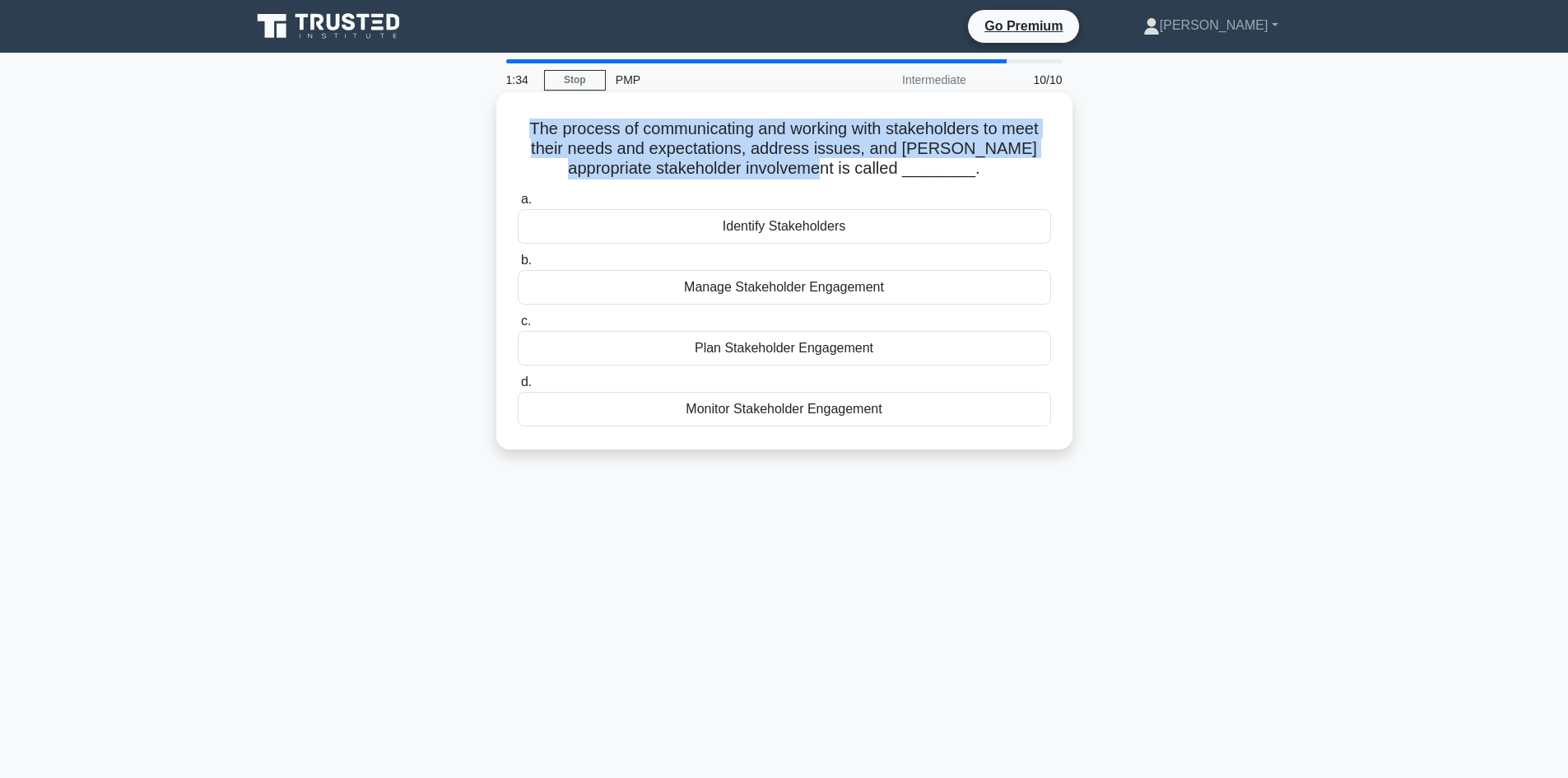
drag, startPoint x: 521, startPoint y: 131, endPoint x: 829, endPoint y: 174, distance: 311.0
click at [829, 174] on h5 "The process of communicating and working with stakeholders to meet their needs …" at bounding box center [784, 149] width 536 height 61
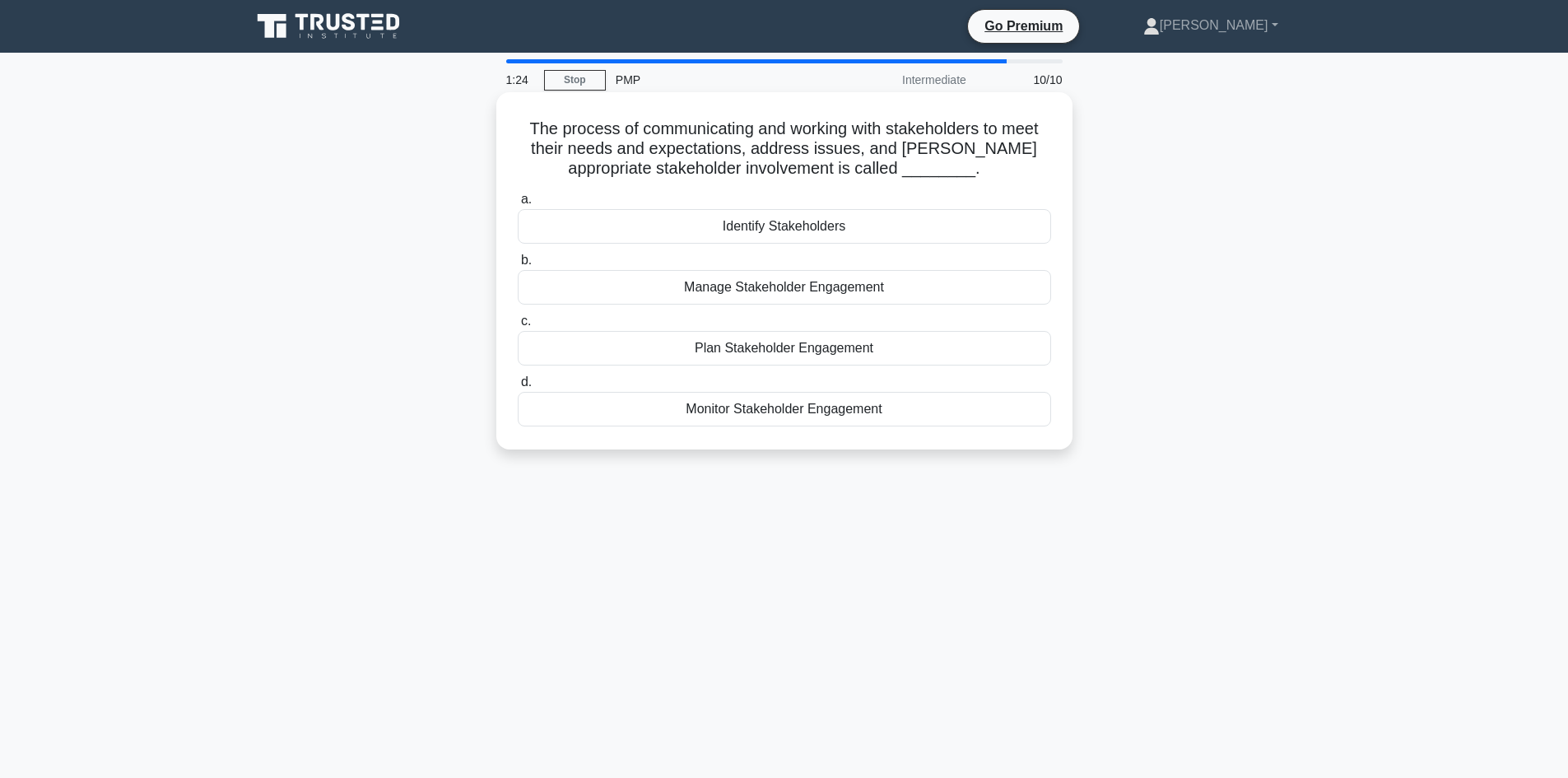
click at [704, 292] on div "Manage Stakeholder Engagement" at bounding box center [784, 287] width 533 height 34
click at [518, 266] on input "b. Manage Stakeholder Engagement" at bounding box center [518, 260] width 0 height 11
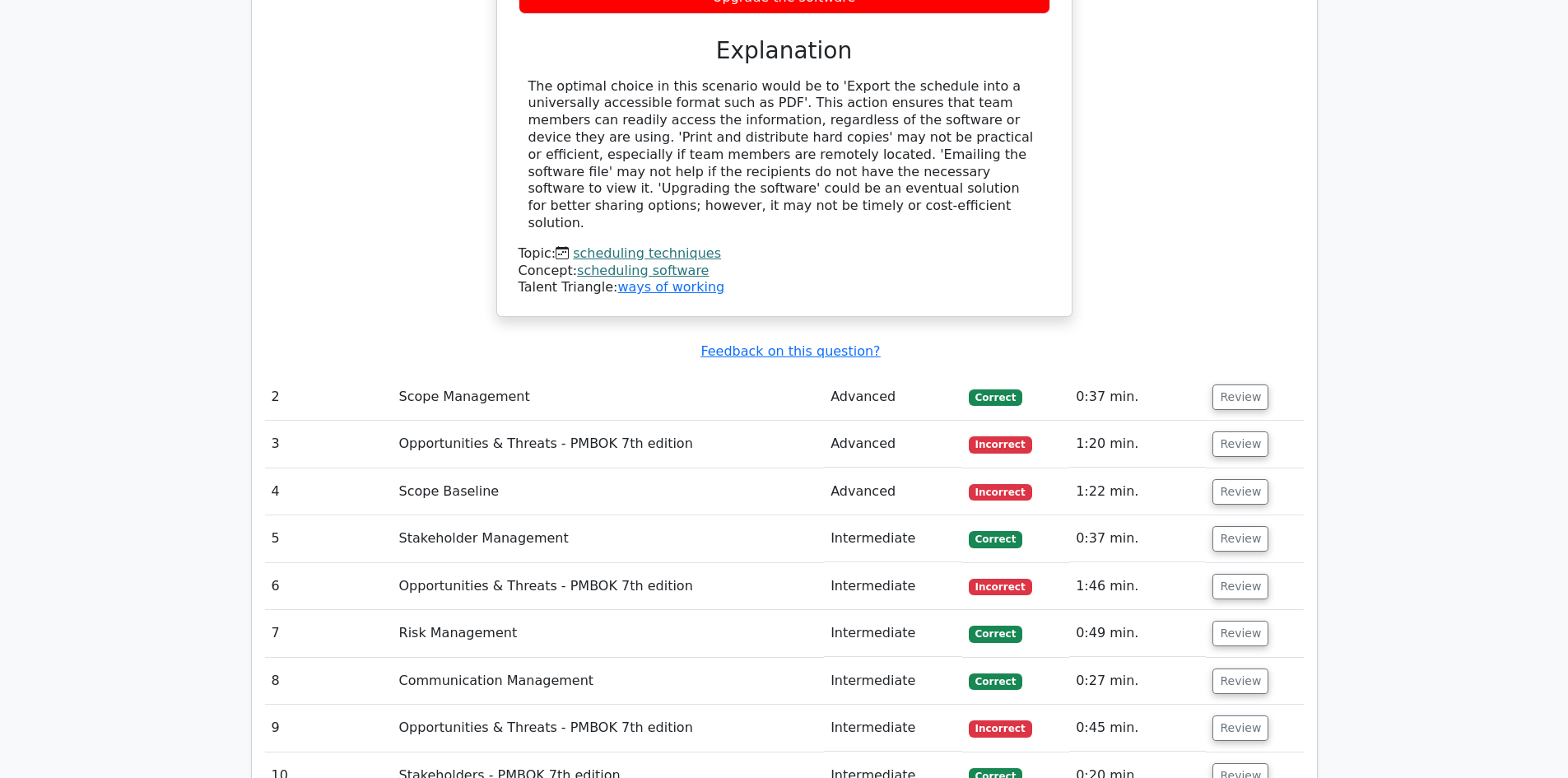
scroll to position [1892, 0]
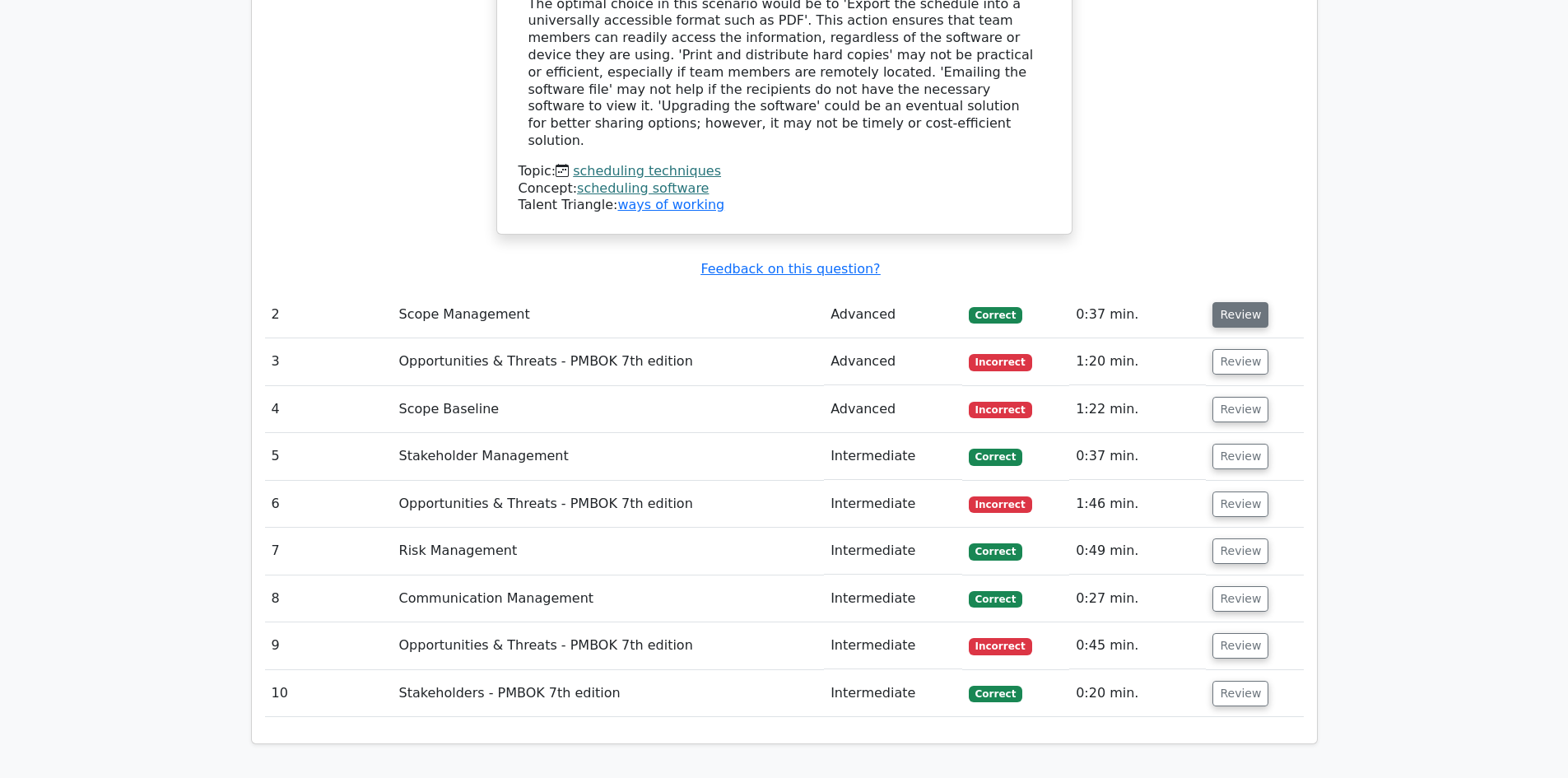
click at [1243, 302] on button "Review" at bounding box center [1240, 315] width 56 height 26
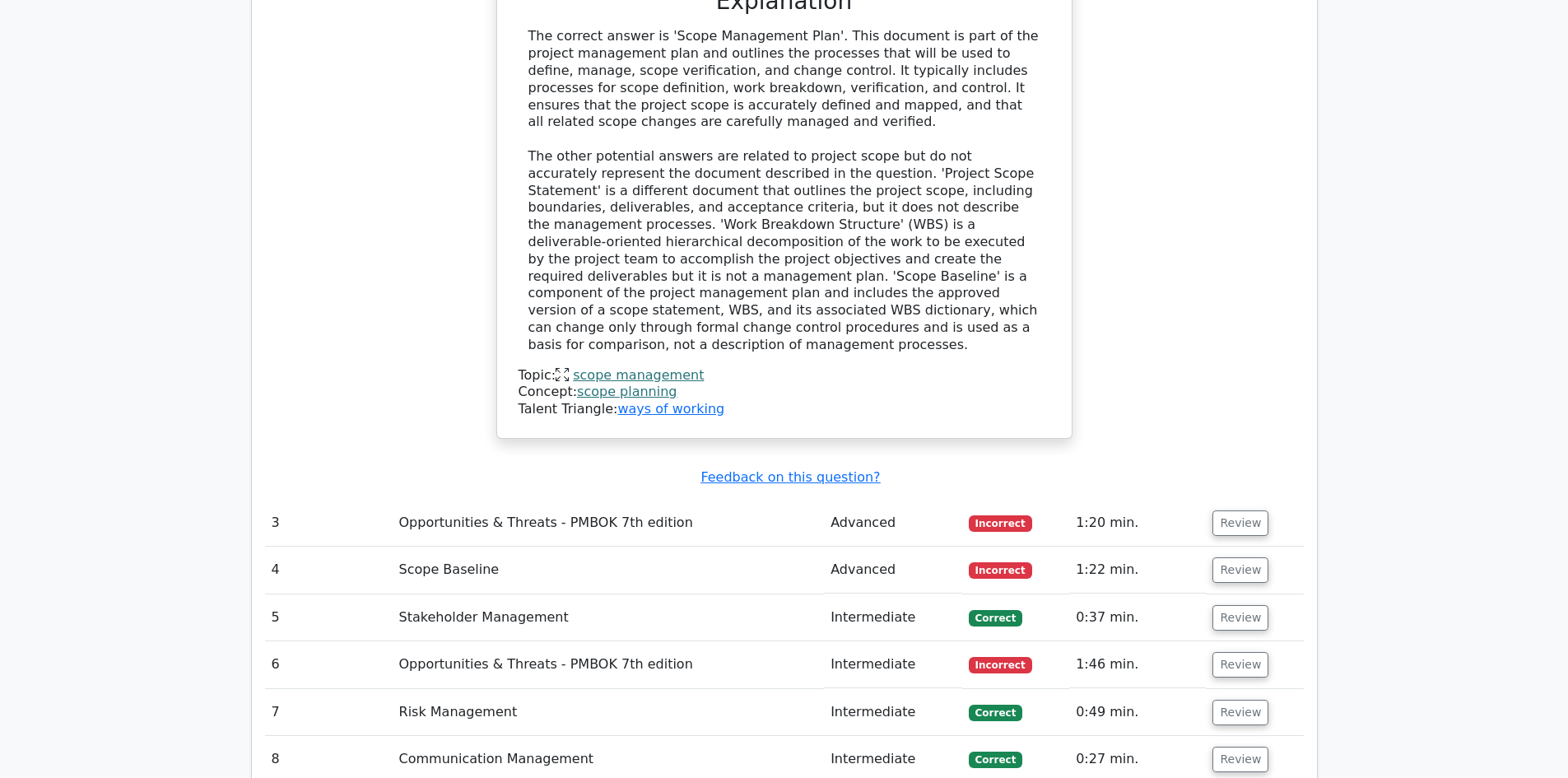
scroll to position [2716, 0]
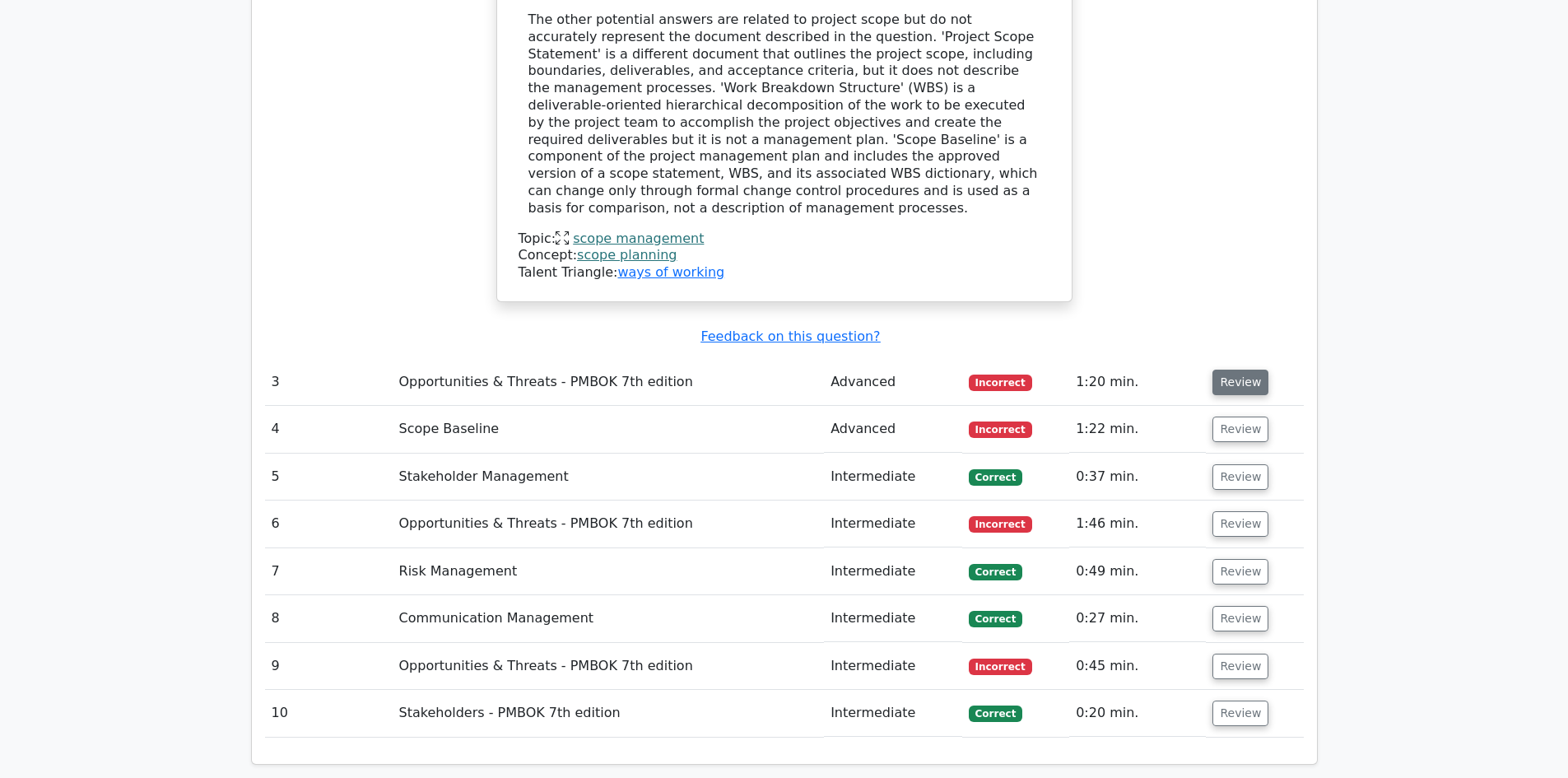
click at [1255, 370] on button "Review" at bounding box center [1240, 383] width 56 height 26
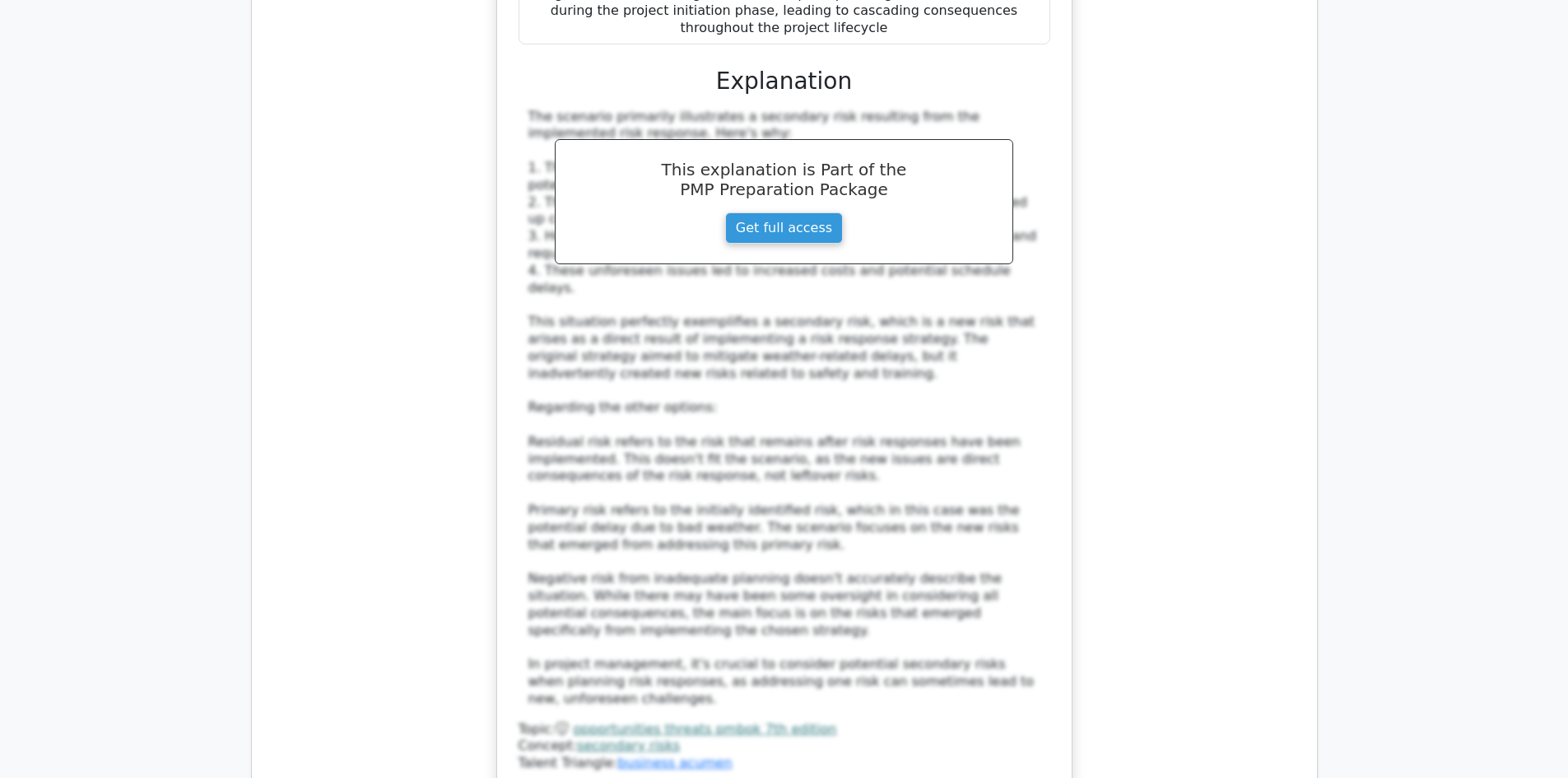
scroll to position [4033, 0]
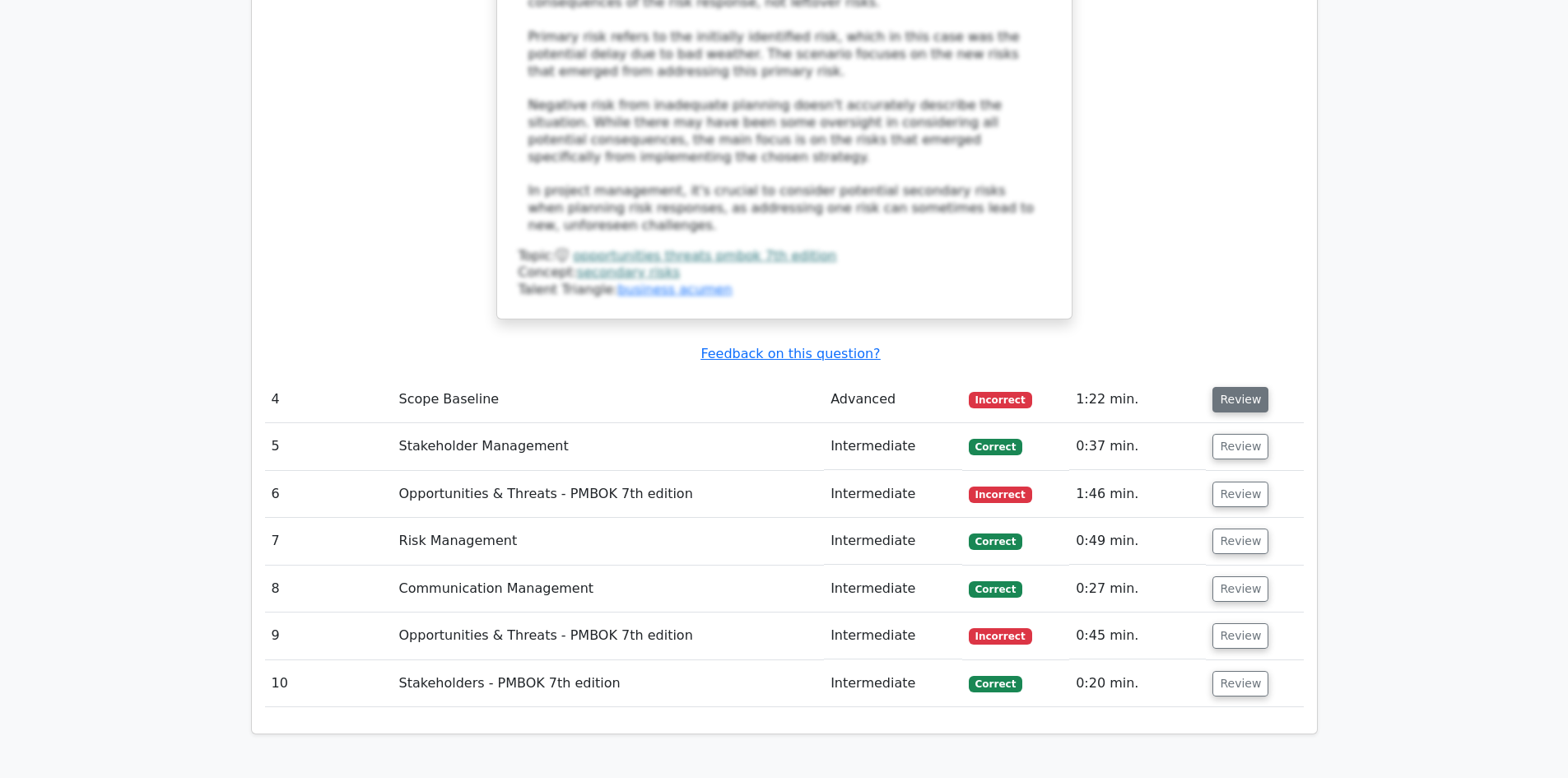
click at [1226, 387] on button "Review" at bounding box center [1240, 400] width 56 height 26
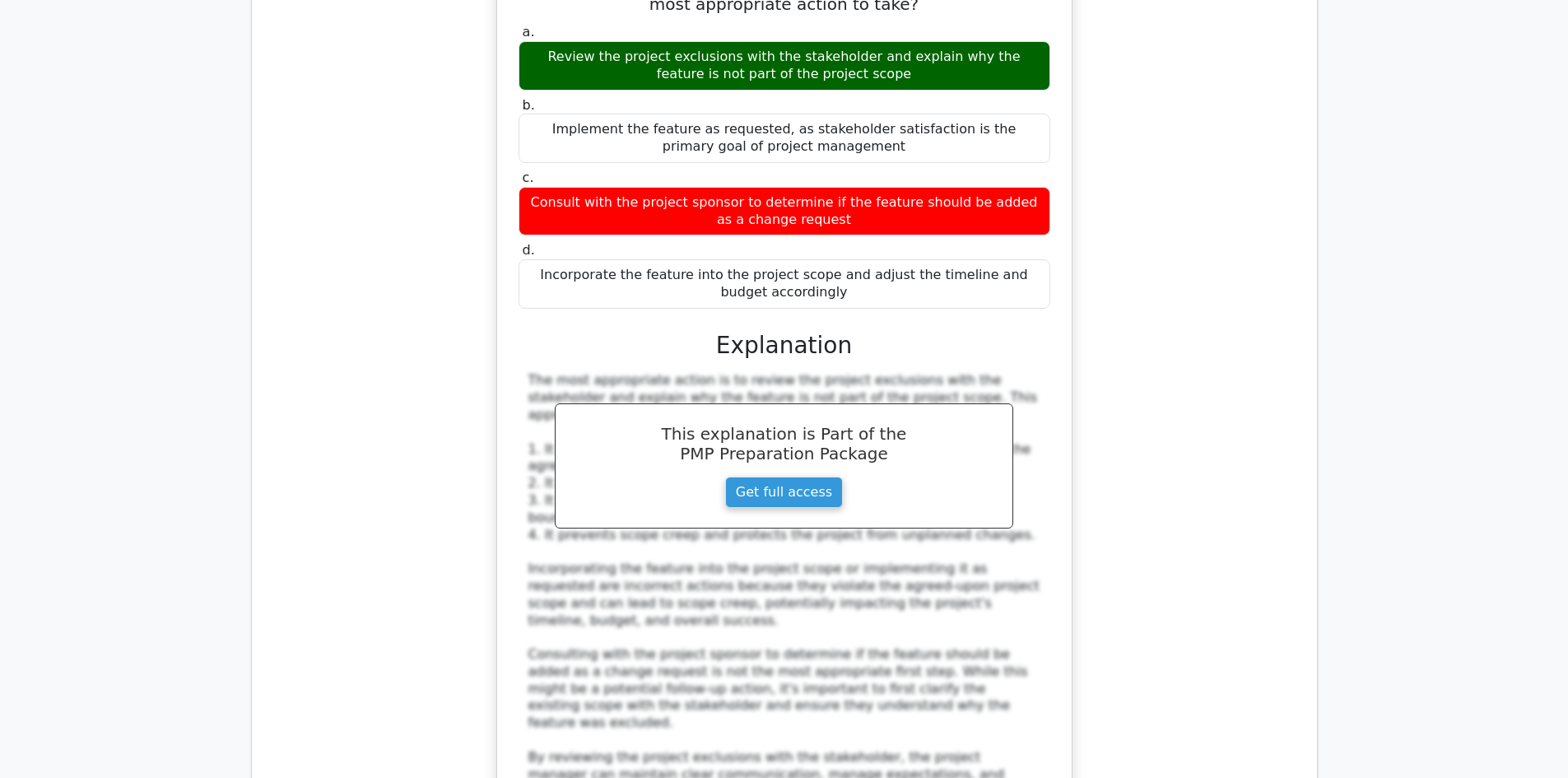
scroll to position [4773, 0]
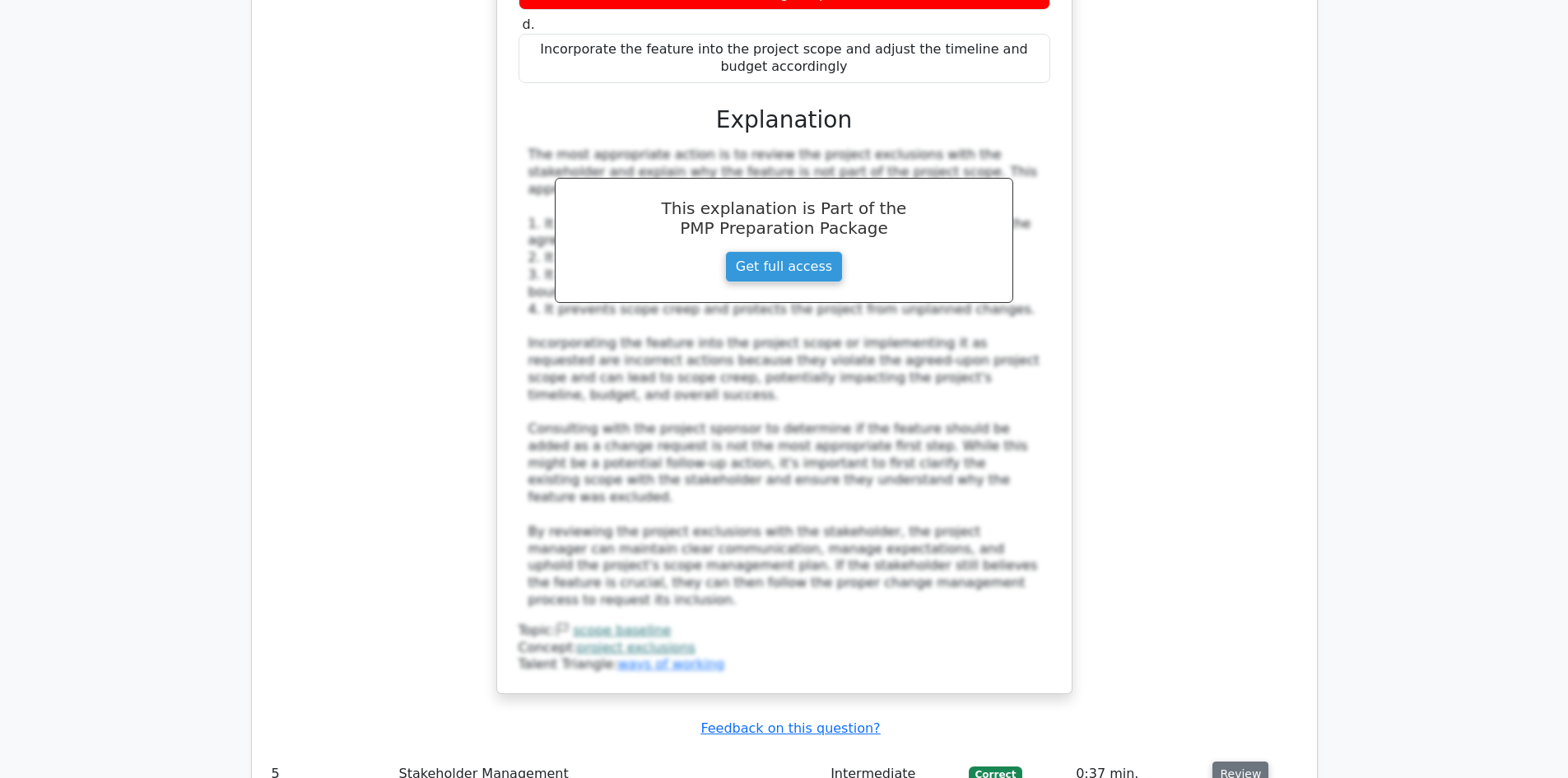
click at [1226, 761] on button "Review" at bounding box center [1240, 774] width 56 height 26
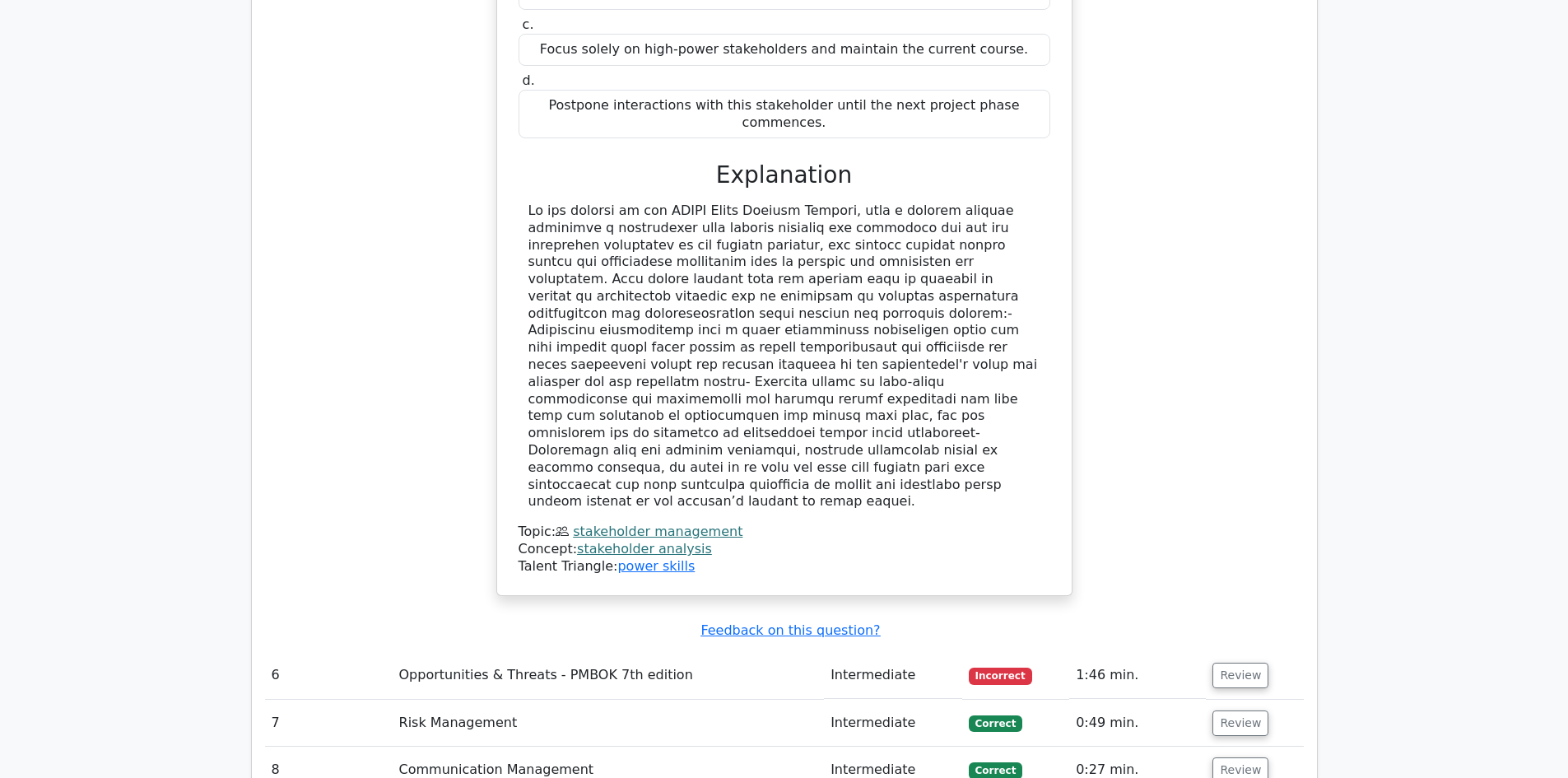
scroll to position [5843, 0]
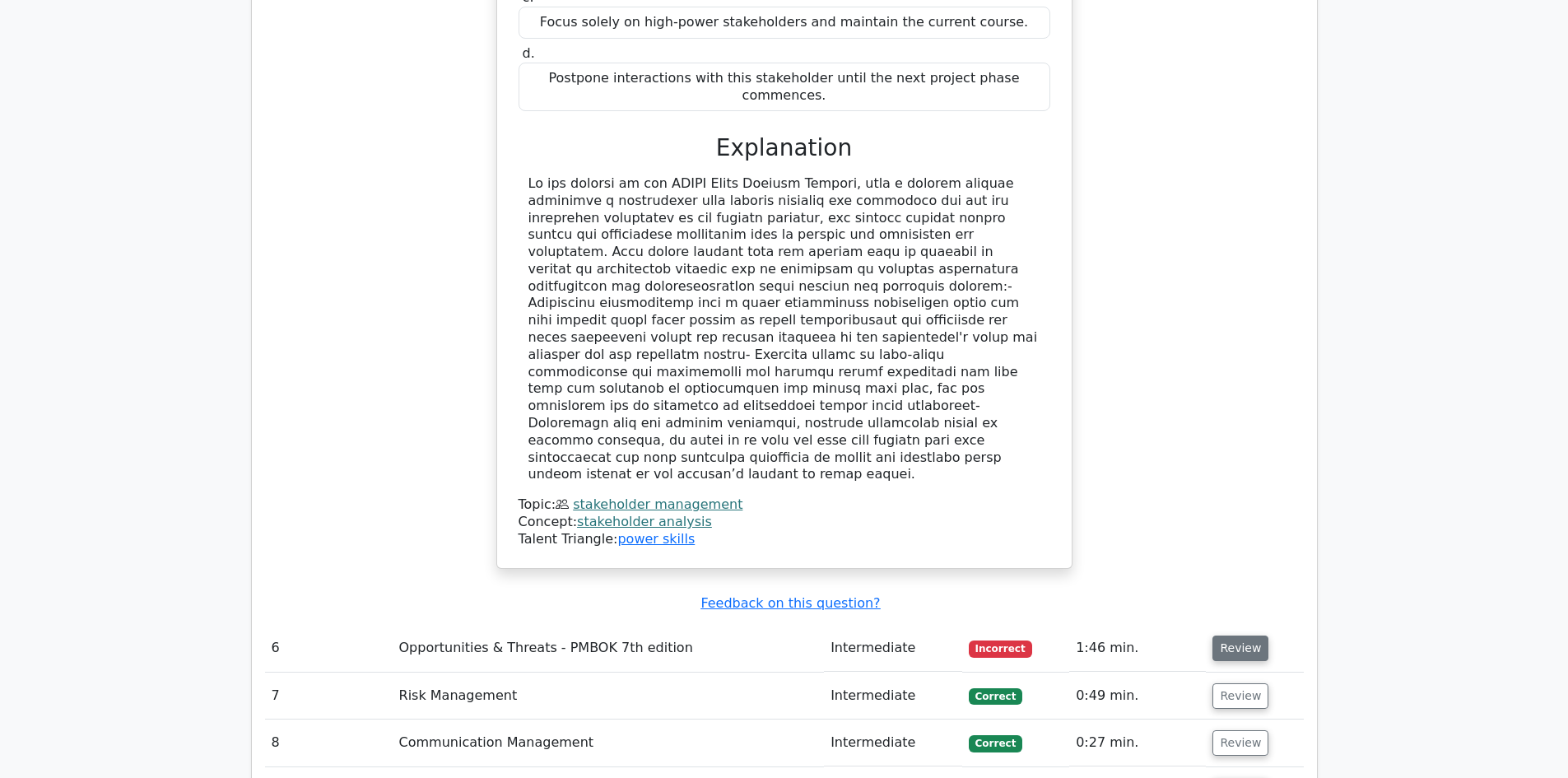
click at [1243, 635] on button "Review" at bounding box center [1240, 648] width 56 height 26
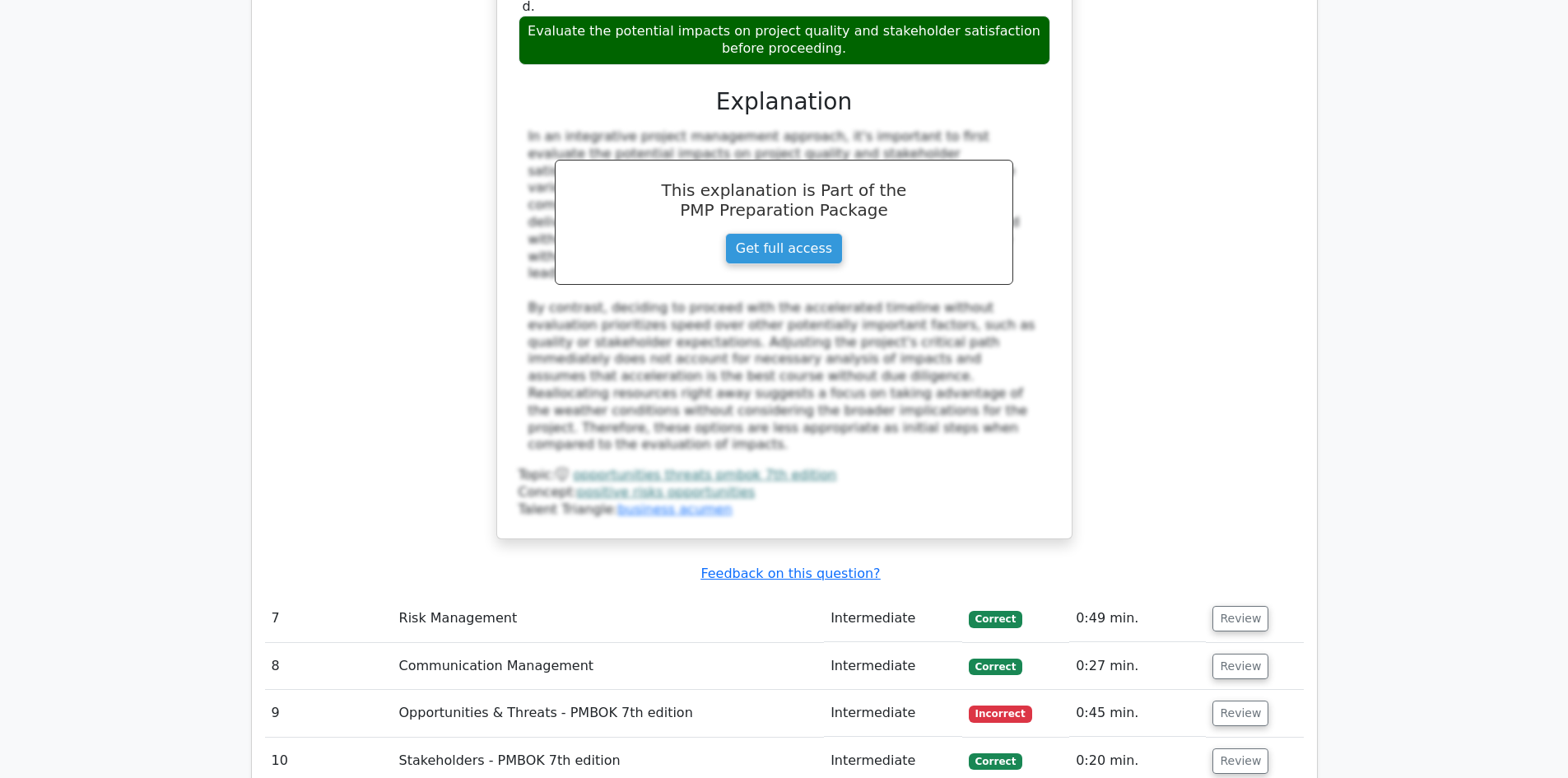
scroll to position [6913, 0]
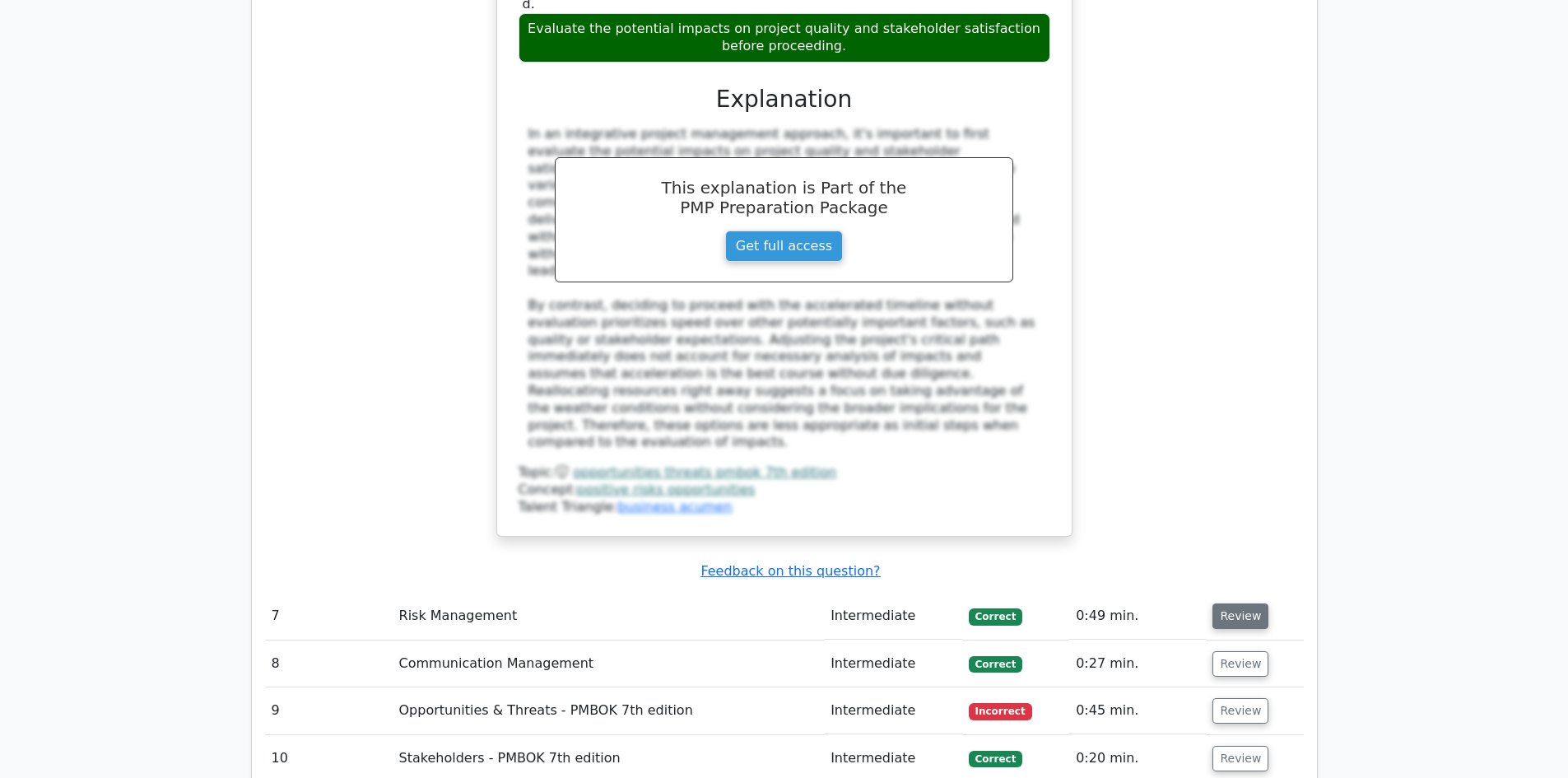
click at [1242, 603] on button "Review" at bounding box center [1240, 616] width 56 height 26
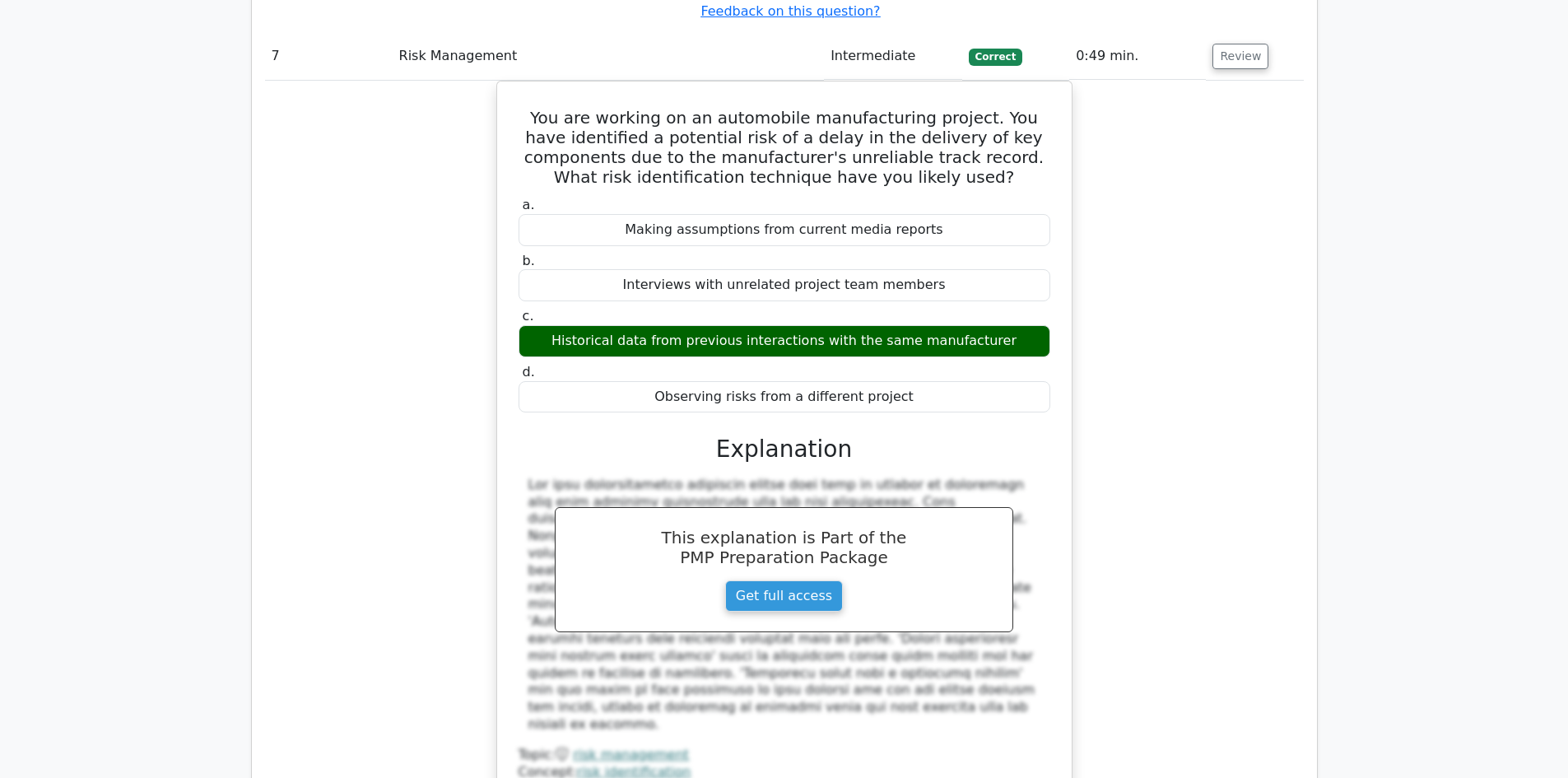
scroll to position [7572, 0]
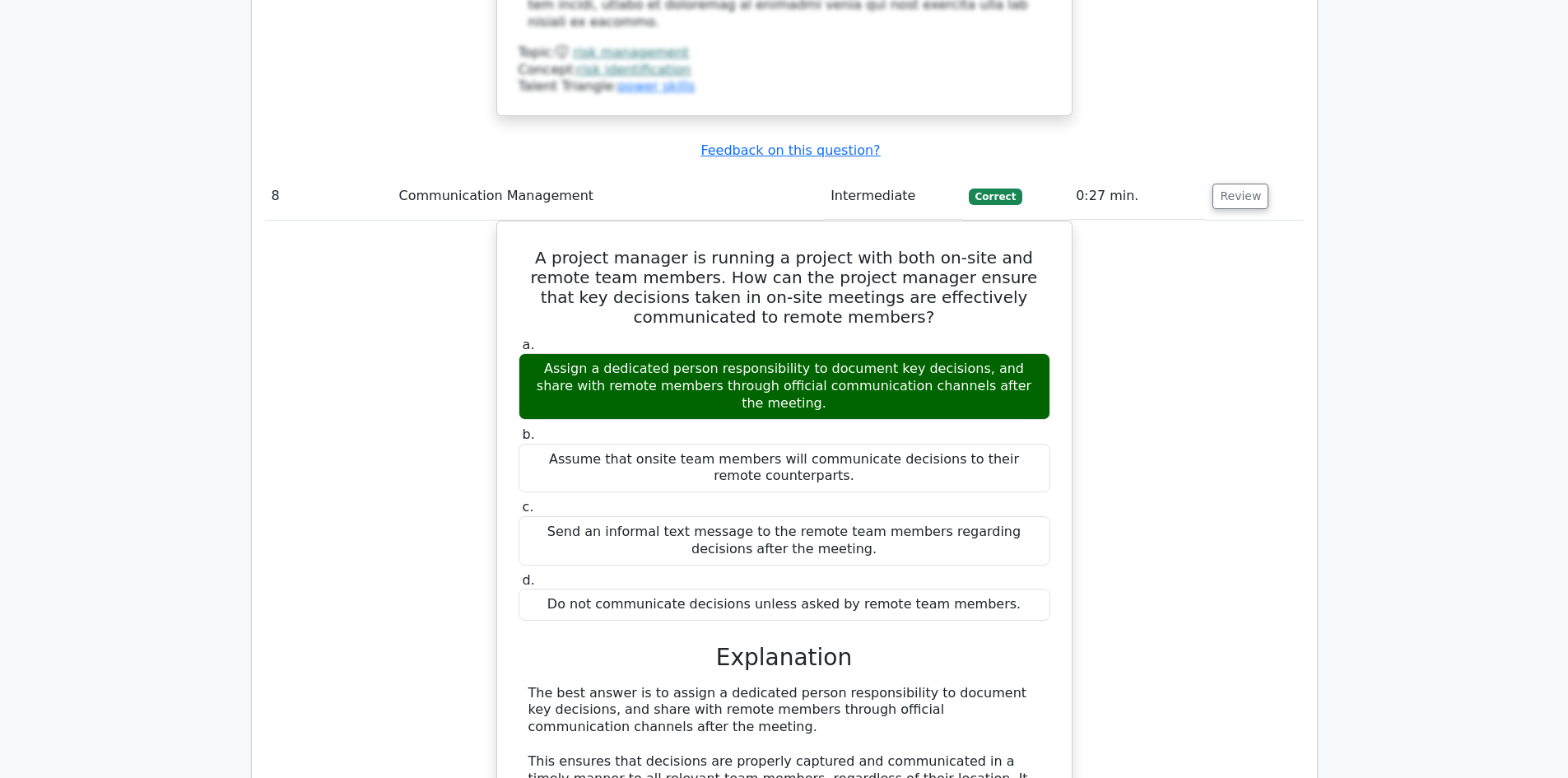
scroll to position [8559, 0]
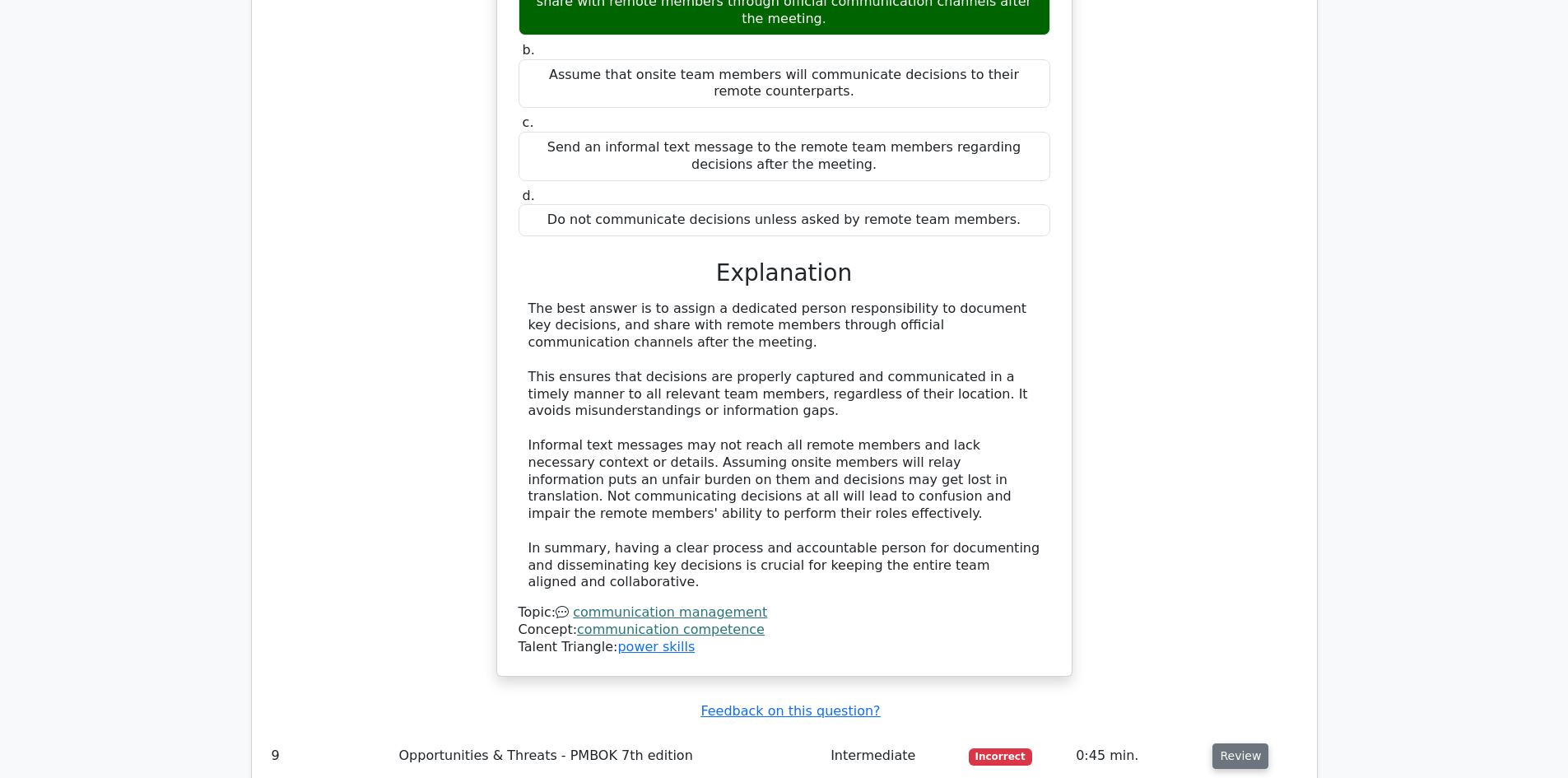
click at [1237, 743] on button "Review" at bounding box center [1240, 756] width 56 height 26
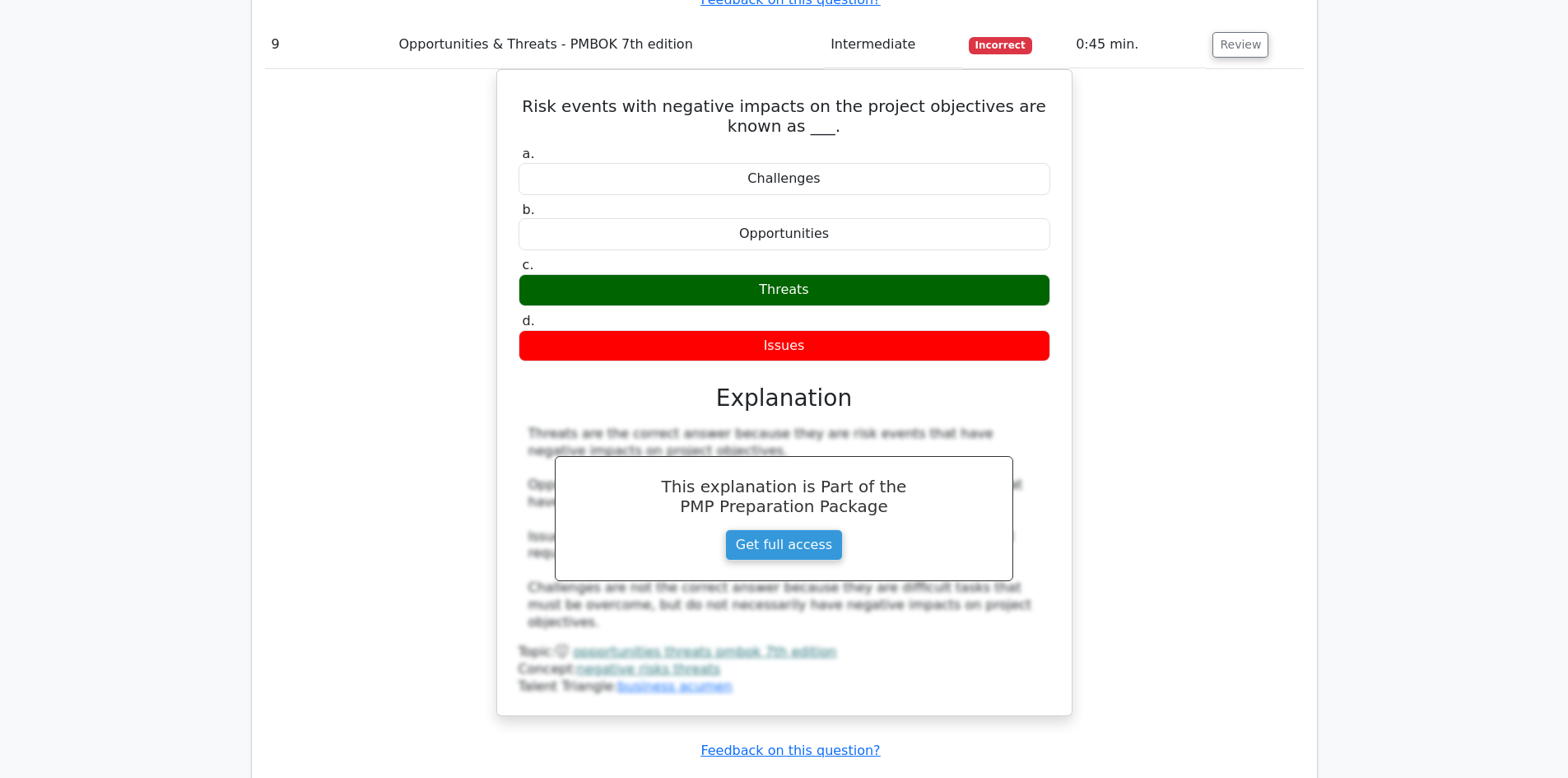
scroll to position [9299, 0]
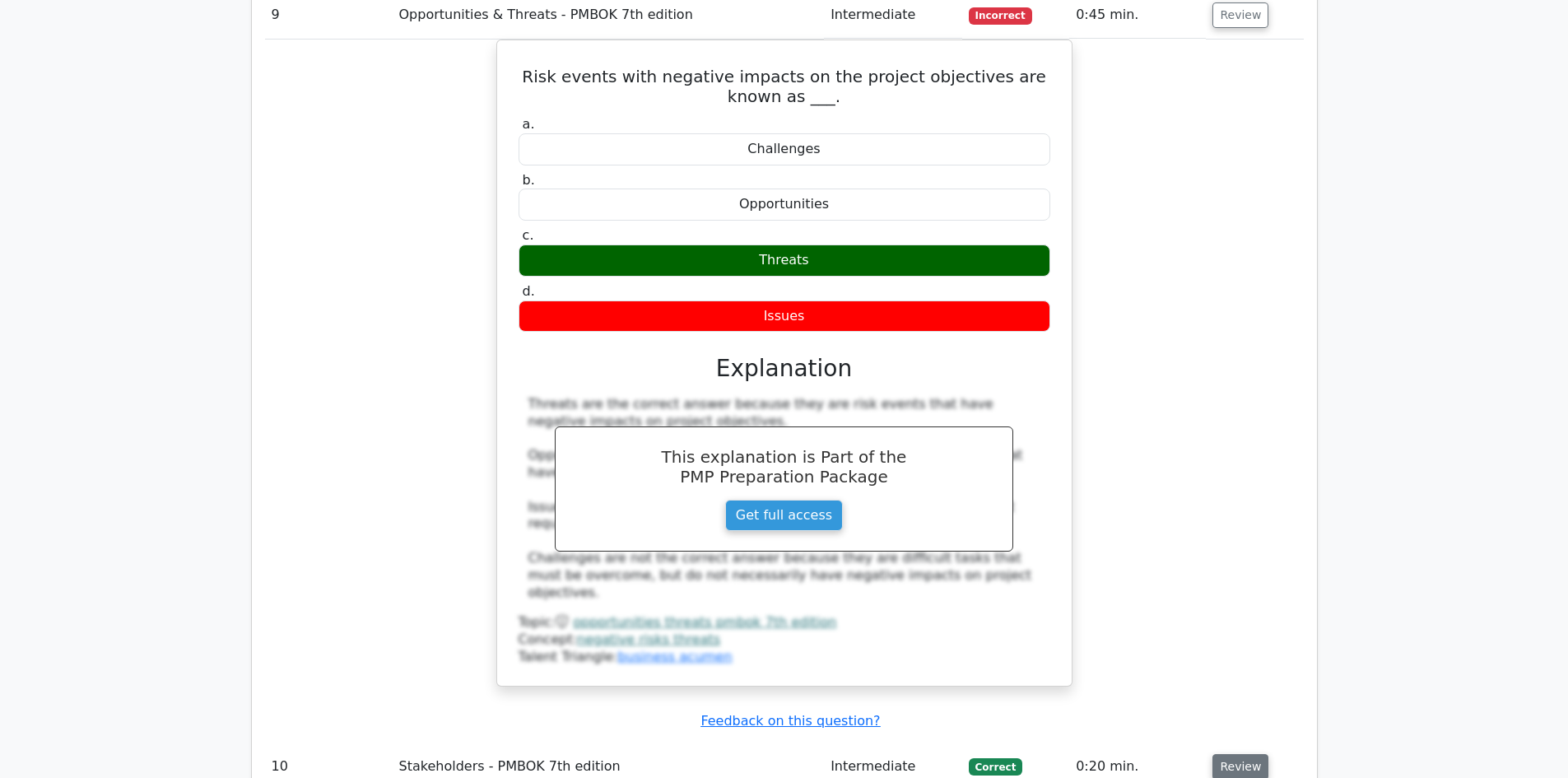
click at [1252, 754] on button "Review" at bounding box center [1240, 767] width 56 height 26
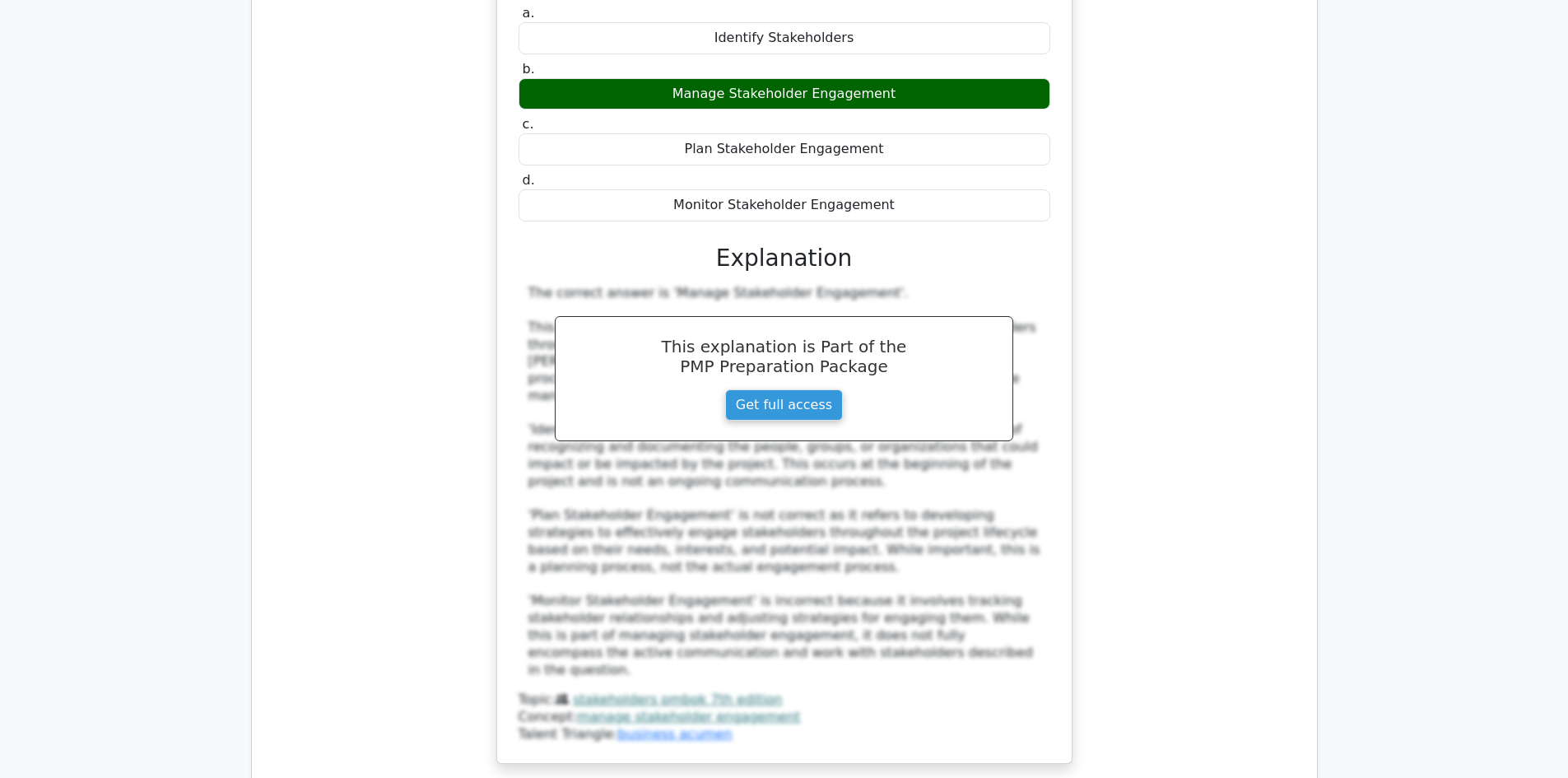
scroll to position [10513, 0]
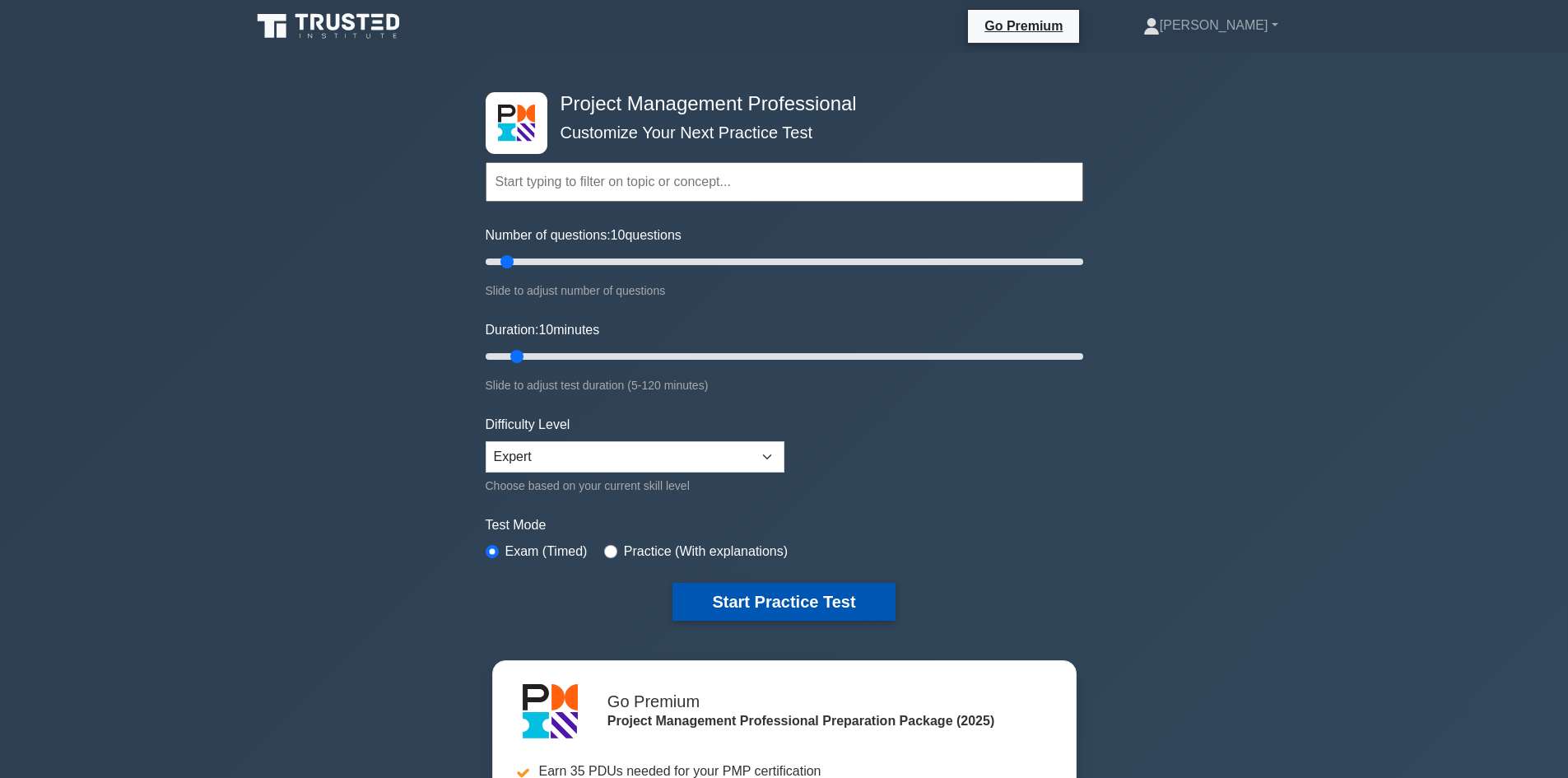
click at [835, 595] on button "Start Practice Test" at bounding box center [783, 601] width 222 height 38
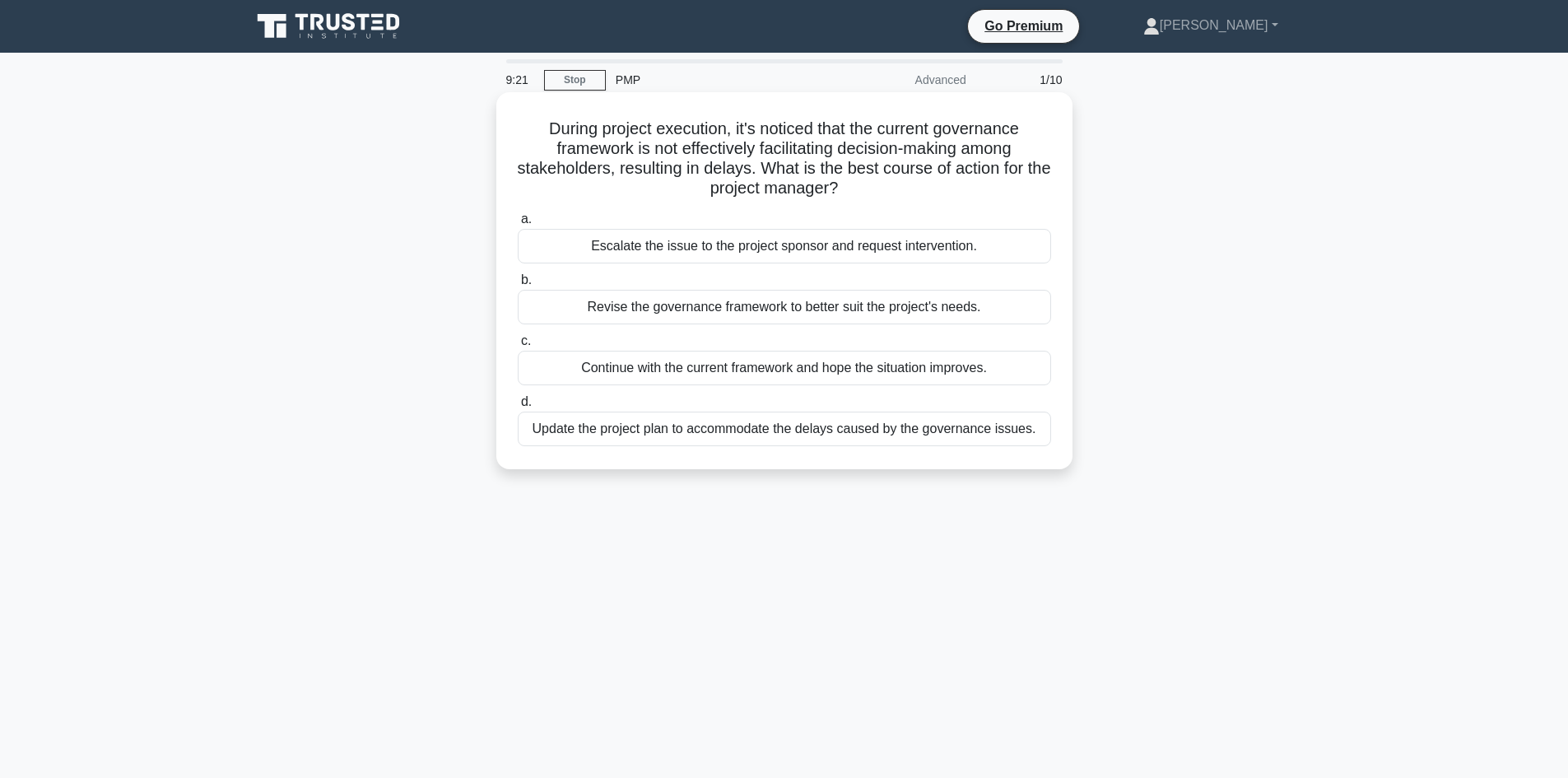
click at [746, 309] on div "Revise the governance framework to better suit the project's needs." at bounding box center [784, 307] width 533 height 34
click at [518, 285] on input "b. Revise the governance framework to better suit the project's needs." at bounding box center [518, 280] width 0 height 11
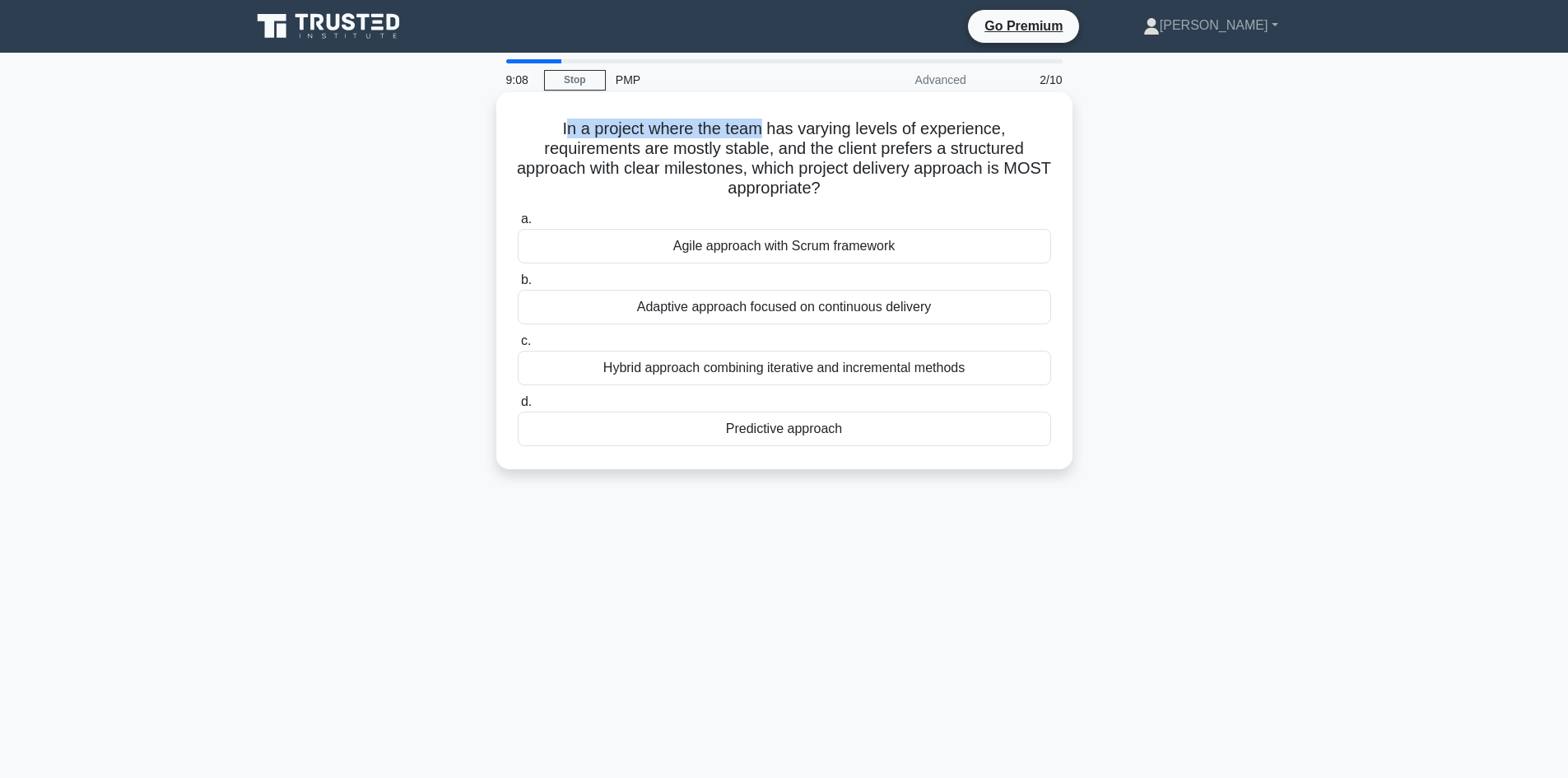
drag, startPoint x: 563, startPoint y: 127, endPoint x: 759, endPoint y: 117, distance: 196.3
click at [759, 119] on h5 "In a project where the team has varying levels of experience, requirements are …" at bounding box center [784, 159] width 536 height 80
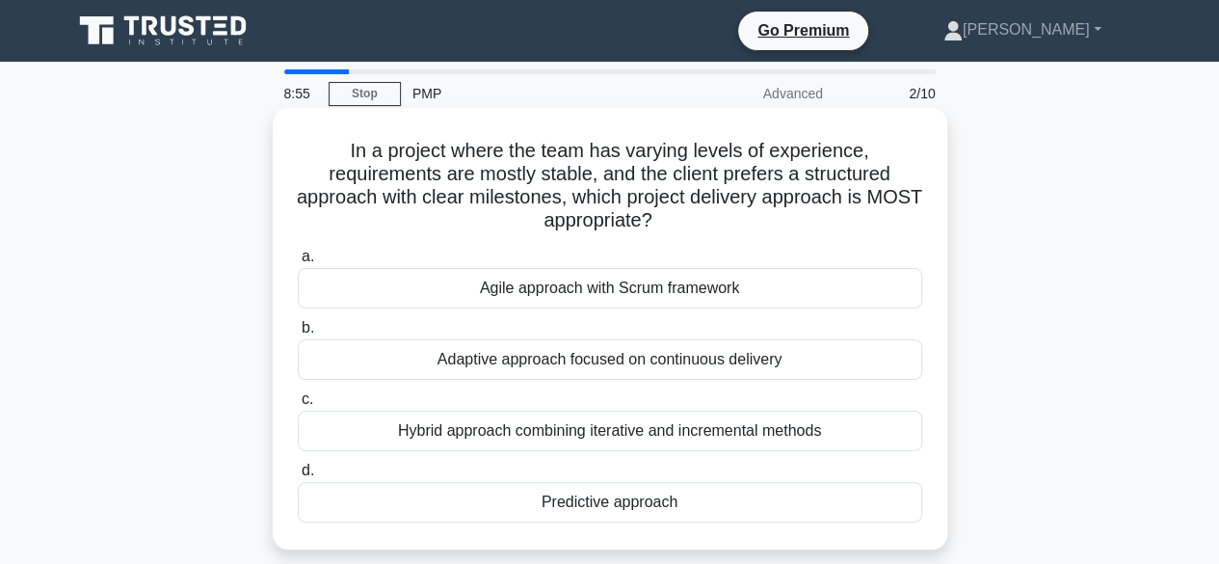
click at [530, 205] on h5 "In a project where the team has varying levels of experience, requirements are …" at bounding box center [610, 186] width 628 height 94
click at [564, 438] on div "Hybrid approach combining iterative and incremental methods" at bounding box center [610, 431] width 624 height 40
click at [298, 406] on input "c. Hybrid approach combining iterative and incremental methods" at bounding box center [298, 399] width 0 height 13
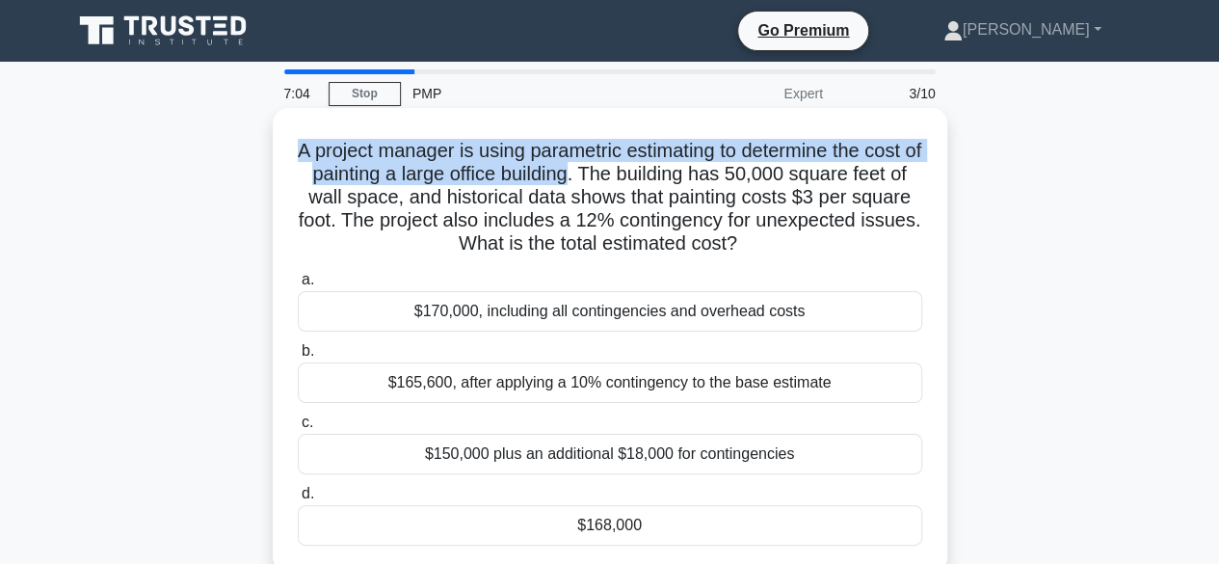
drag, startPoint x: 301, startPoint y: 151, endPoint x: 597, endPoint y: 186, distance: 297.9
click at [597, 186] on h5 "A project manager is using parametric estimating to determine the cost of paint…" at bounding box center [610, 198] width 628 height 118
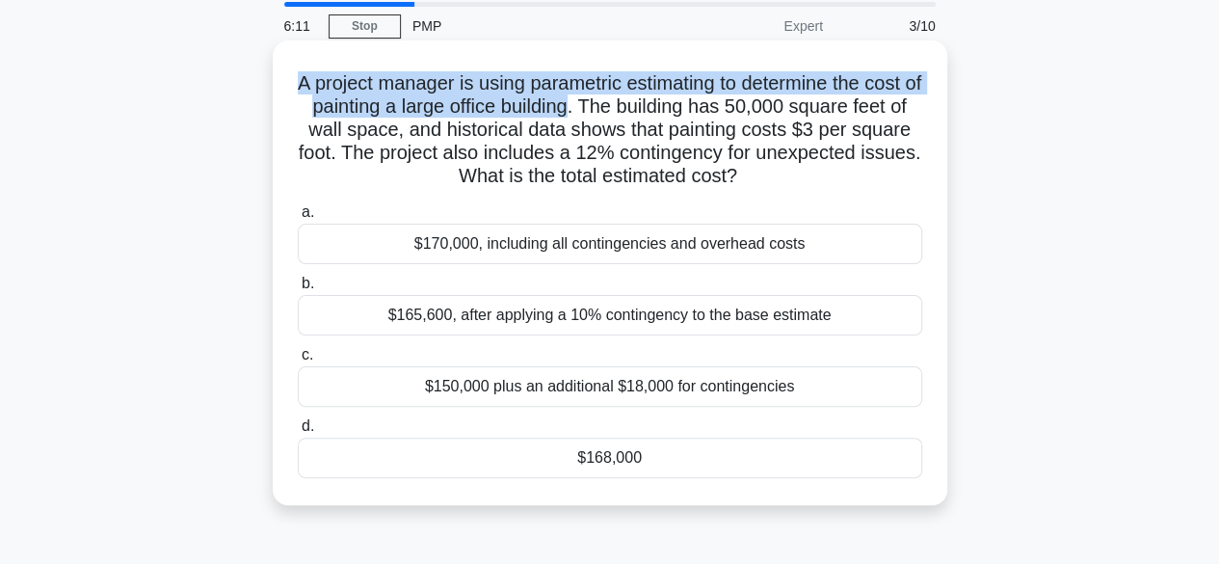
scroll to position [96, 0]
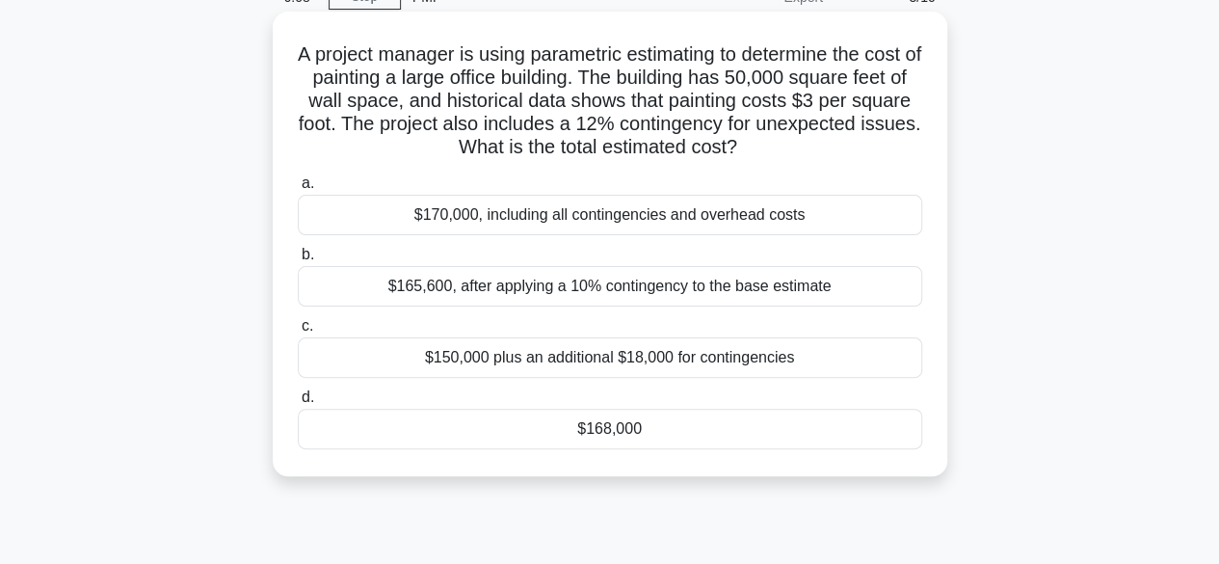
click at [520, 220] on div "$170,000, including all contingencies and overhead costs" at bounding box center [610, 215] width 624 height 40
click at [298, 190] on input "a. $170,000, including all contingencies and overhead costs" at bounding box center [298, 183] width 0 height 13
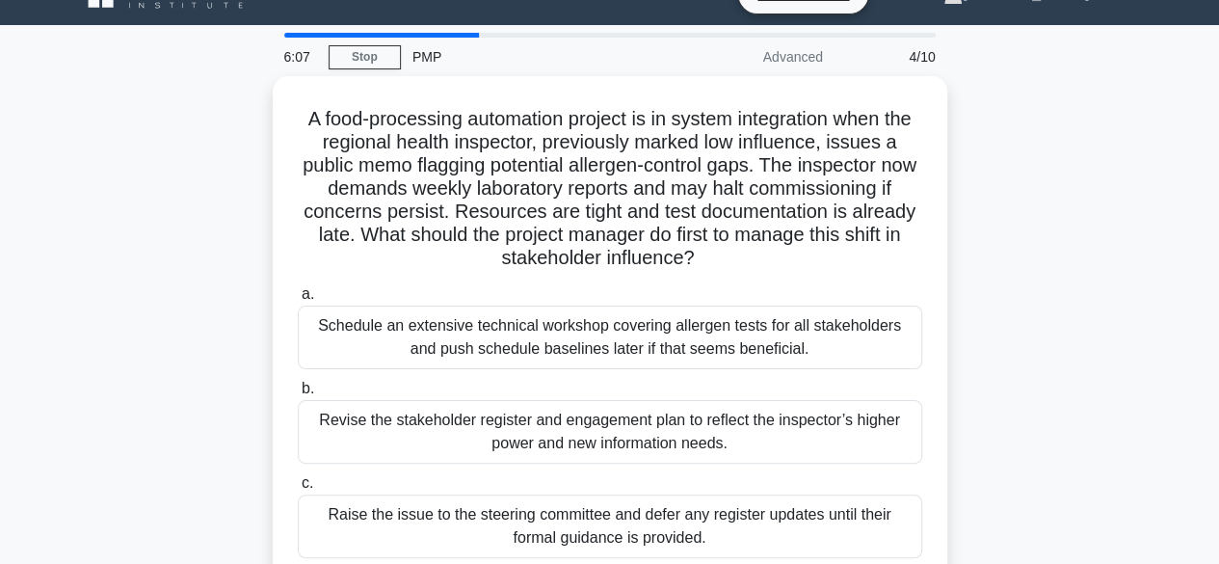
scroll to position [0, 0]
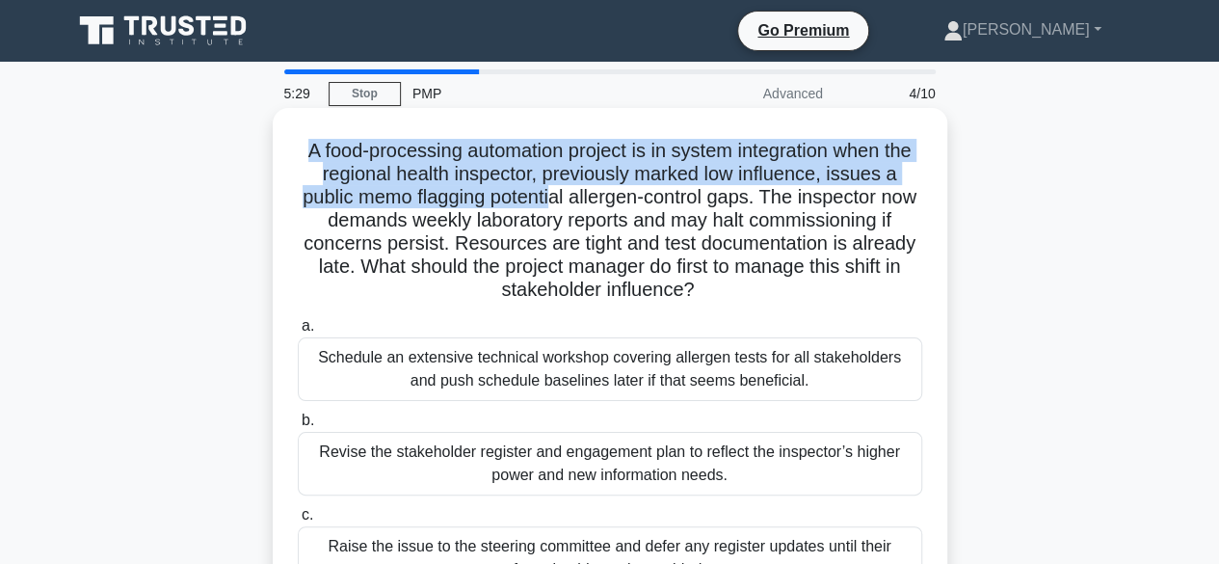
drag, startPoint x: 317, startPoint y: 155, endPoint x: 571, endPoint y: 189, distance: 256.6
click at [571, 189] on h5 "A food-processing automation project is in system integration when the regional…" at bounding box center [610, 221] width 628 height 164
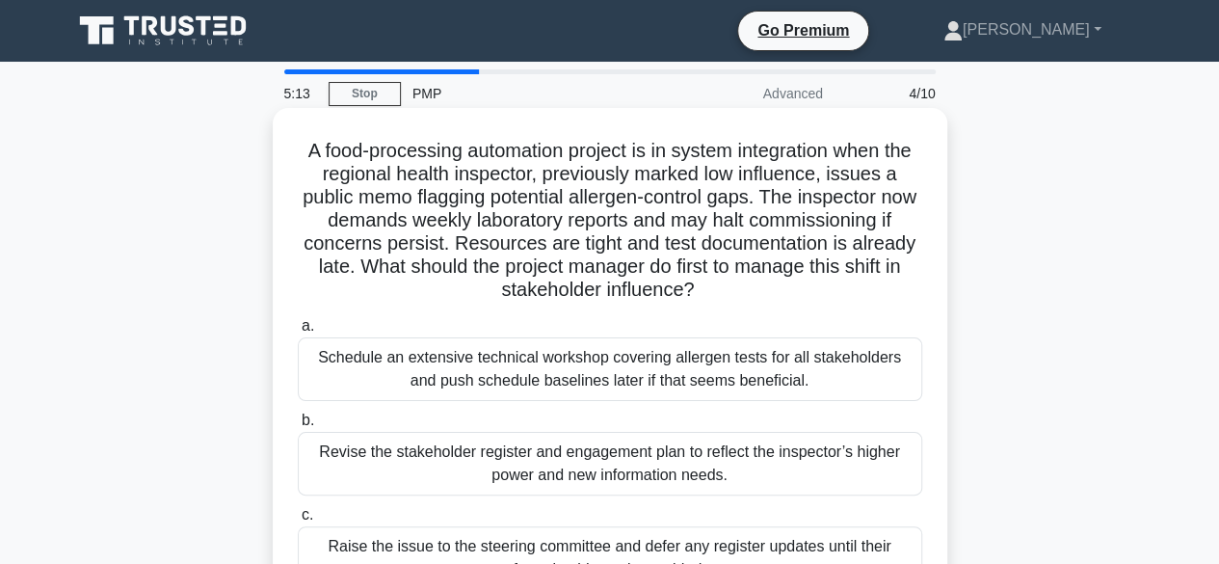
click at [777, 224] on h5 "A food-processing automation project is in system integration when the regional…" at bounding box center [610, 221] width 628 height 164
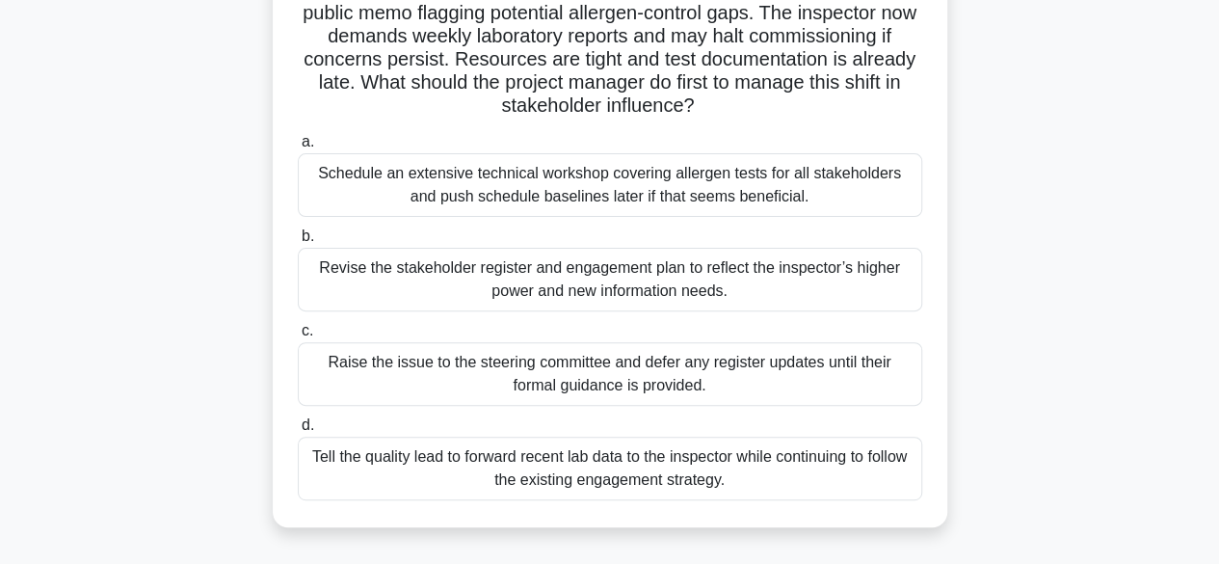
scroll to position [193, 0]
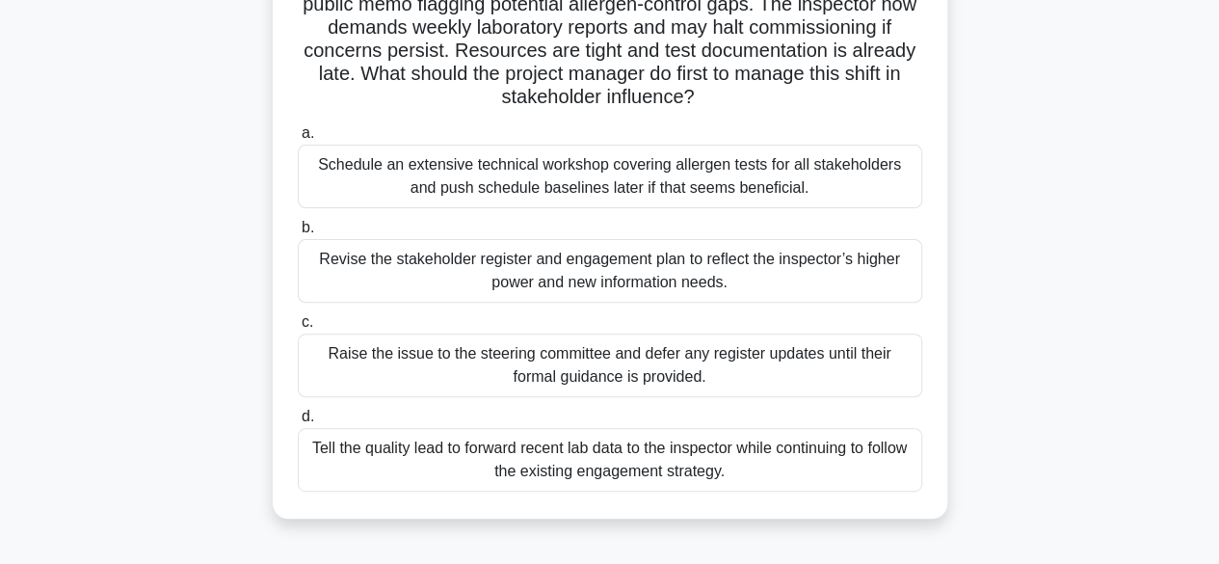
click at [703, 277] on div "Revise the stakeholder register and engagement plan to reflect the inspector’s …" at bounding box center [610, 271] width 624 height 64
click at [298, 234] on input "b. Revise the stakeholder register and engagement plan to reflect the inspector…" at bounding box center [298, 228] width 0 height 13
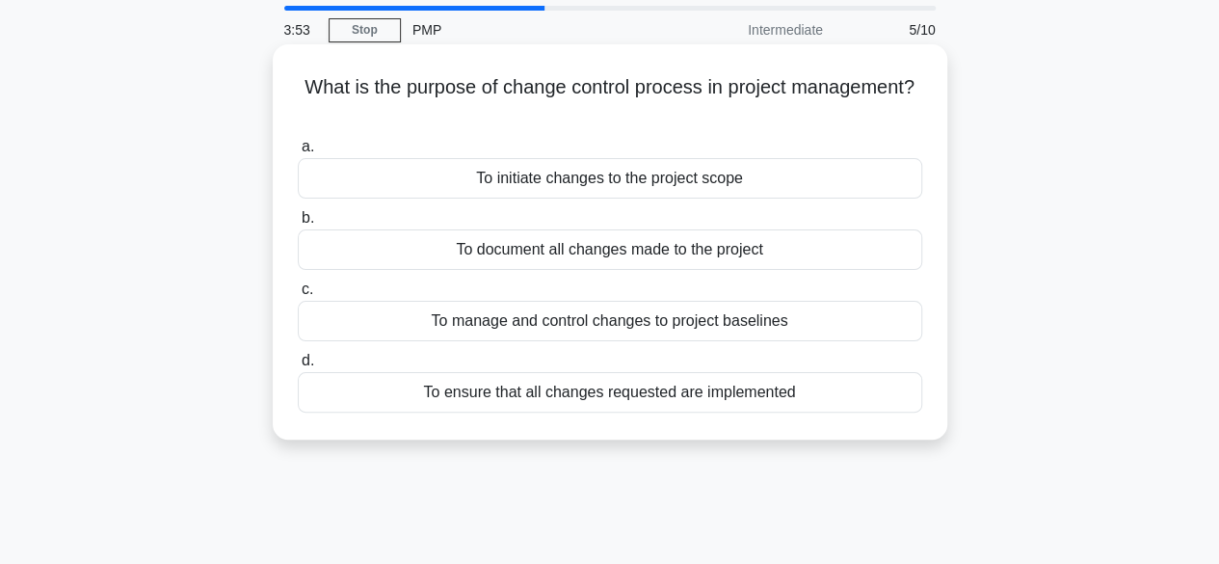
scroll to position [0, 0]
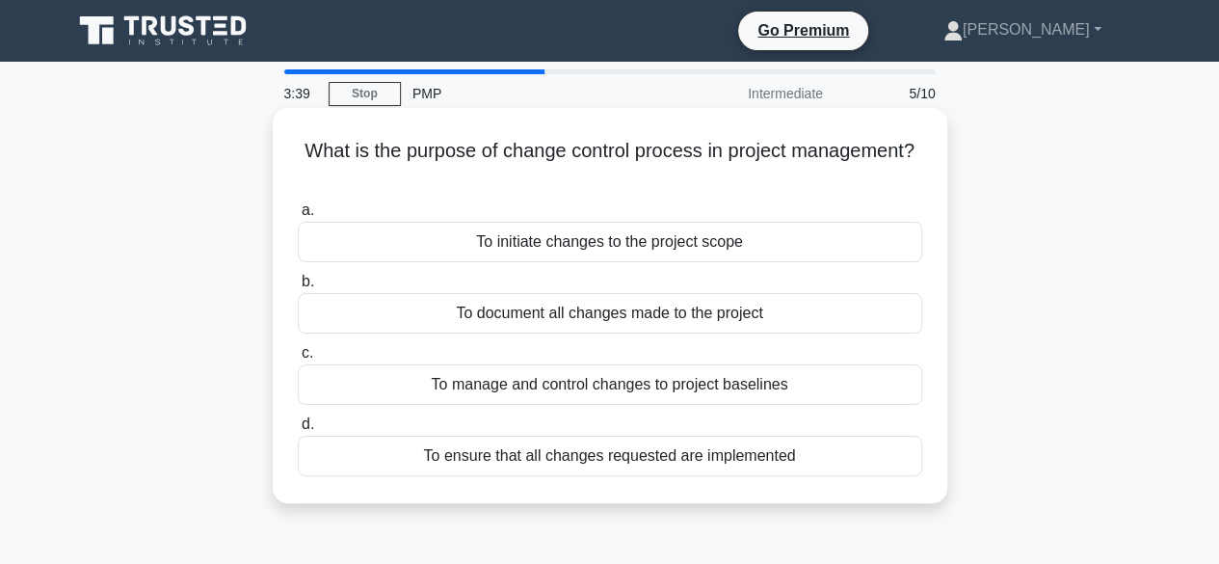
click at [468, 316] on div "To document all changes made to the project" at bounding box center [610, 313] width 624 height 40
click at [298, 288] on input "b. To document all changes made to the project" at bounding box center [298, 282] width 0 height 13
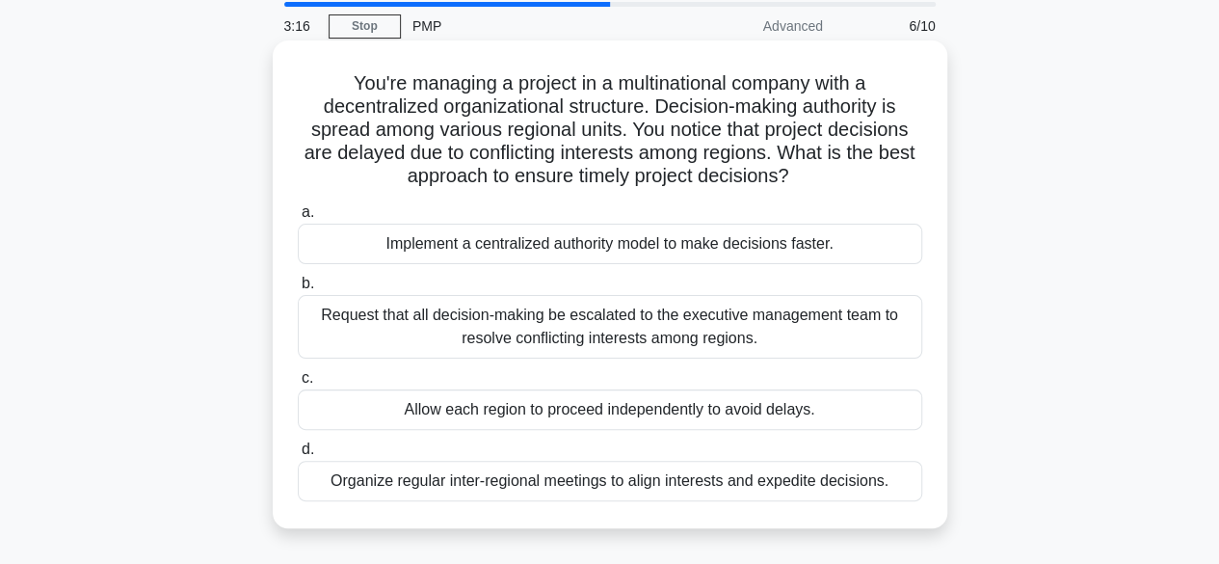
scroll to position [96, 0]
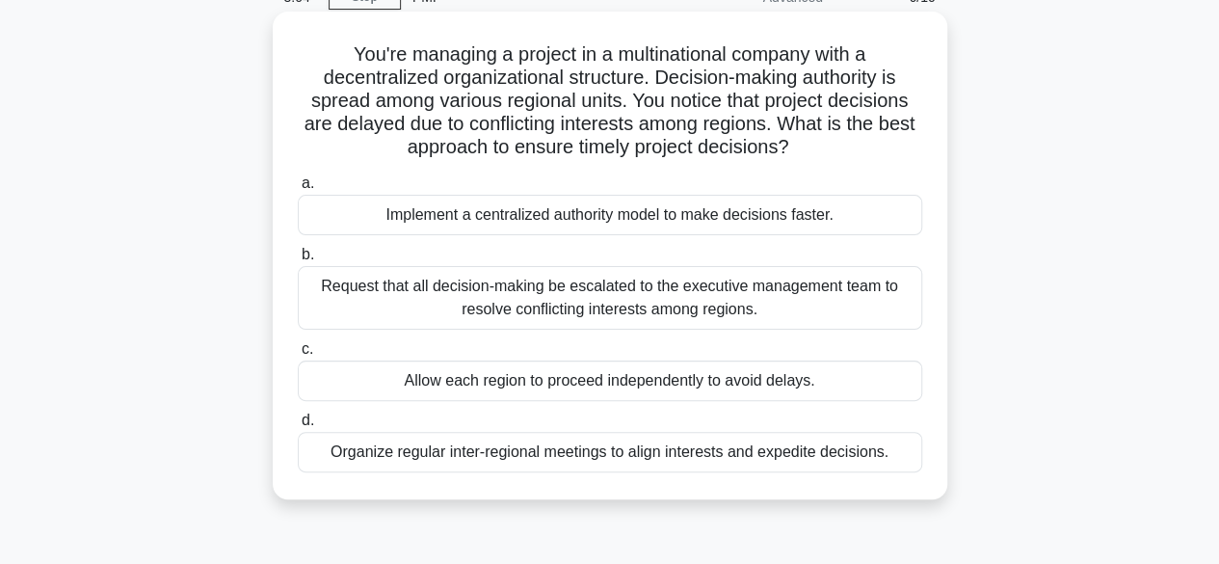
click at [450, 459] on div "Organize regular inter-regional meetings to align interests and expedite decisi…" at bounding box center [610, 452] width 624 height 40
click at [298, 427] on input "d. Organize regular inter-regional meetings to align interests and expedite dec…" at bounding box center [298, 420] width 0 height 13
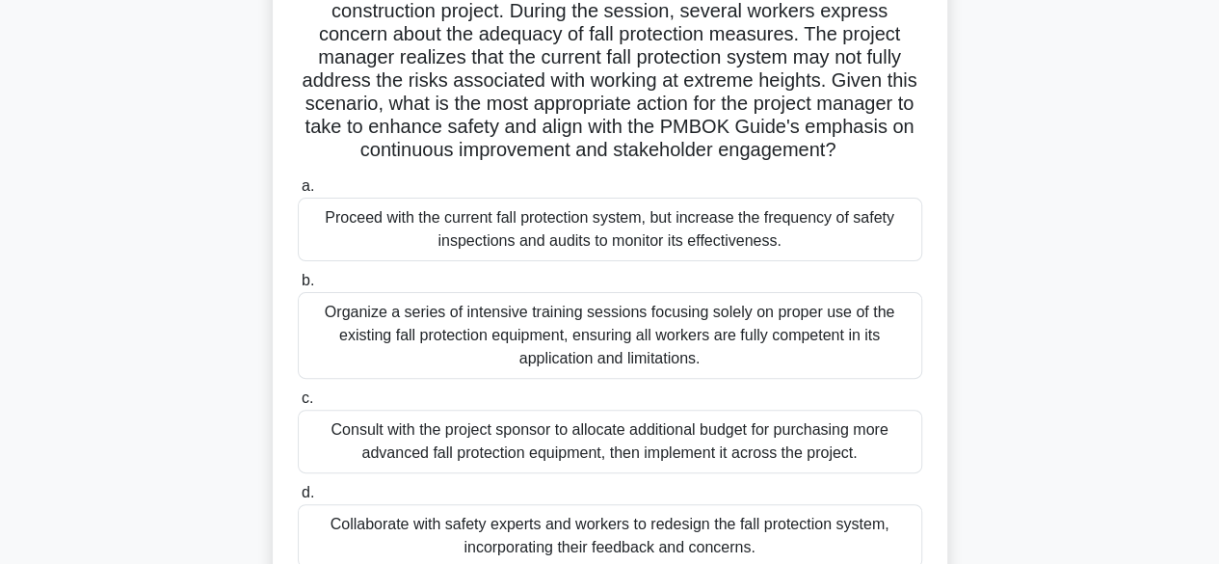
scroll to position [193, 0]
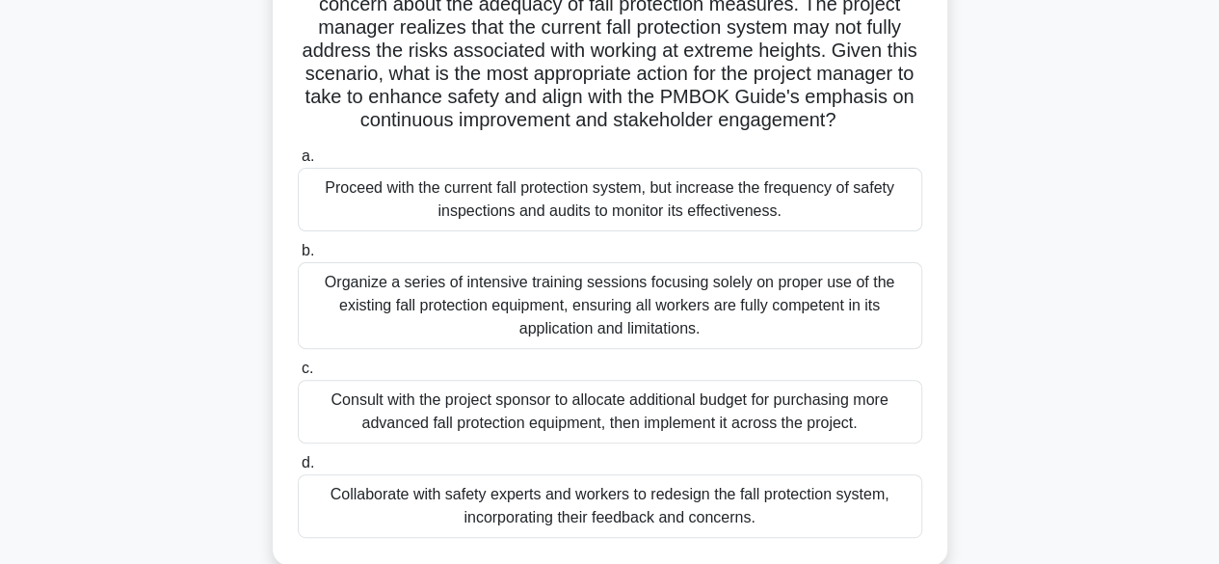
click at [493, 506] on div "Collaborate with safety experts and workers to redesign the fall protection sys…" at bounding box center [610, 506] width 624 height 64
click at [298, 469] on input "d. Collaborate with safety experts and workers to redesign the fall protection …" at bounding box center [298, 463] width 0 height 13
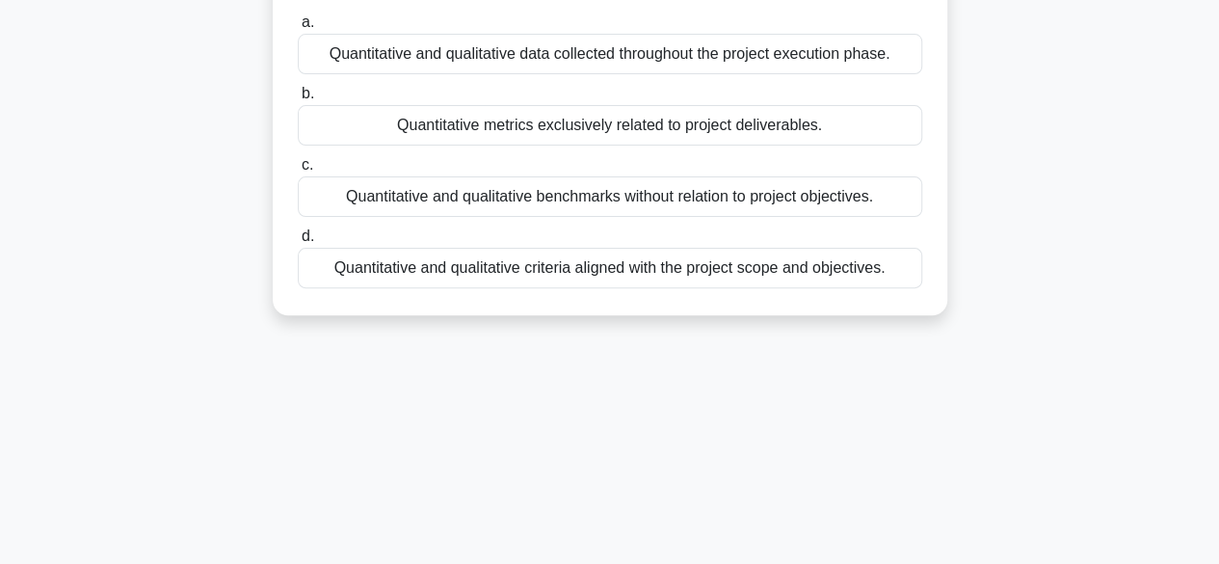
scroll to position [0, 0]
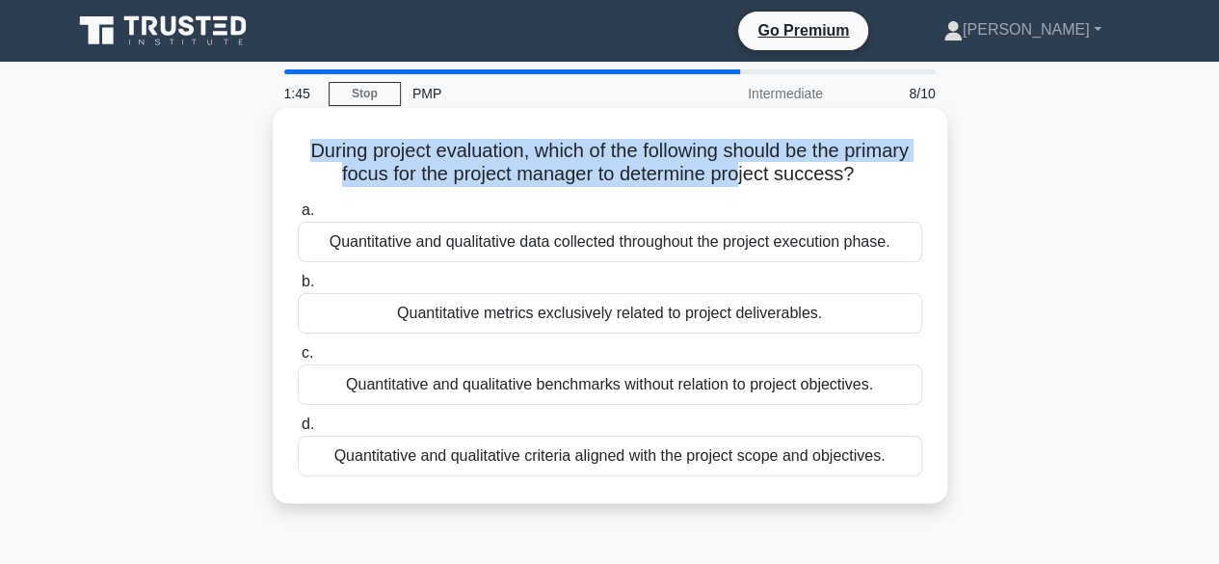
drag, startPoint x: 297, startPoint y: 151, endPoint x: 742, endPoint y: 176, distance: 445.9
click at [742, 176] on h5 "During project evaluation, which of the following should be the primary focus f…" at bounding box center [610, 163] width 628 height 48
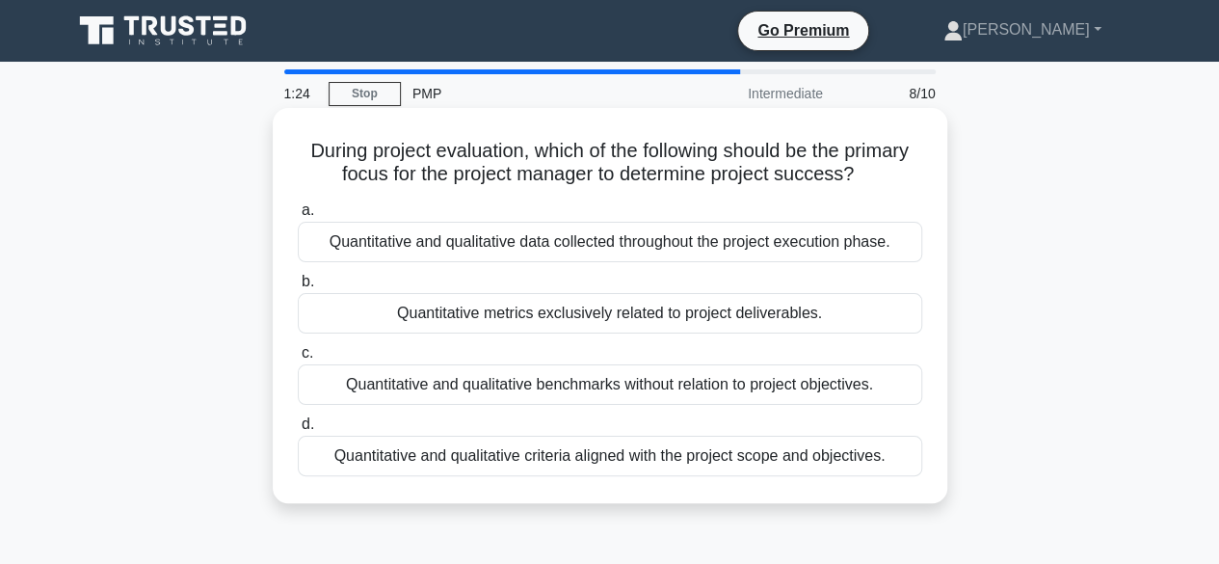
click at [494, 250] on div "Quantitative and qualitative data collected throughout the project execution ph…" at bounding box center [610, 242] width 624 height 40
click at [298, 217] on input "a. Quantitative and qualitative data collected throughout the project execution…" at bounding box center [298, 210] width 0 height 13
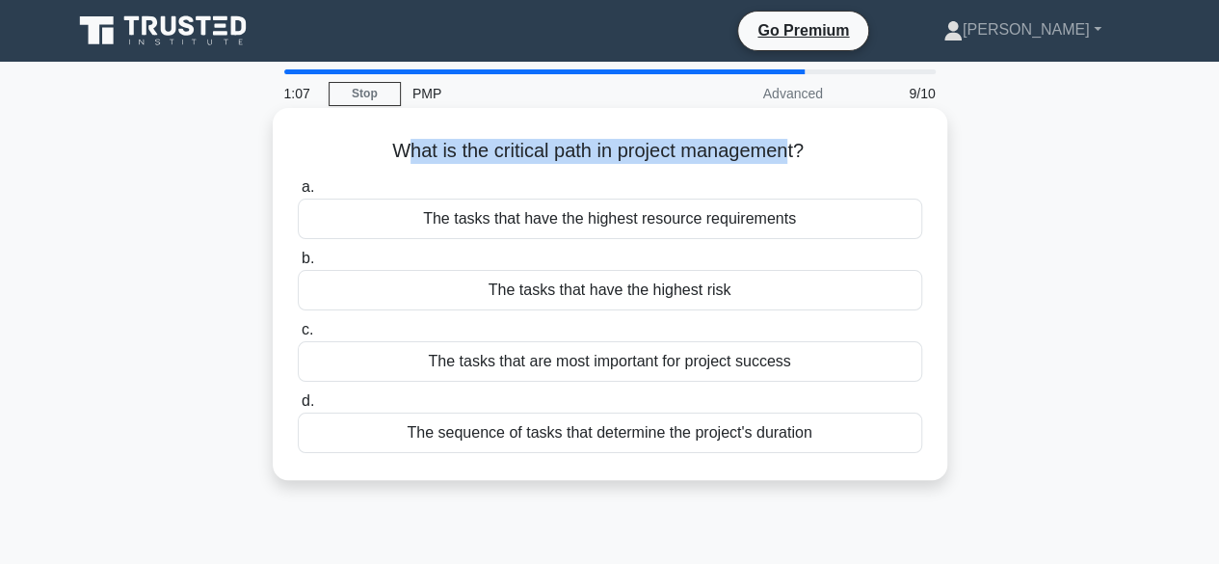
drag, startPoint x: 393, startPoint y: 154, endPoint x: 793, endPoint y: 158, distance: 399.9
click at [793, 158] on h5 "What is the critical path in project management? .spinner_0XTQ{transform-origin…" at bounding box center [610, 151] width 628 height 25
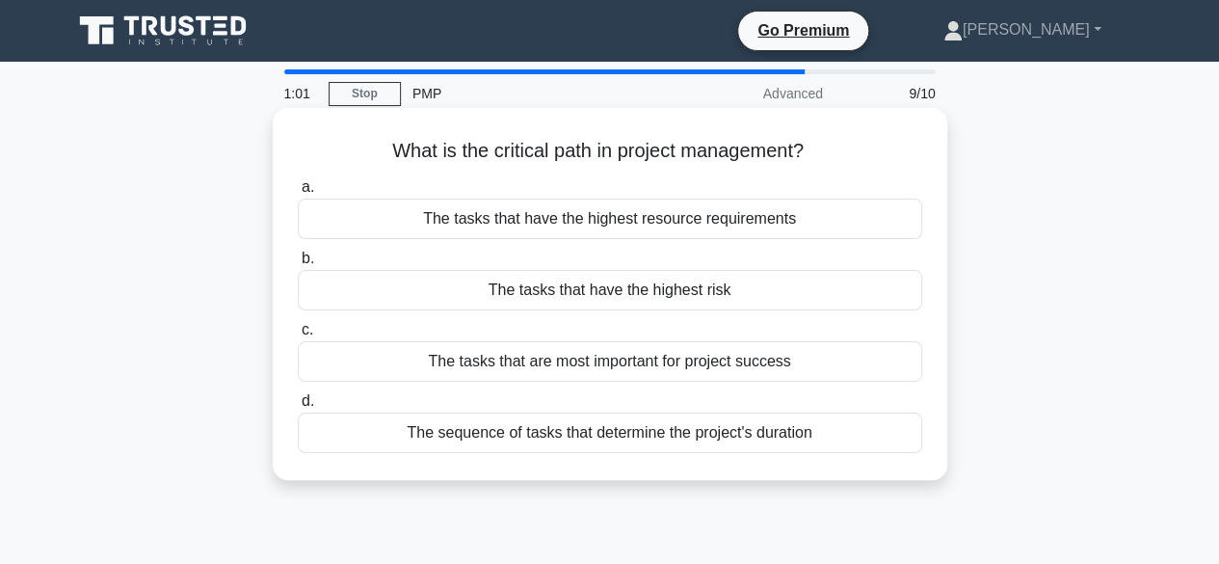
click at [566, 361] on div "The tasks that are most important for project success" at bounding box center [610, 361] width 624 height 40
click at [298, 336] on input "c. The tasks that are most important for project success" at bounding box center [298, 330] width 0 height 13
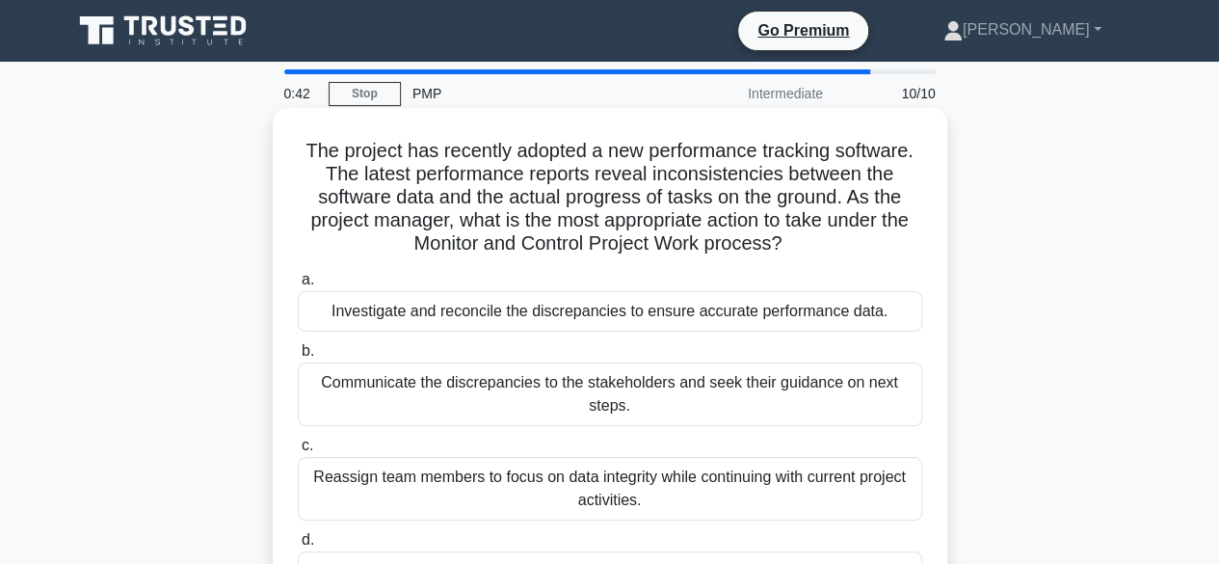
drag, startPoint x: 301, startPoint y: 151, endPoint x: 806, endPoint y: 237, distance: 512.2
click at [806, 237] on h5 "The project has recently adopted a new performance tracking software. The lates…" at bounding box center [610, 198] width 628 height 118
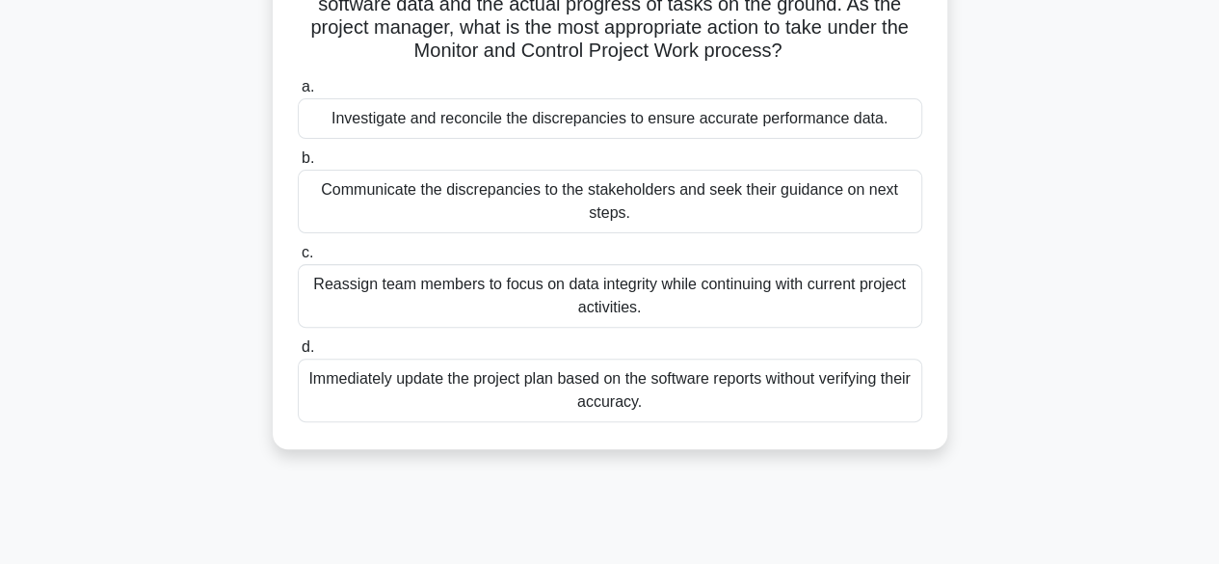
scroll to position [96, 0]
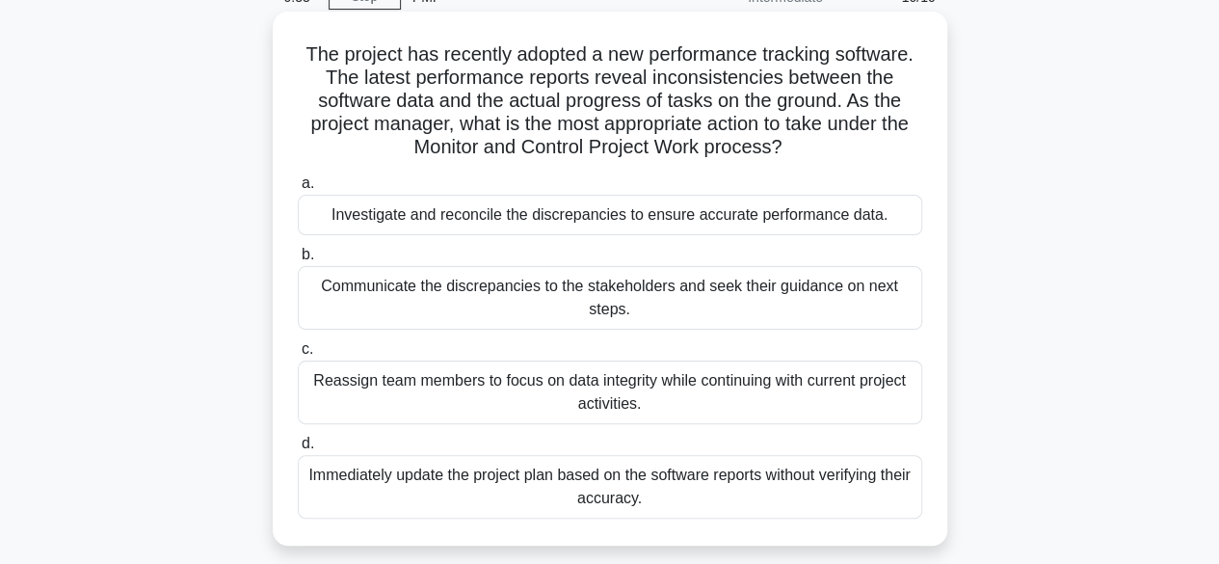
click at [459, 111] on h5 "The project has recently adopted a new performance tracking software. The lates…" at bounding box center [610, 101] width 628 height 118
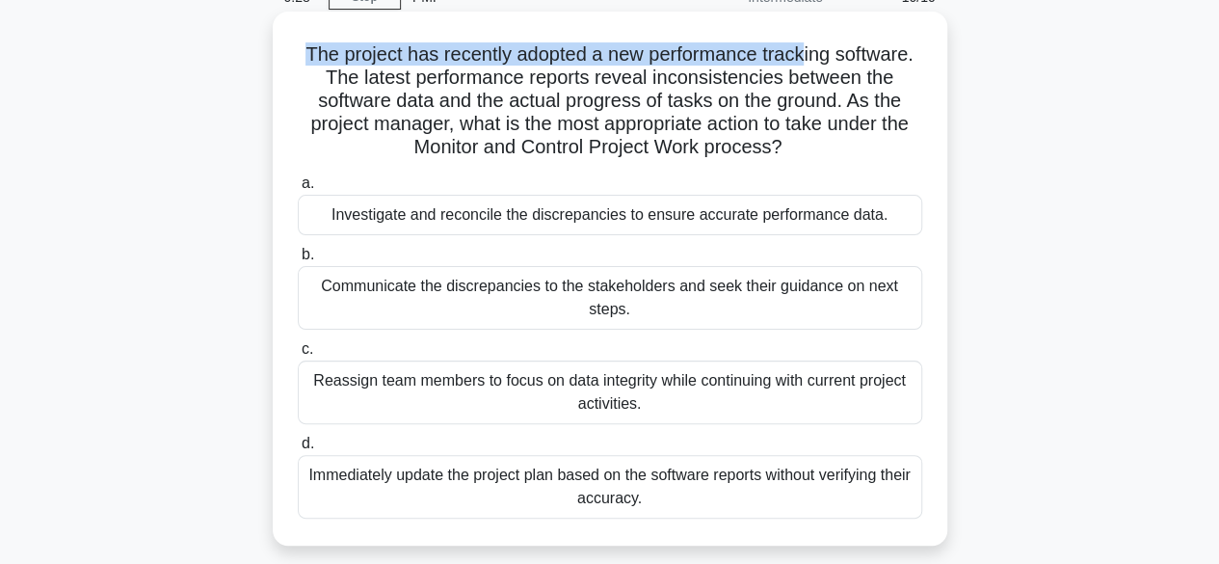
drag, startPoint x: 301, startPoint y: 55, endPoint x: 803, endPoint y: 55, distance: 502.1
click at [803, 55] on h5 "The project has recently adopted a new performance tracking software. The lates…" at bounding box center [610, 101] width 628 height 118
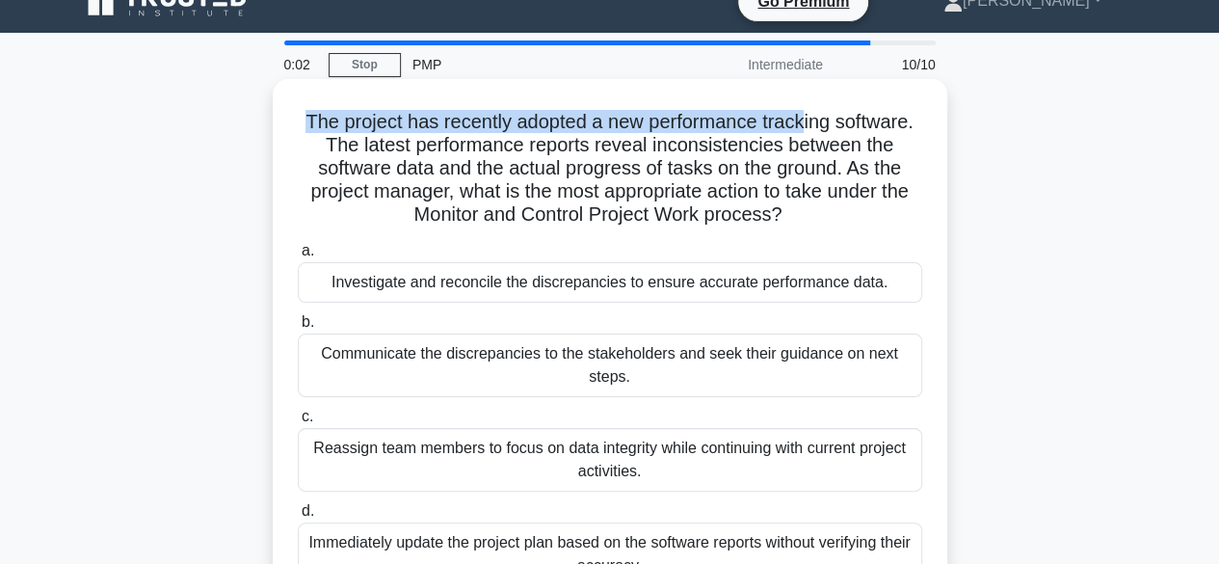
scroll to position [0, 0]
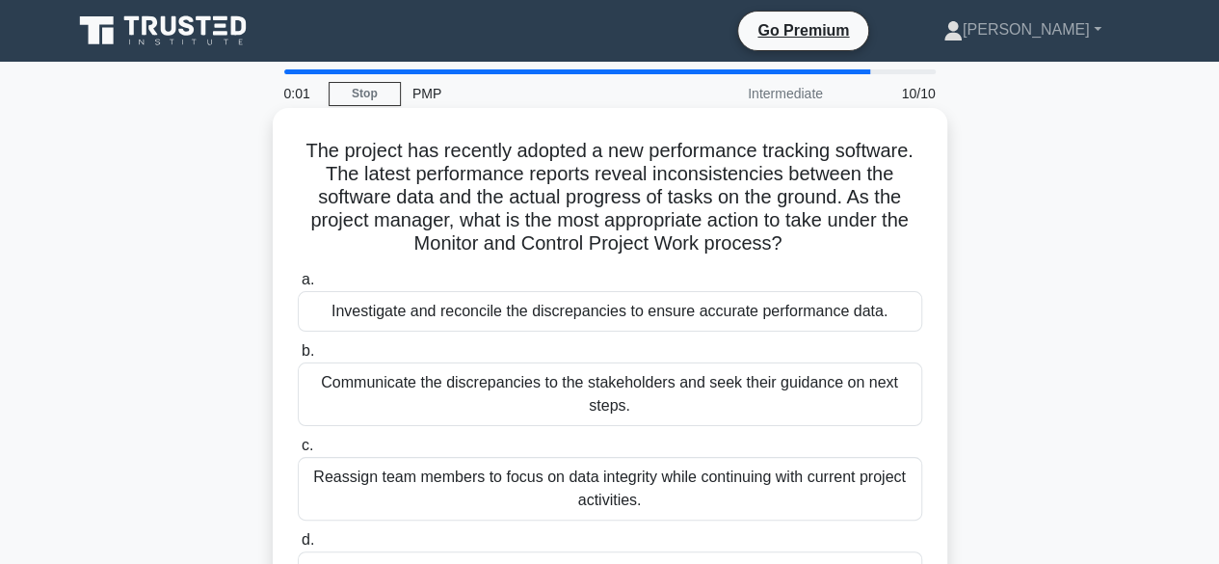
click at [438, 315] on div "Investigate and reconcile the discrepancies to ensure accurate performance data." at bounding box center [610, 311] width 624 height 40
click at [298, 286] on input "a. Investigate and reconcile the discrepancies to ensure accurate performance d…" at bounding box center [298, 280] width 0 height 13
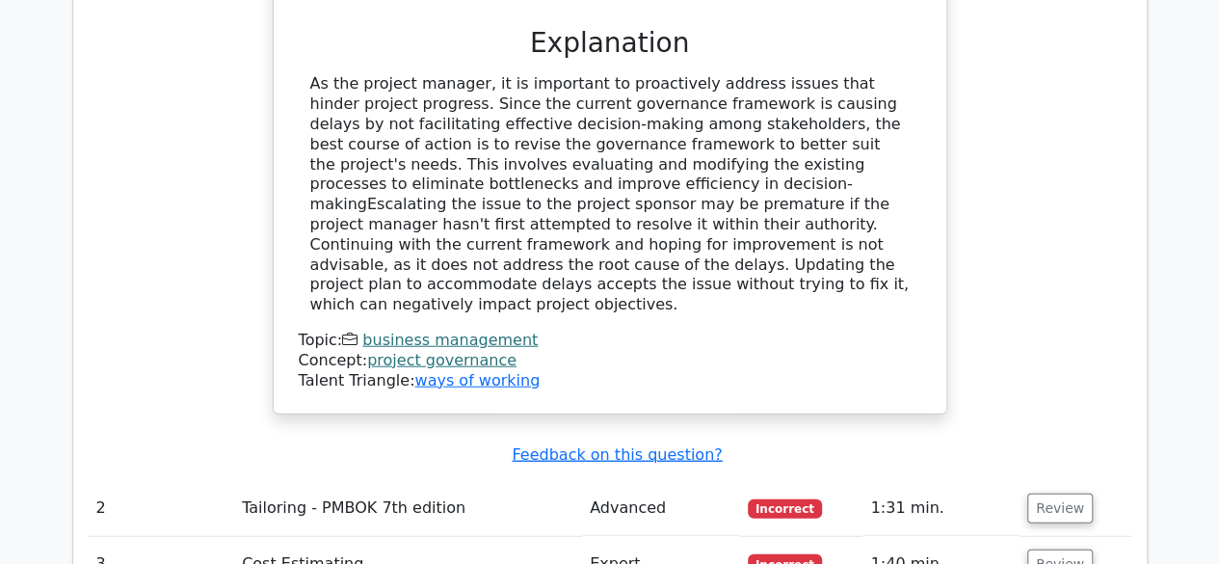
scroll to position [2313, 0]
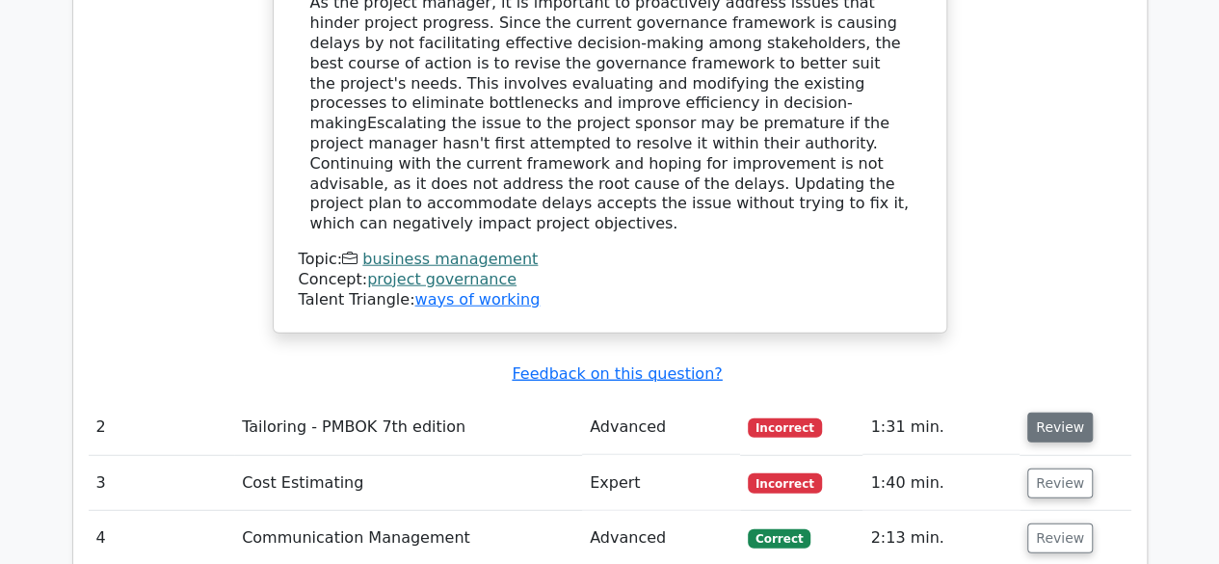
click at [1042, 412] on button "Review" at bounding box center [1060, 427] width 66 height 30
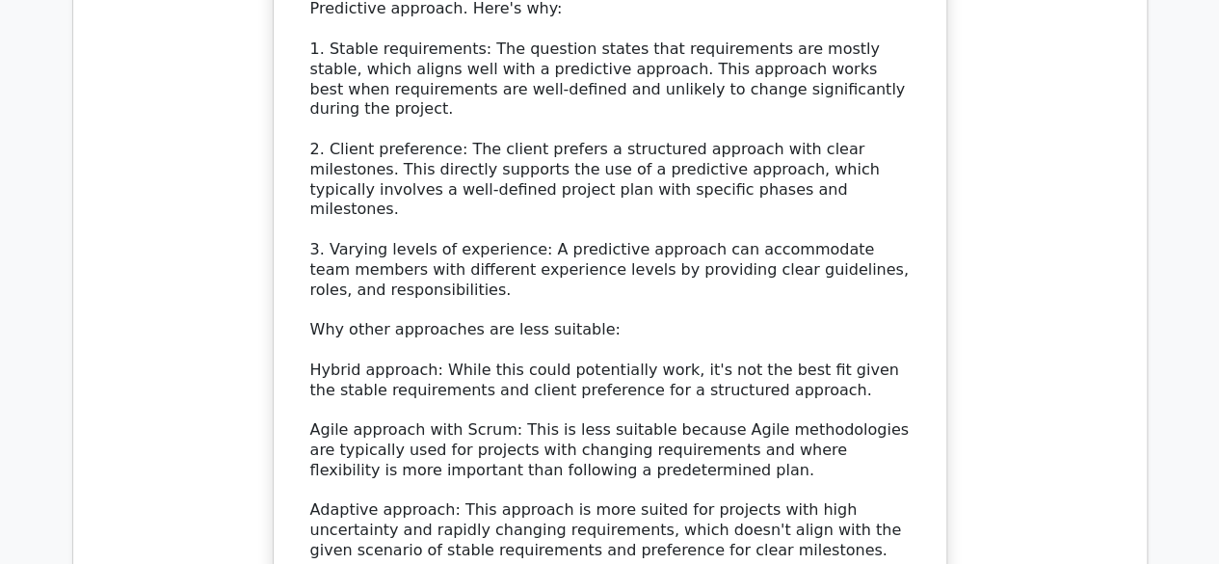
scroll to position [3469, 0]
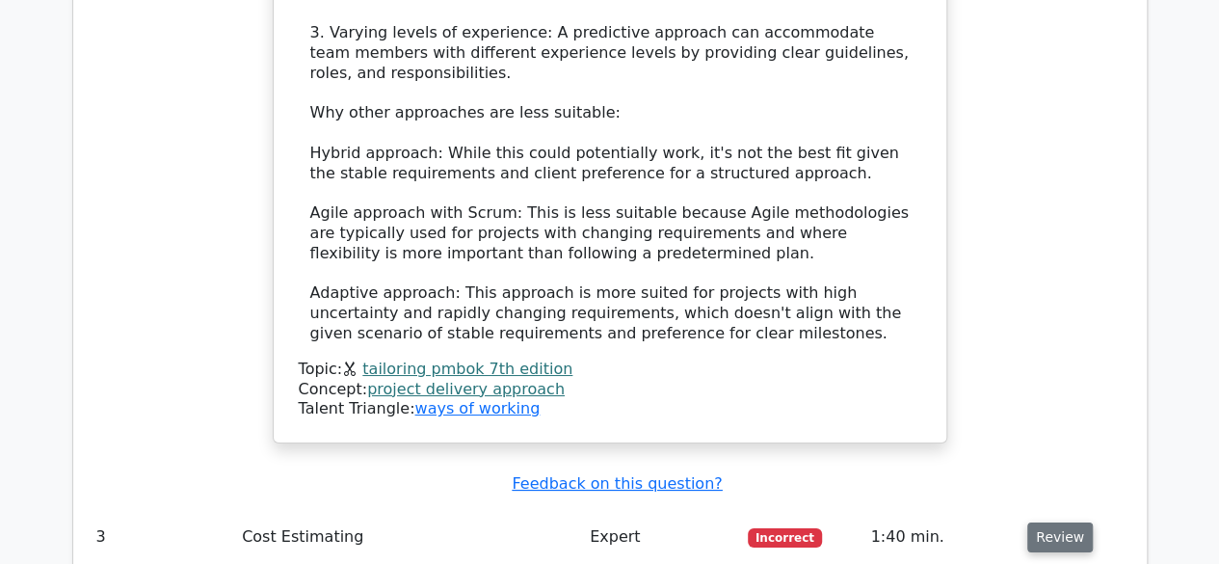
click at [1072, 522] on button "Review" at bounding box center [1060, 537] width 66 height 30
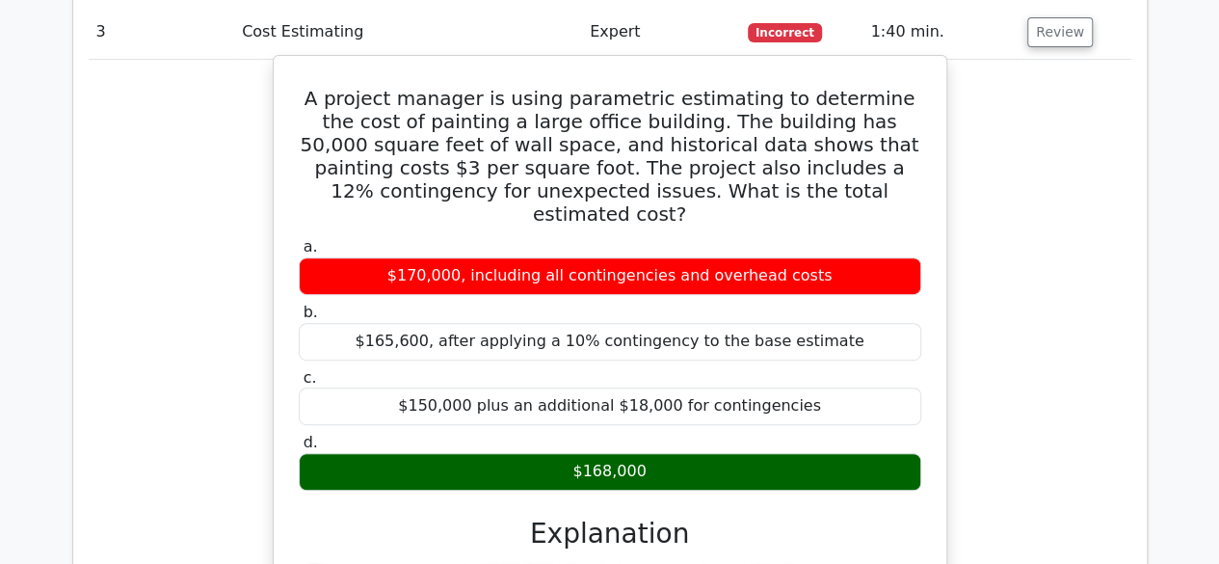
scroll to position [4722, 0]
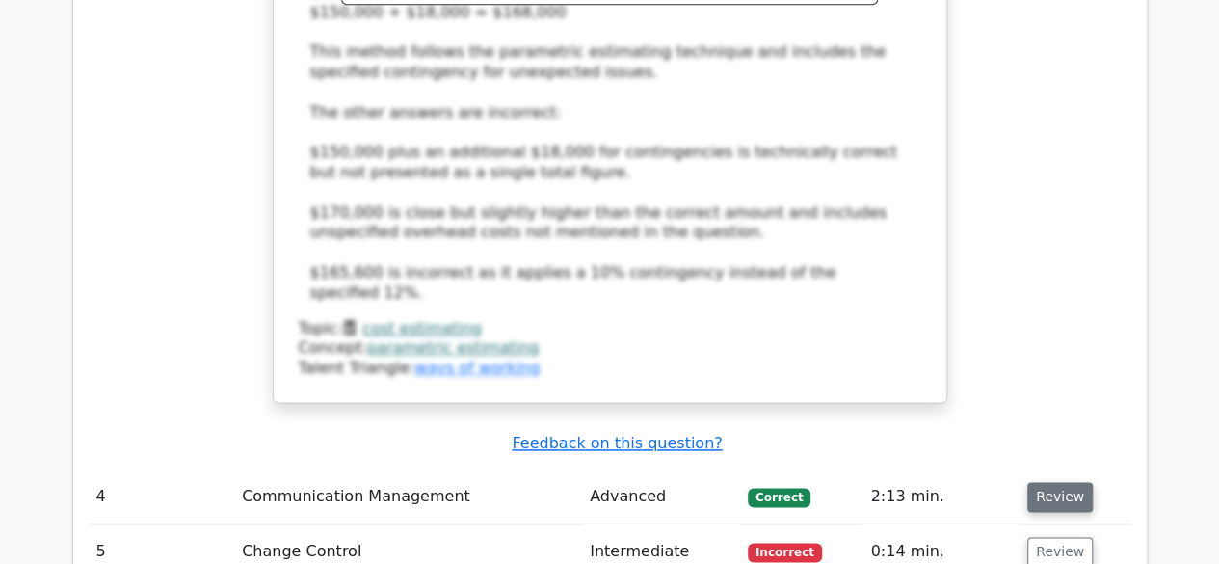
click at [1047, 482] on button "Review" at bounding box center [1060, 497] width 66 height 30
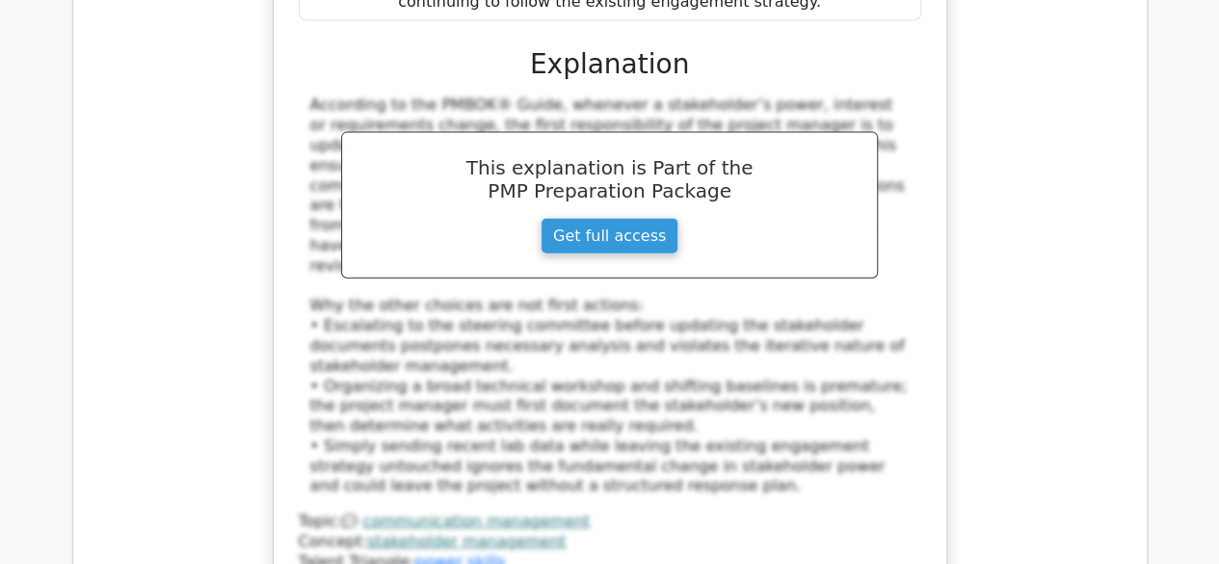
scroll to position [5975, 0]
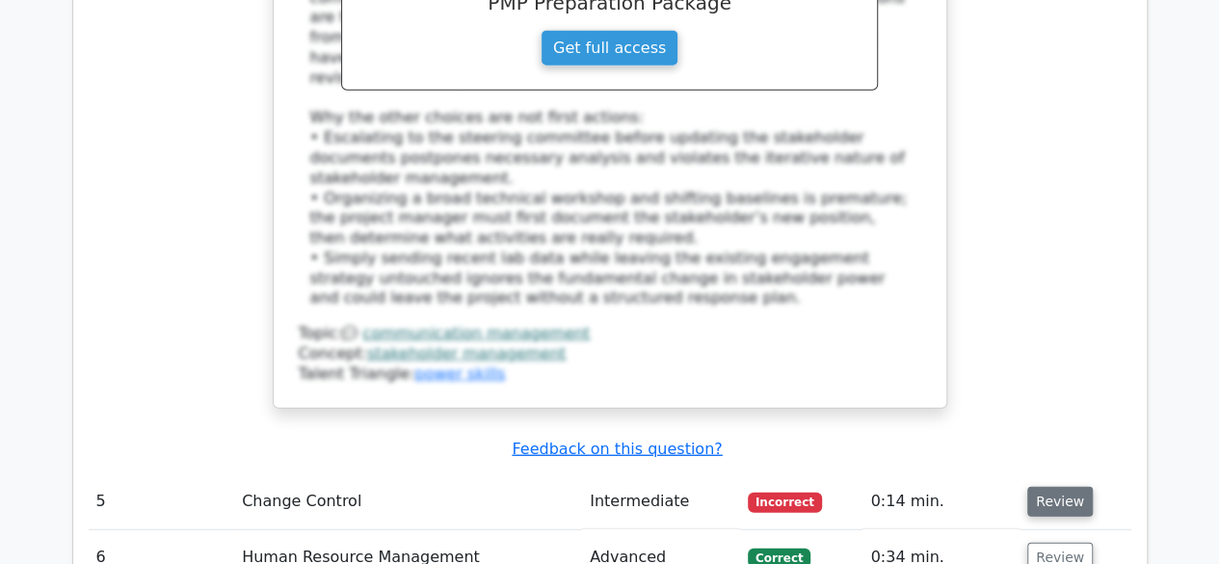
click at [1050, 487] on button "Review" at bounding box center [1060, 502] width 66 height 30
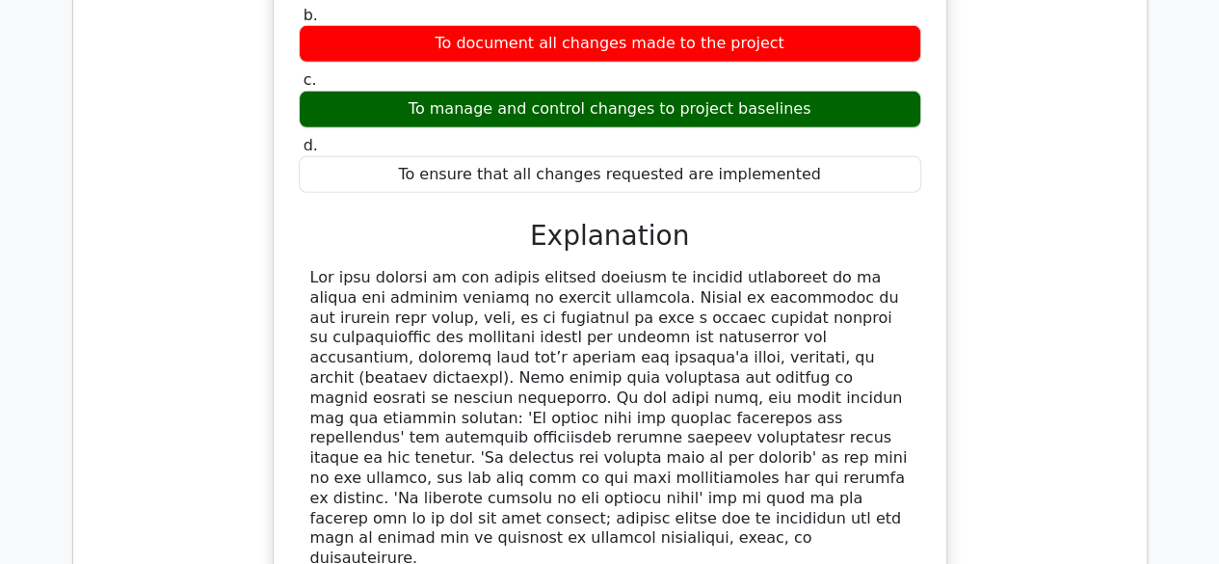
scroll to position [7131, 0]
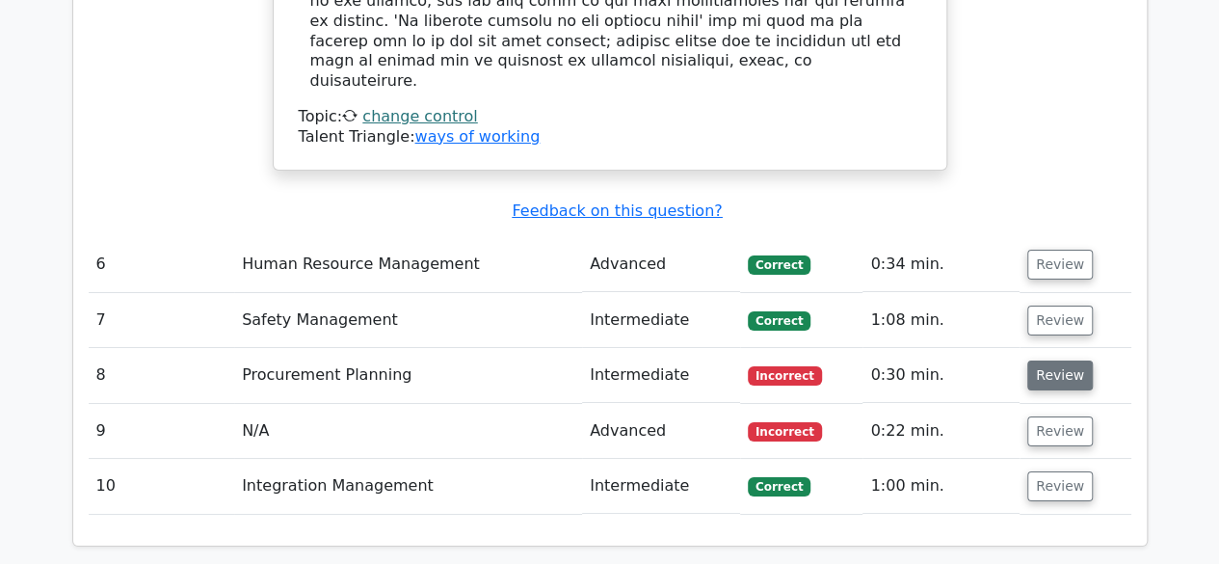
click at [1069, 360] on button "Review" at bounding box center [1060, 375] width 66 height 30
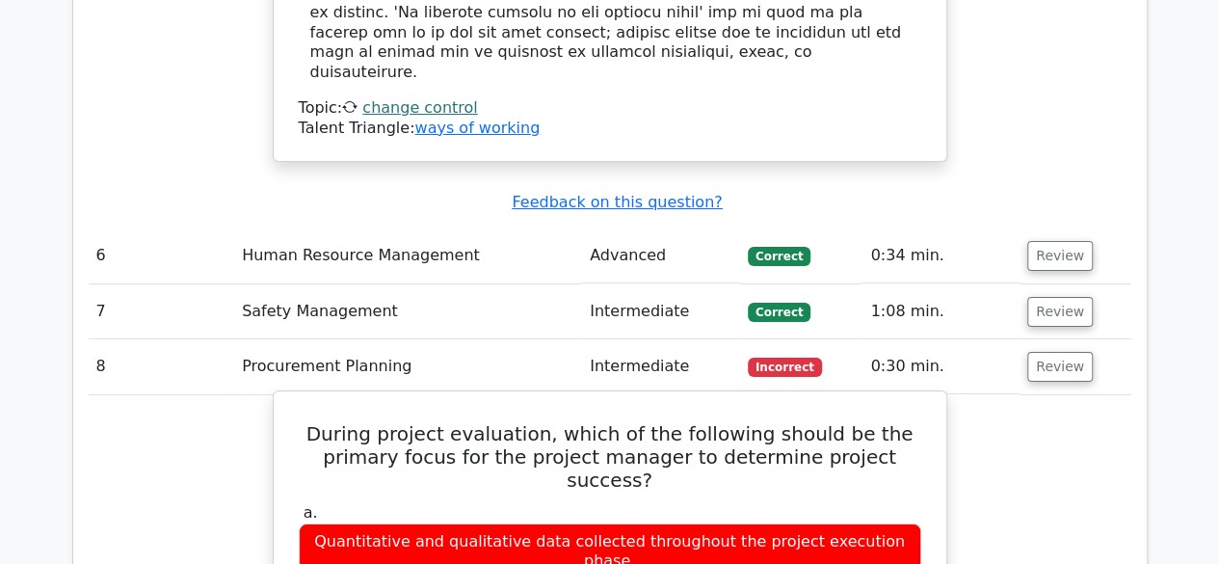
scroll to position [7709, 0]
